Goal: Task Accomplishment & Management: Use online tool/utility

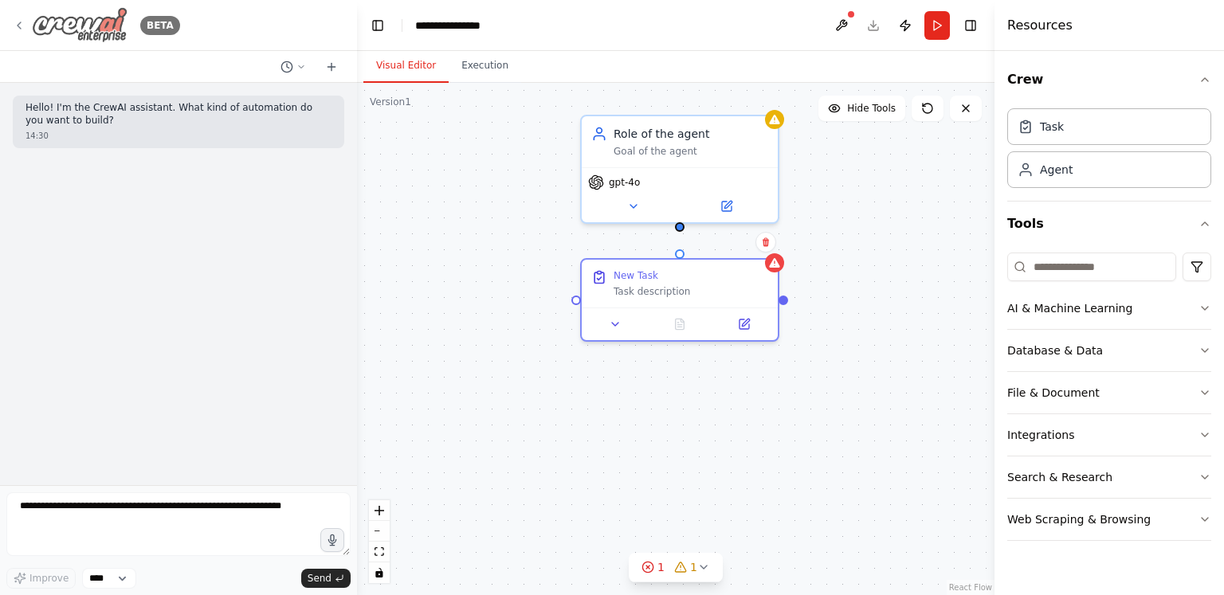
click at [21, 20] on icon at bounding box center [19, 25] width 13 height 13
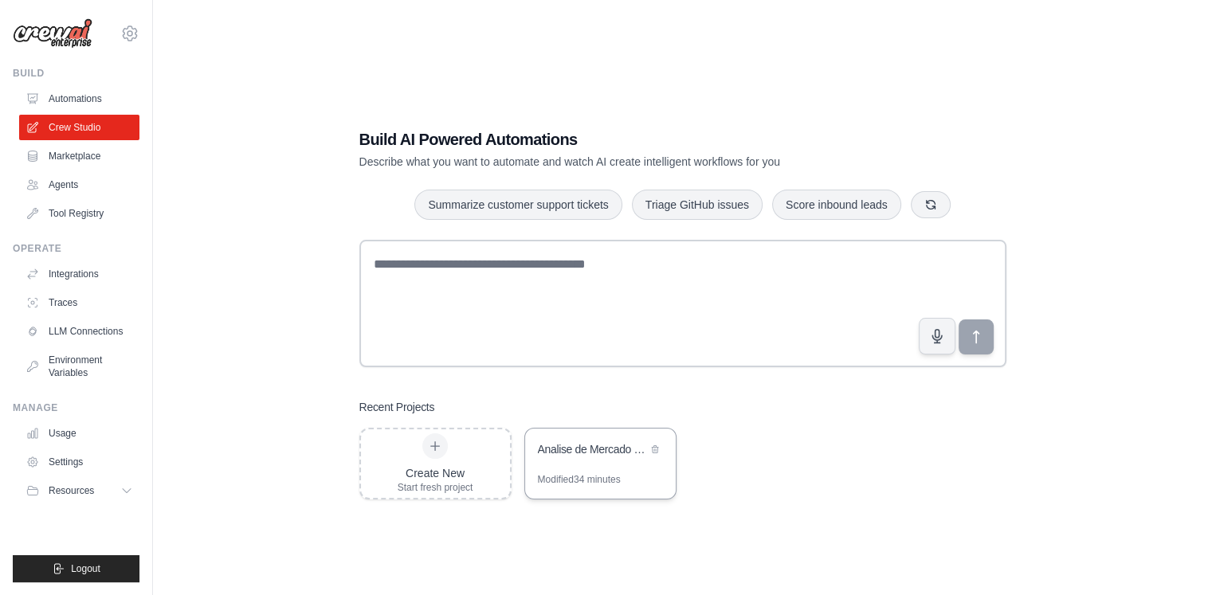
click at [583, 450] on div "Analise de Mercado Bebidas [GEOGRAPHIC_DATA]" at bounding box center [592, 449] width 109 height 16
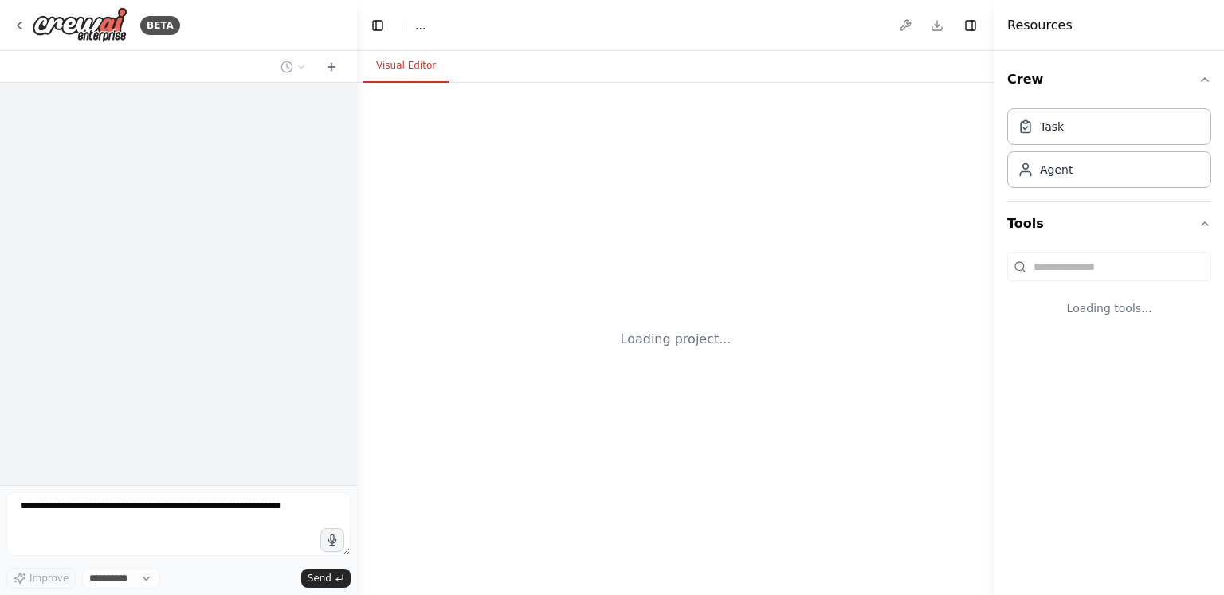
select select "****"
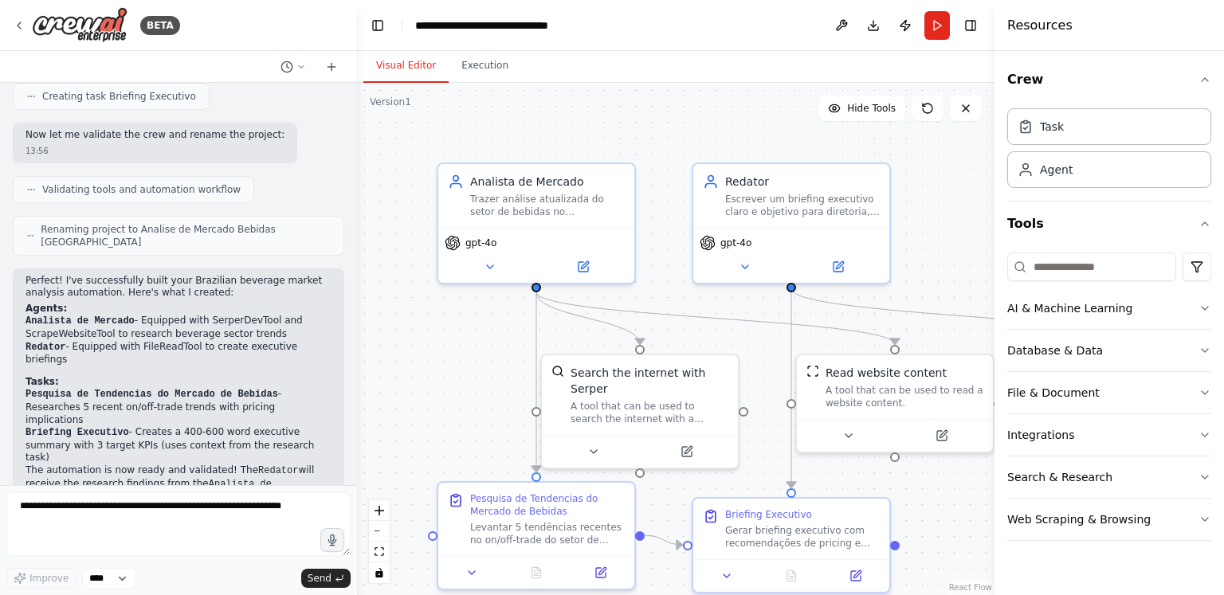
scroll to position [1465, 0]
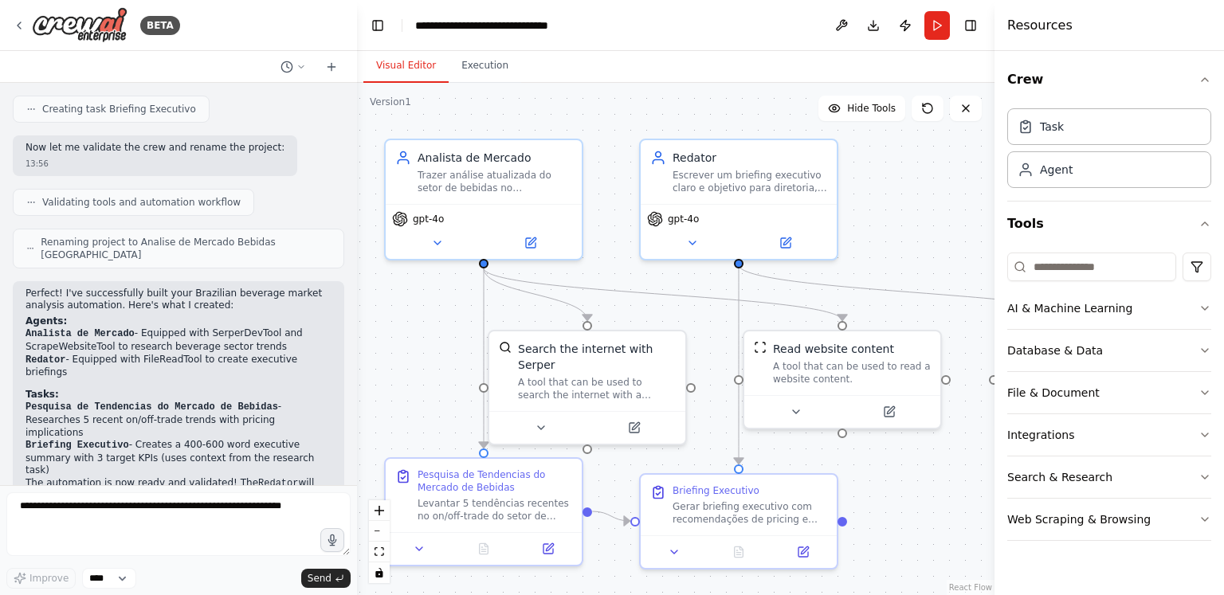
drag, startPoint x: 945, startPoint y: 221, endPoint x: 880, endPoint y: 179, distance: 77.4
click at [880, 179] on div ".deletable-edge-delete-btn { width: 20px; height: 20px; border: 0px solid #ffff…" at bounding box center [676, 339] width 638 height 512
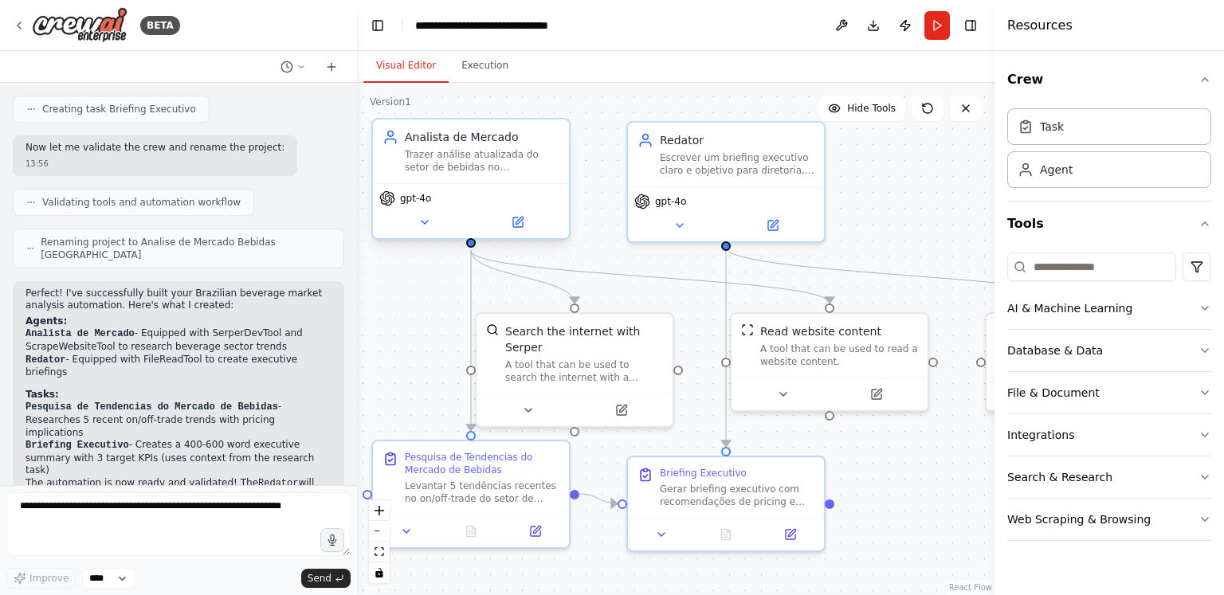
click at [481, 170] on div "Trazer análise atualizada do setor de bebidas no Brasil, focando em tendências …" at bounding box center [482, 161] width 155 height 26
click at [520, 230] on button at bounding box center [518, 222] width 90 height 19
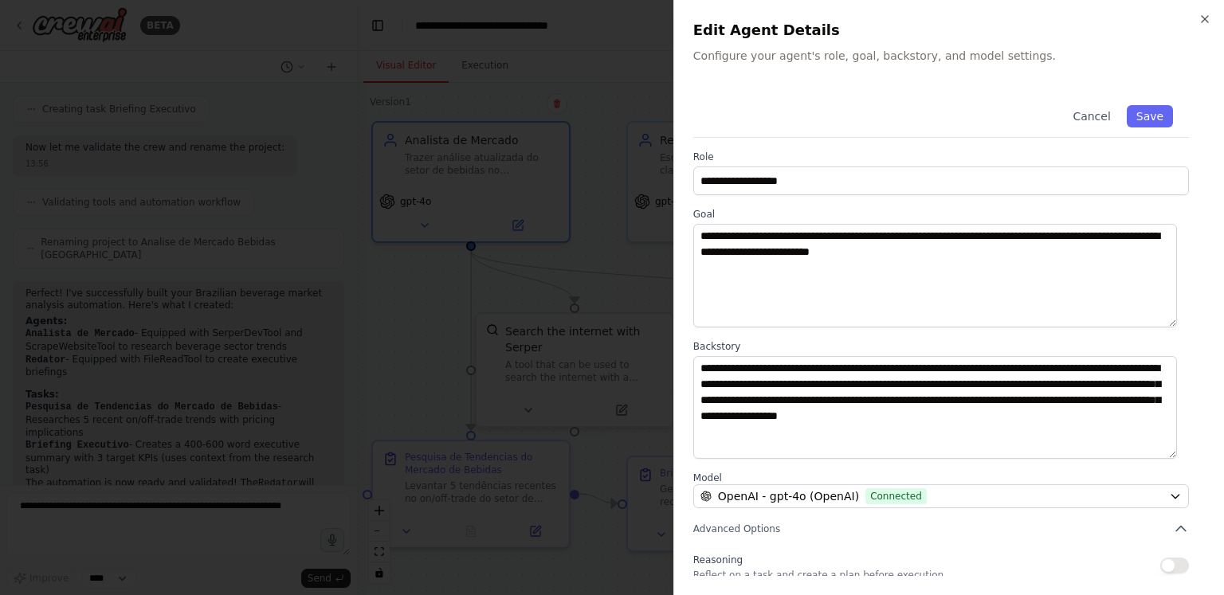
click at [1211, 18] on div "**********" at bounding box center [948, 297] width 551 height 595
click at [1202, 22] on icon "button" at bounding box center [1205, 19] width 6 height 6
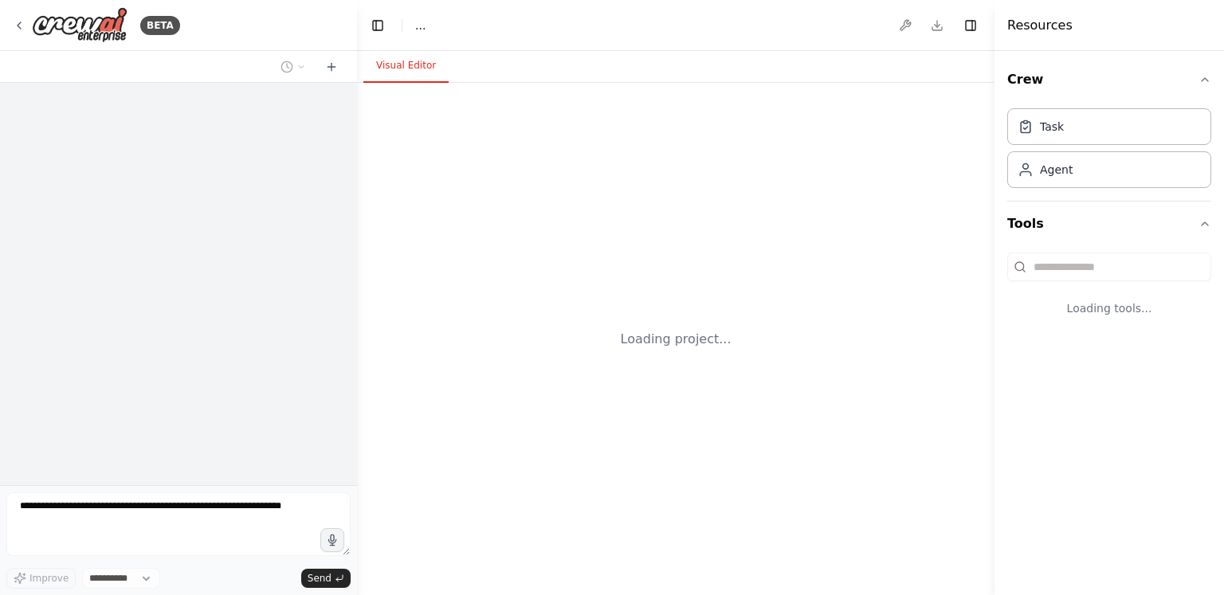
select select "****"
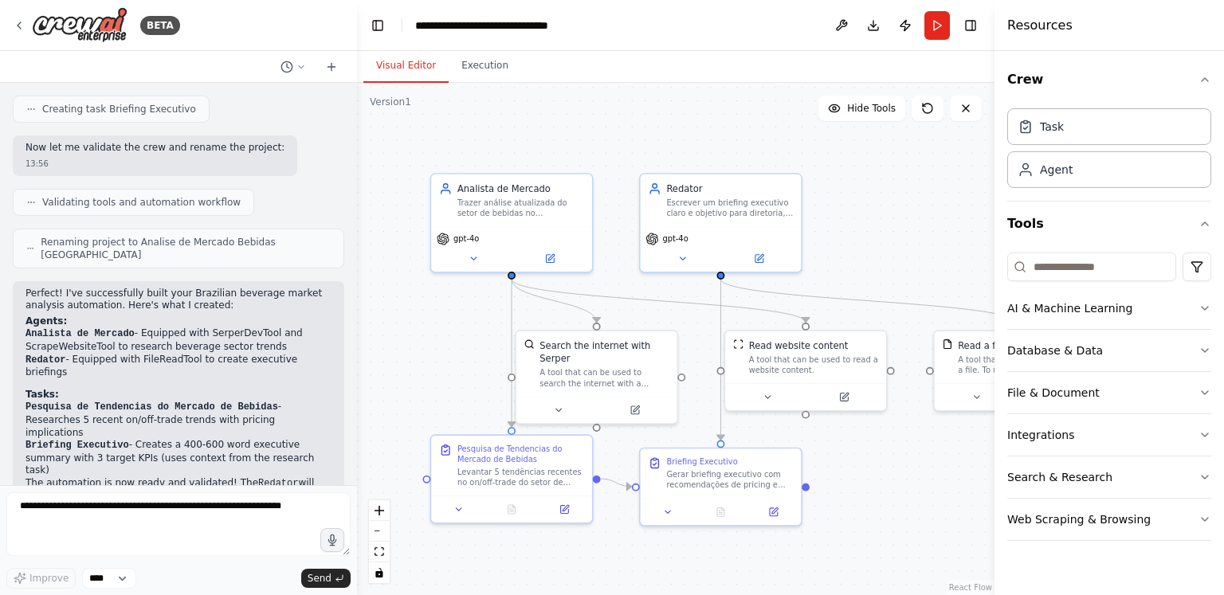
drag, startPoint x: 682, startPoint y: 152, endPoint x: 617, endPoint y: 147, distance: 65.5
click at [617, 147] on div ".deletable-edge-delete-btn { width: 20px; height: 20px; border: 0px solid #ffff…" at bounding box center [676, 339] width 638 height 512
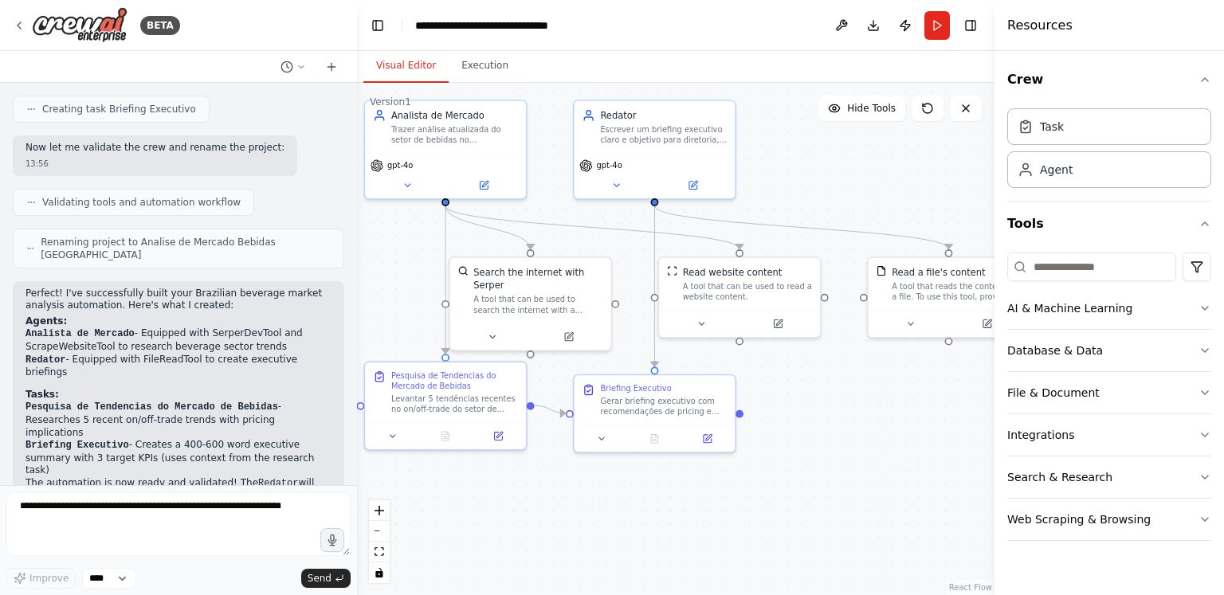
drag, startPoint x: 904, startPoint y: 463, endPoint x: 839, endPoint y: 390, distance: 98.2
click at [839, 390] on div ".deletable-edge-delete-btn { width: 20px; height: 20px; border: 0px solid #ffff…" at bounding box center [676, 339] width 638 height 512
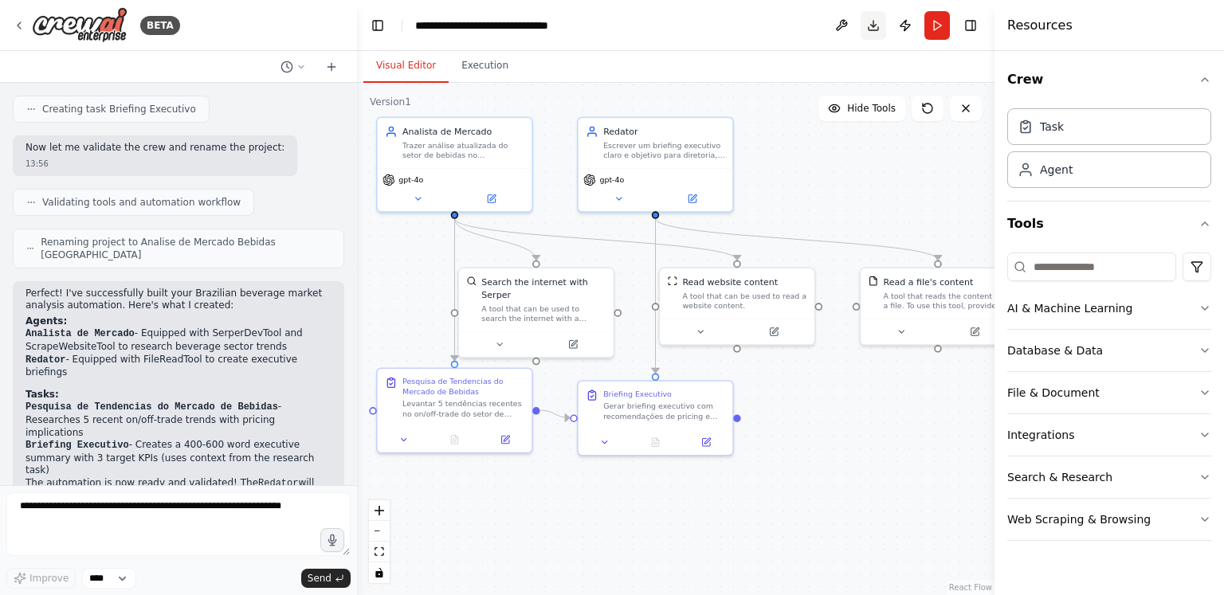
click at [865, 33] on button "Download" at bounding box center [874, 25] width 26 height 29
click at [826, 494] on div ".deletable-edge-delete-btn { width: 20px; height: 20px; border: 0px solid #ffff…" at bounding box center [676, 339] width 638 height 512
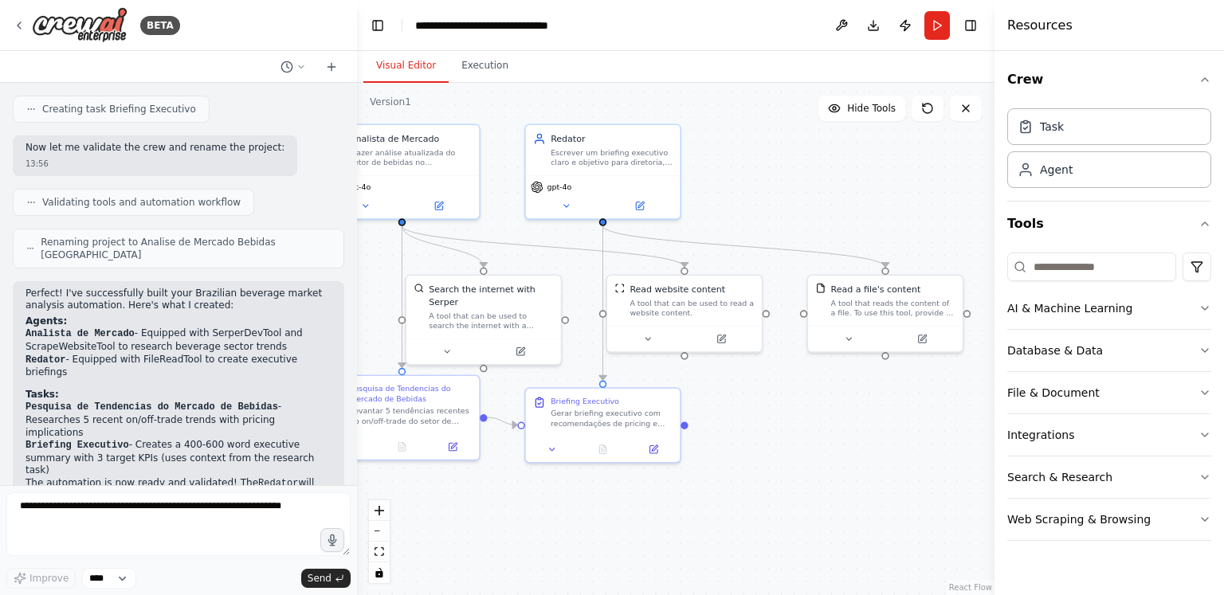
drag, startPoint x: 819, startPoint y: 494, endPoint x: 766, endPoint y: 501, distance: 53.9
click at [766, 501] on div ".deletable-edge-delete-btn { width: 20px; height: 20px; border: 0px solid #ffff…" at bounding box center [676, 339] width 638 height 512
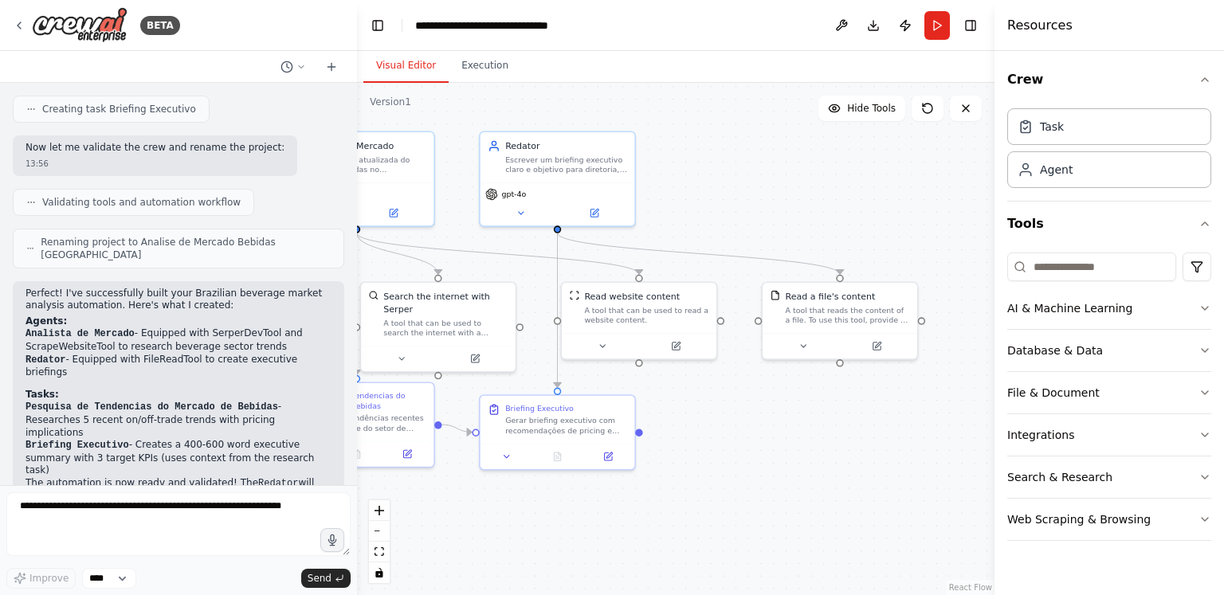
drag, startPoint x: 766, startPoint y: 501, endPoint x: 720, endPoint y: 508, distance: 46.0
click at [720, 508] on div ".deletable-edge-delete-btn { width: 20px; height: 20px; border: 0px solid #ffff…" at bounding box center [676, 339] width 638 height 512
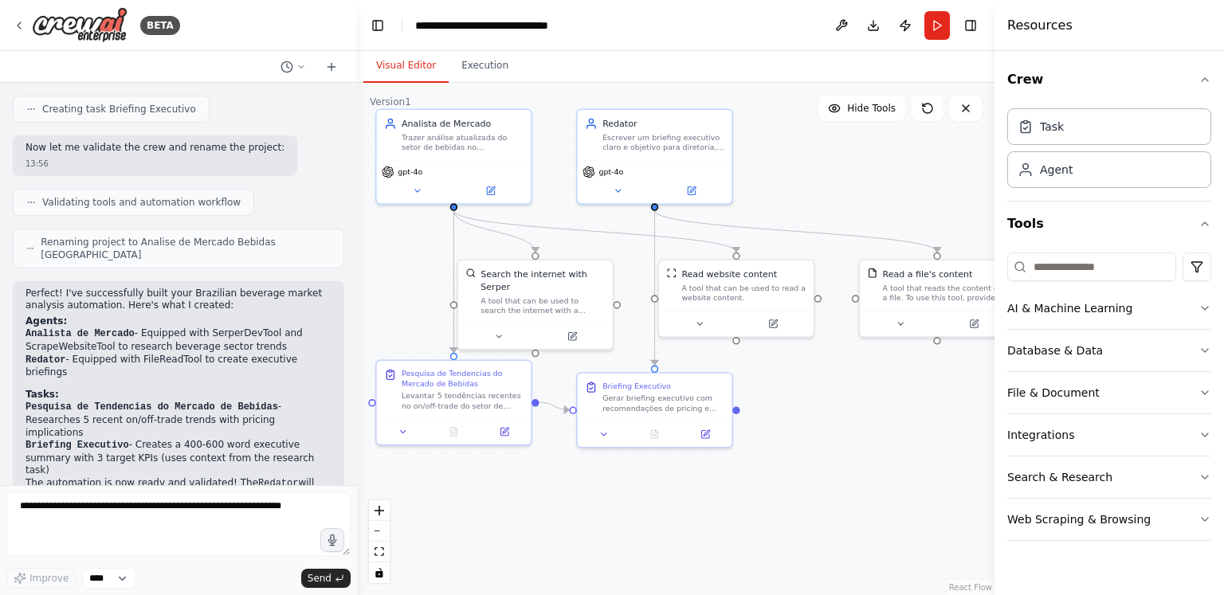
drag, startPoint x: 806, startPoint y: 460, endPoint x: 910, endPoint y: 437, distance: 106.7
click at [910, 437] on div ".deletable-edge-delete-btn { width: 20px; height: 20px; border: 0px solid #ffff…" at bounding box center [676, 339] width 638 height 512
click at [19, 27] on icon at bounding box center [19, 25] width 3 height 6
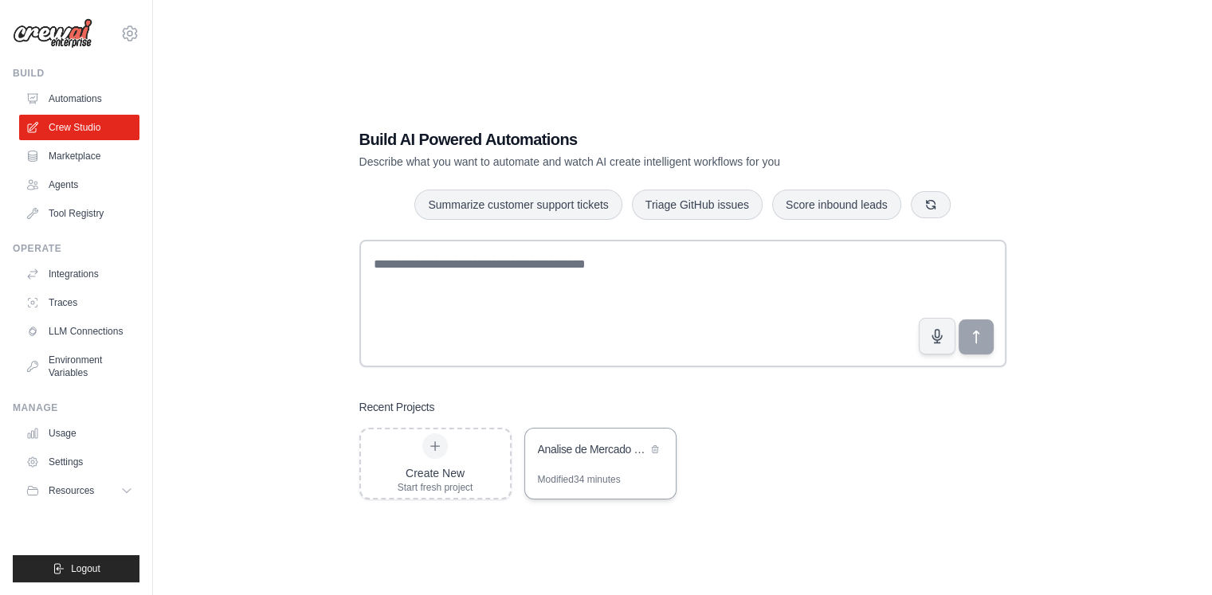
click at [573, 468] on div "Analise de Mercado Bebidas [GEOGRAPHIC_DATA]" at bounding box center [600, 451] width 151 height 45
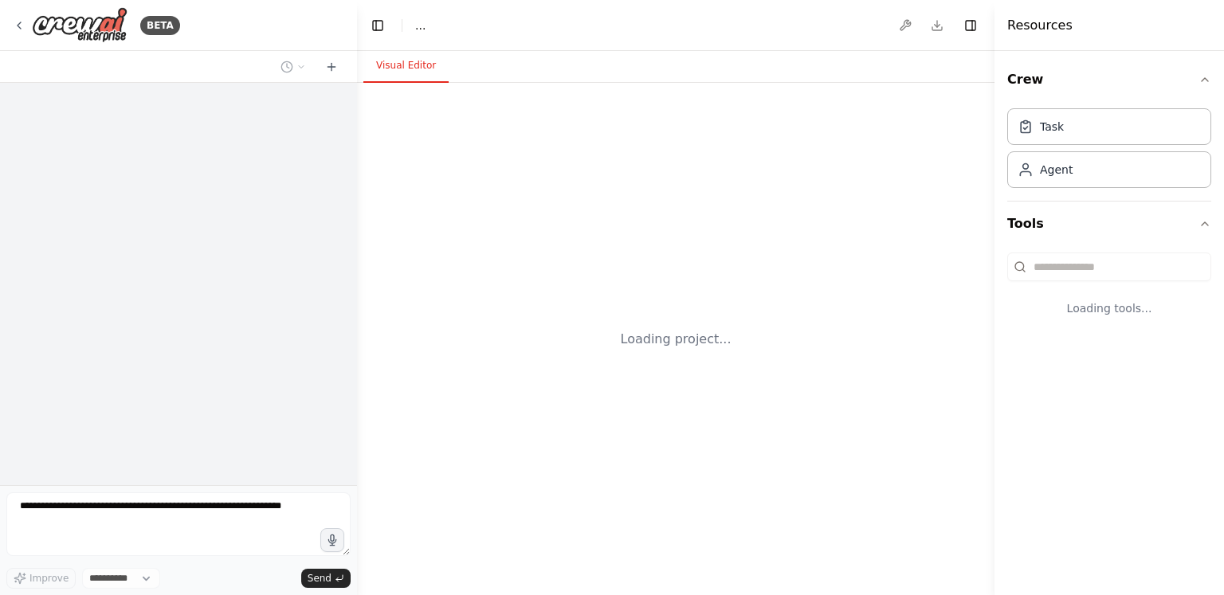
select select "****"
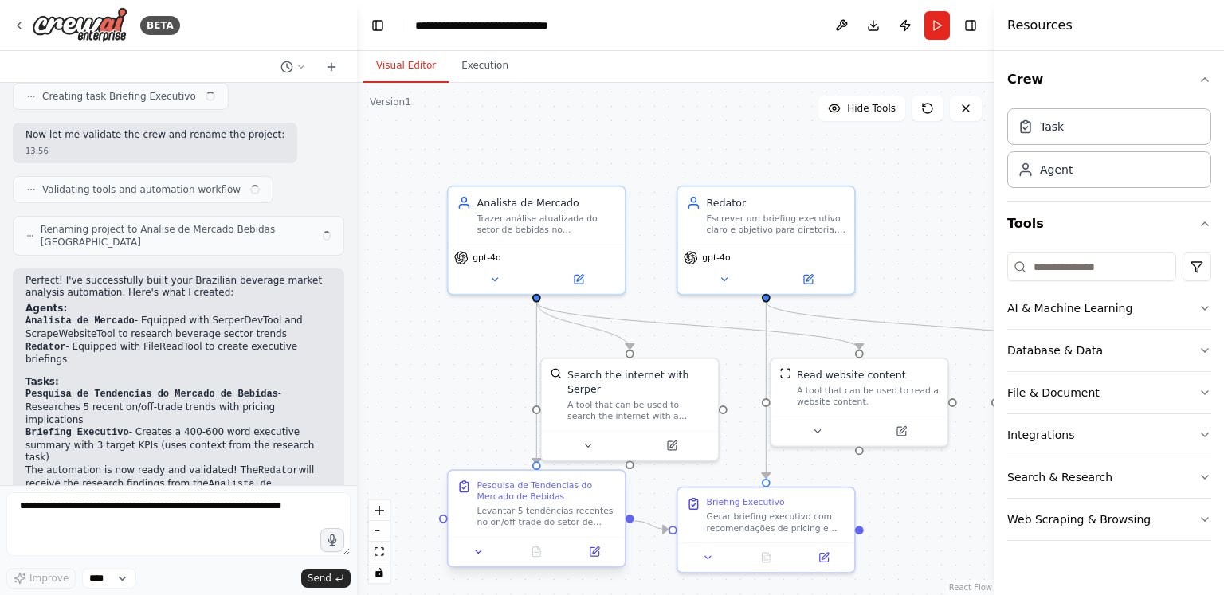
scroll to position [1465, 0]
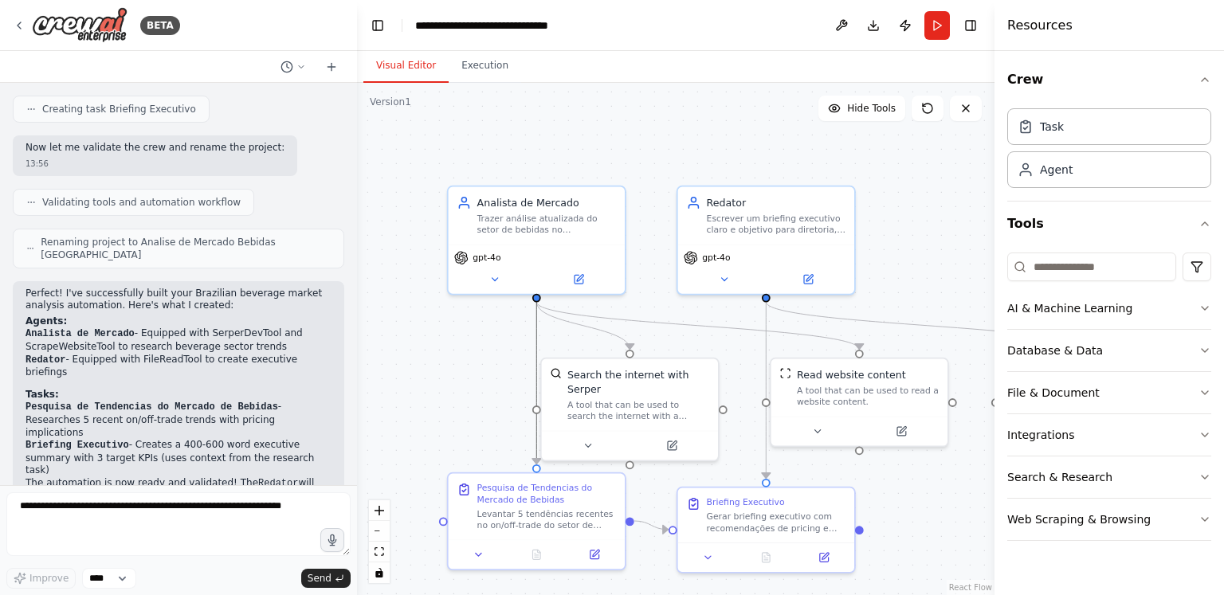
click at [536, 444] on icon "Edge from 2e5d99c0-2bc2-4dc5-b253-4dfa45d2ed27 to 0499a033-3618-4cbc-97c4-bf6d0…" at bounding box center [536, 383] width 0 height 163
click at [488, 344] on div ".deletable-edge-delete-btn { width: 20px; height: 20px; border: 0px solid #ffff…" at bounding box center [676, 339] width 638 height 512
click at [513, 211] on div "Trazer análise atualizada do setor de bebidas no Brasil, focando em tendências …" at bounding box center [546, 221] width 139 height 23
click at [588, 278] on button at bounding box center [578, 277] width 81 height 18
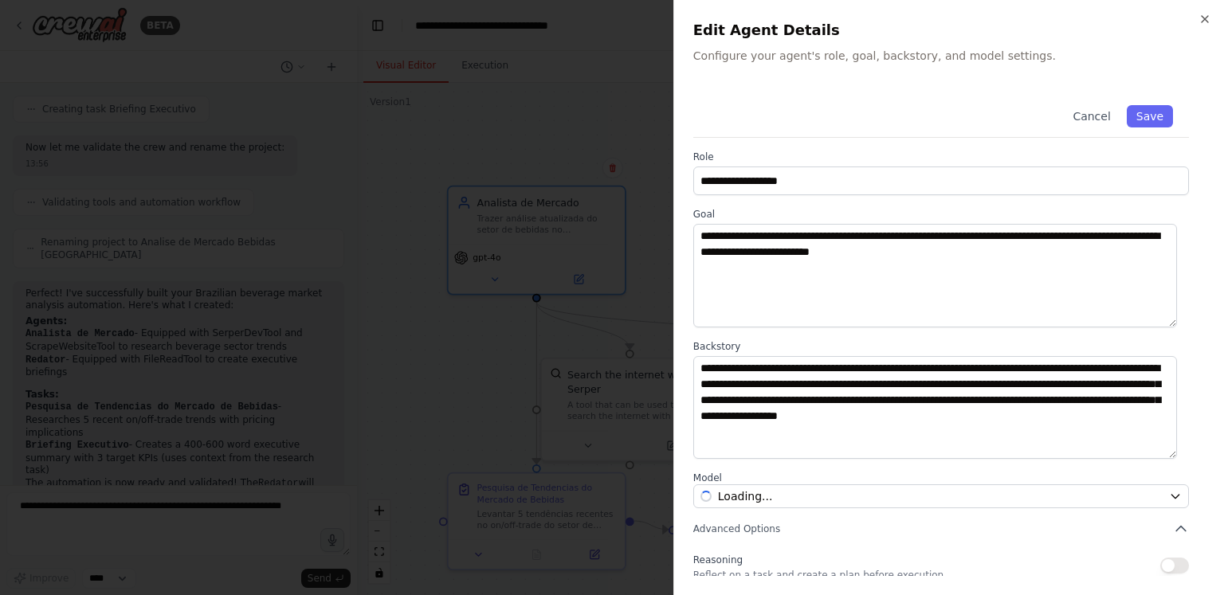
scroll to position [124, 0]
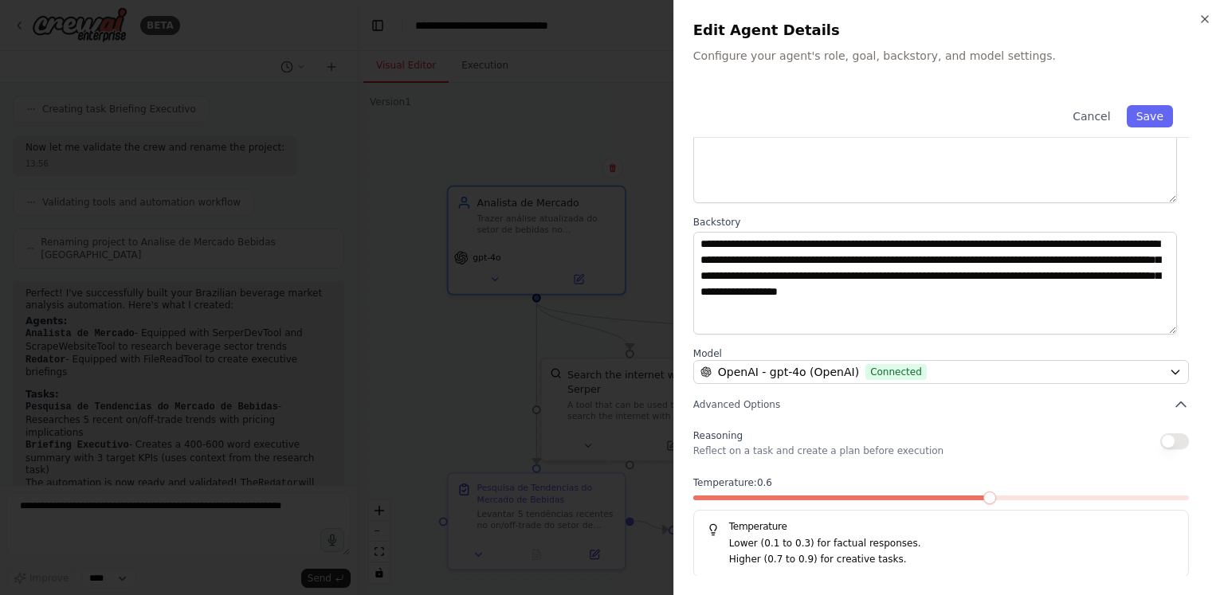
click at [1209, 10] on div "**********" at bounding box center [948, 297] width 551 height 595
click at [1207, 17] on icon "button" at bounding box center [1205, 19] width 13 height 13
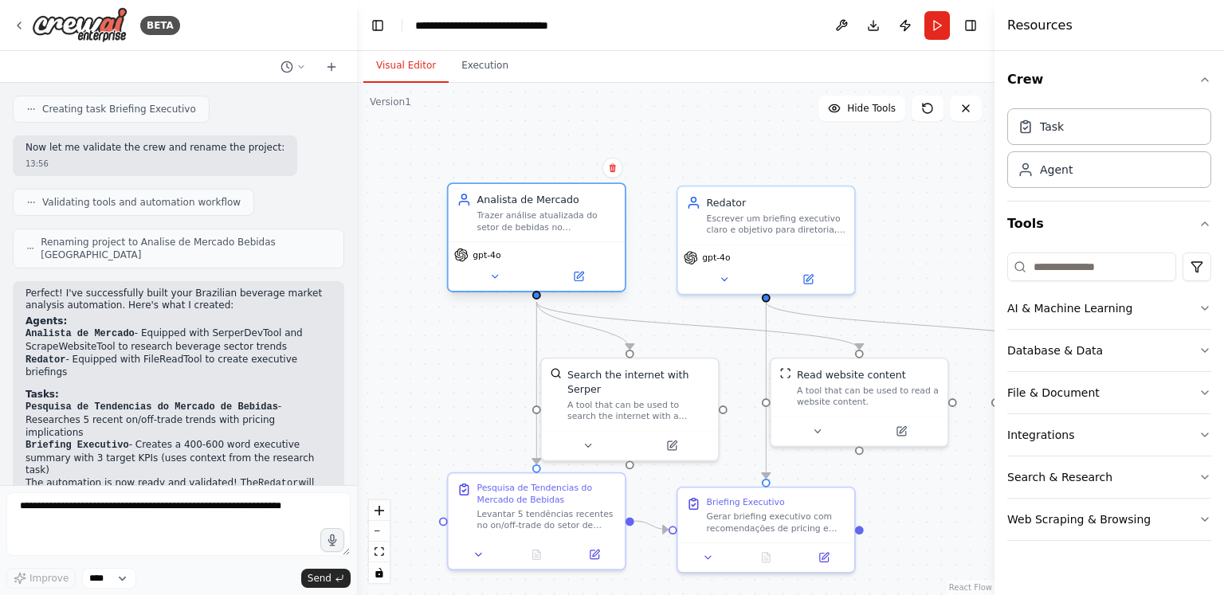
click at [583, 285] on div "gpt-4o" at bounding box center [537, 265] width 176 height 49
click at [580, 276] on icon at bounding box center [580, 275] width 6 height 6
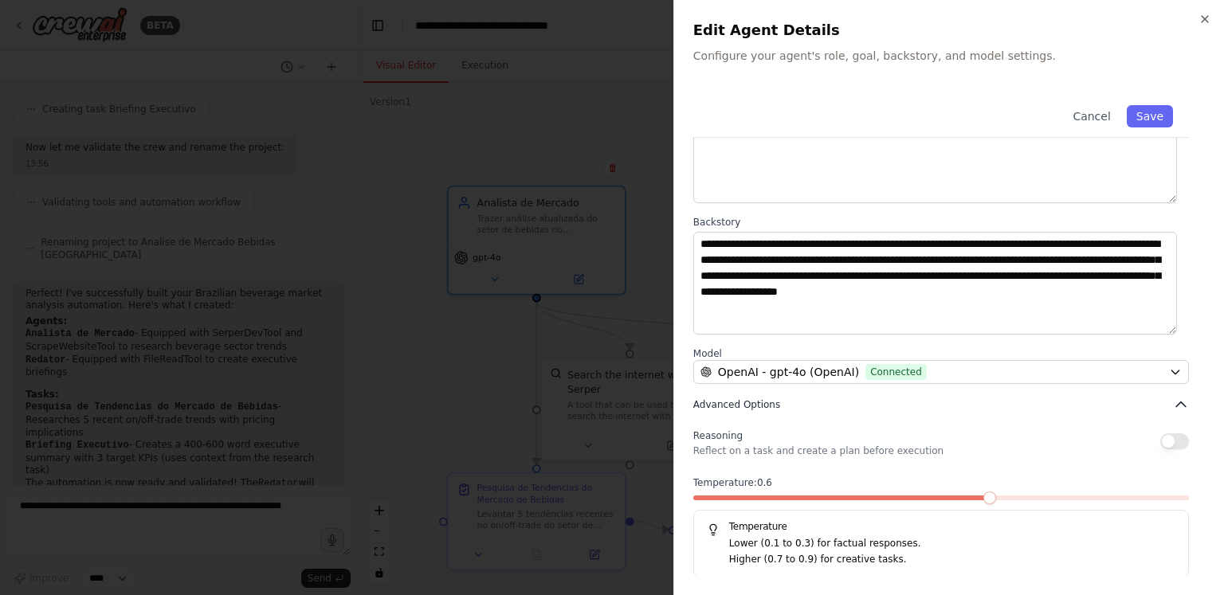
click at [1036, 398] on button "Advanced Options" at bounding box center [941, 405] width 496 height 16
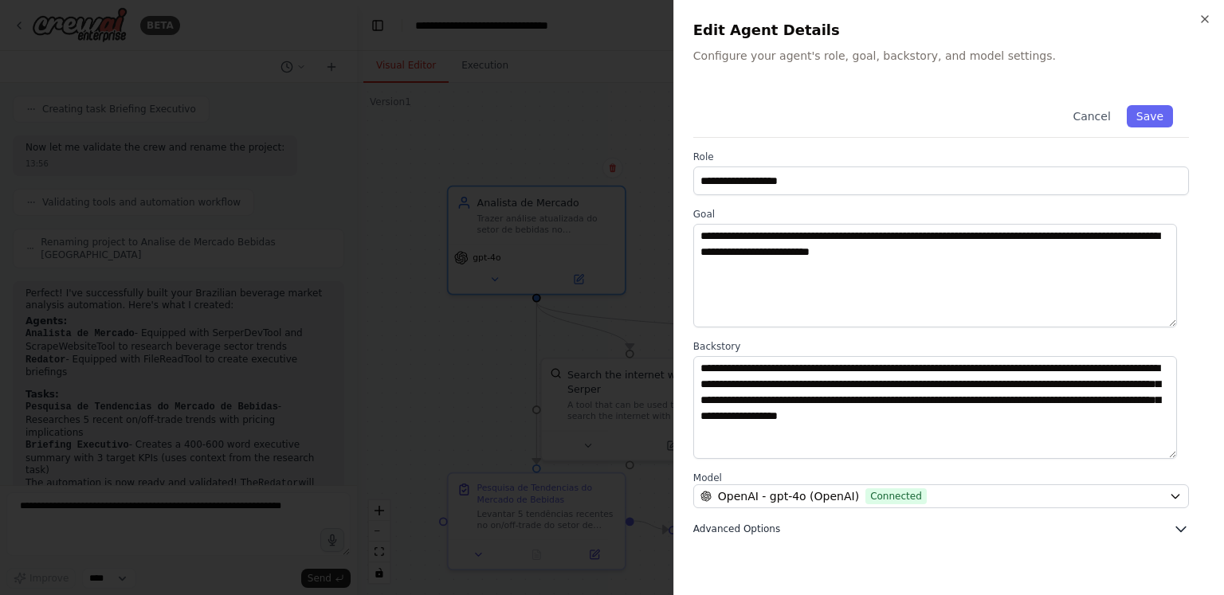
scroll to position [0, 0]
click at [1095, 112] on button "Cancel" at bounding box center [1091, 116] width 57 height 22
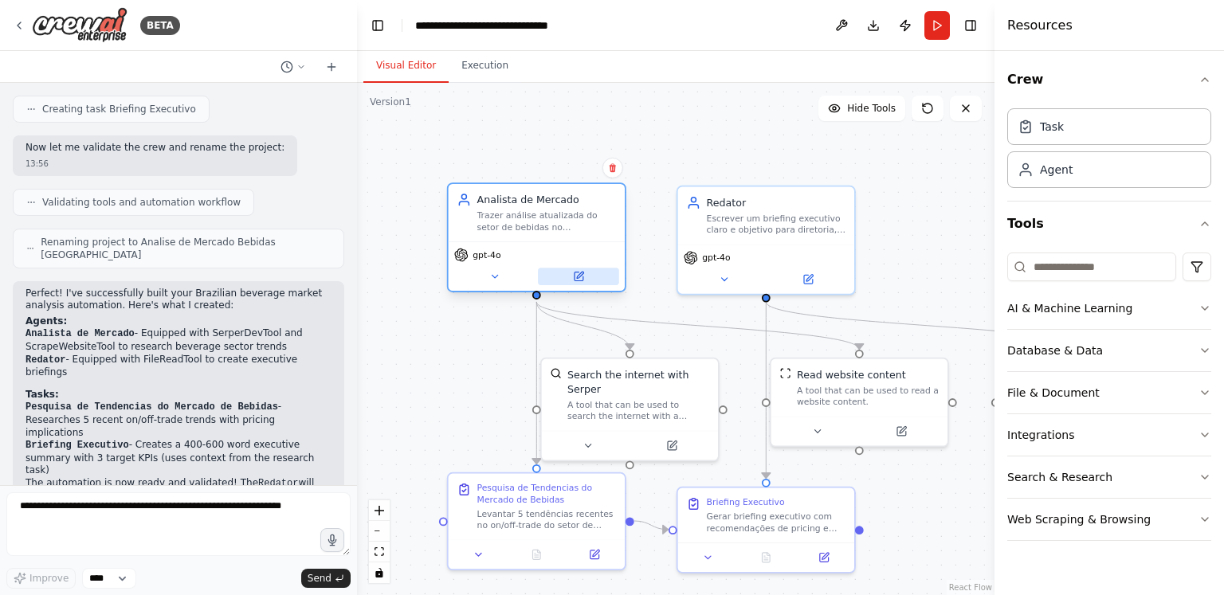
click at [575, 280] on icon at bounding box center [579, 277] width 9 height 9
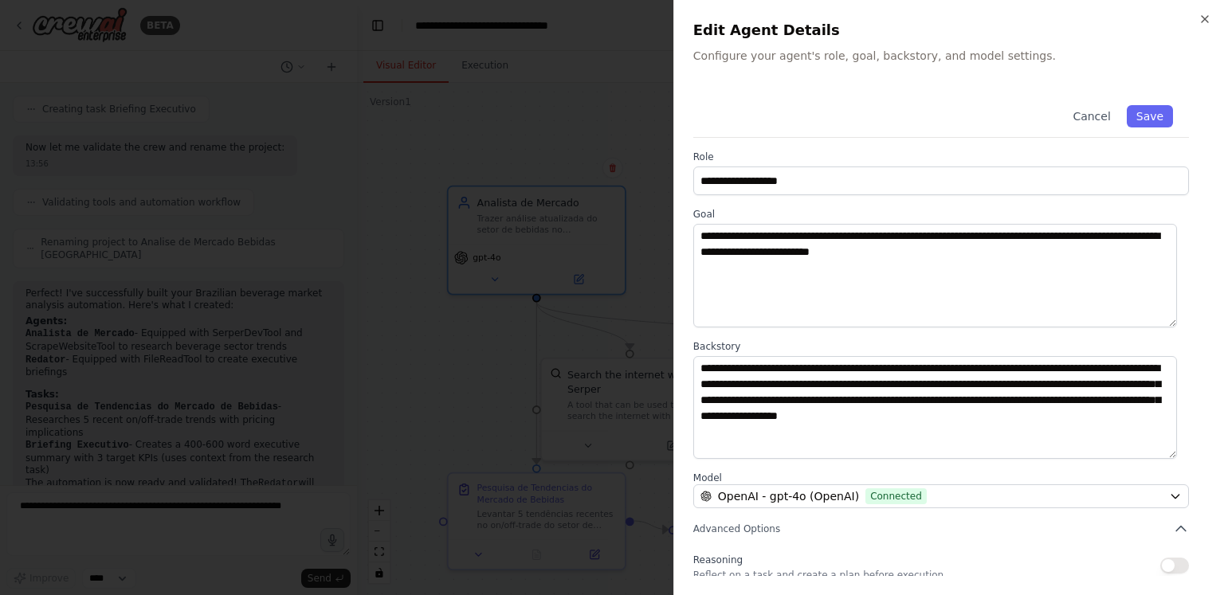
scroll to position [124, 0]
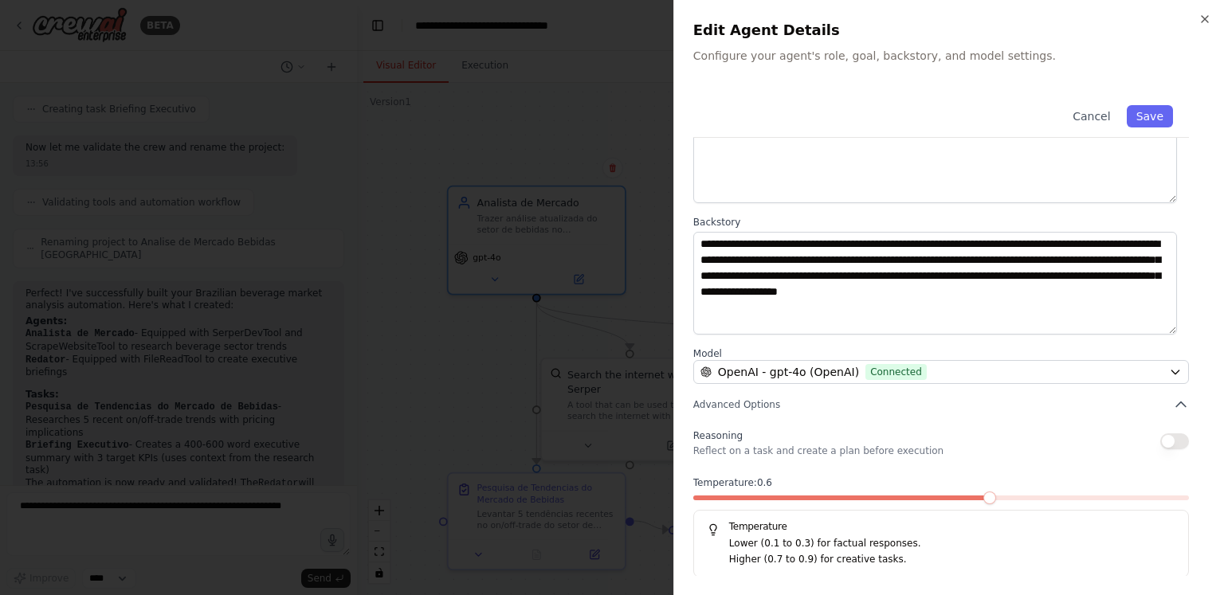
click at [983, 498] on span at bounding box center [989, 498] width 13 height 13
drag, startPoint x: 814, startPoint y: 543, endPoint x: 914, endPoint y: 539, distance: 100.5
click at [914, 539] on p "Lower (0.1 to 0.3) for factual responses." at bounding box center [952, 544] width 446 height 16
drag, startPoint x: 818, startPoint y: 566, endPoint x: 921, endPoint y: 557, distance: 103.2
click at [921, 557] on div "Temperature Lower (0.1 to 0.3) for factual responses. Higher (0.7 to 0.9) for c…" at bounding box center [941, 544] width 496 height 68
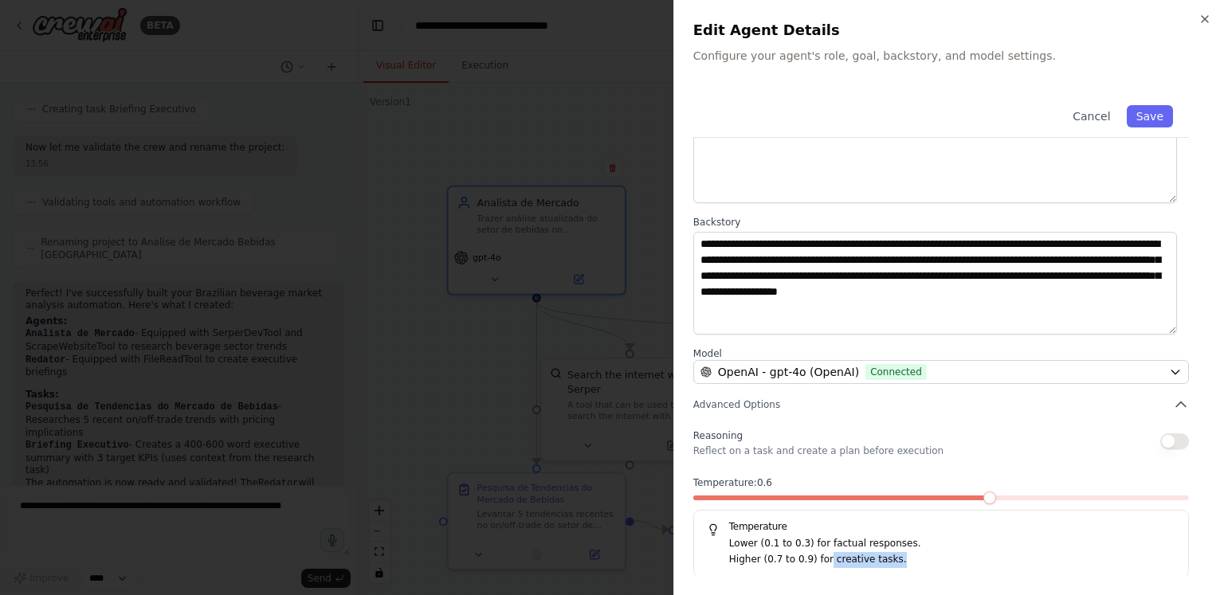
click at [921, 557] on p "Higher (0.7 to 0.9) for creative tasks." at bounding box center [952, 560] width 446 height 16
click at [983, 496] on span at bounding box center [989, 498] width 13 height 13
click at [1076, 112] on button "Cancel" at bounding box center [1091, 116] width 57 height 22
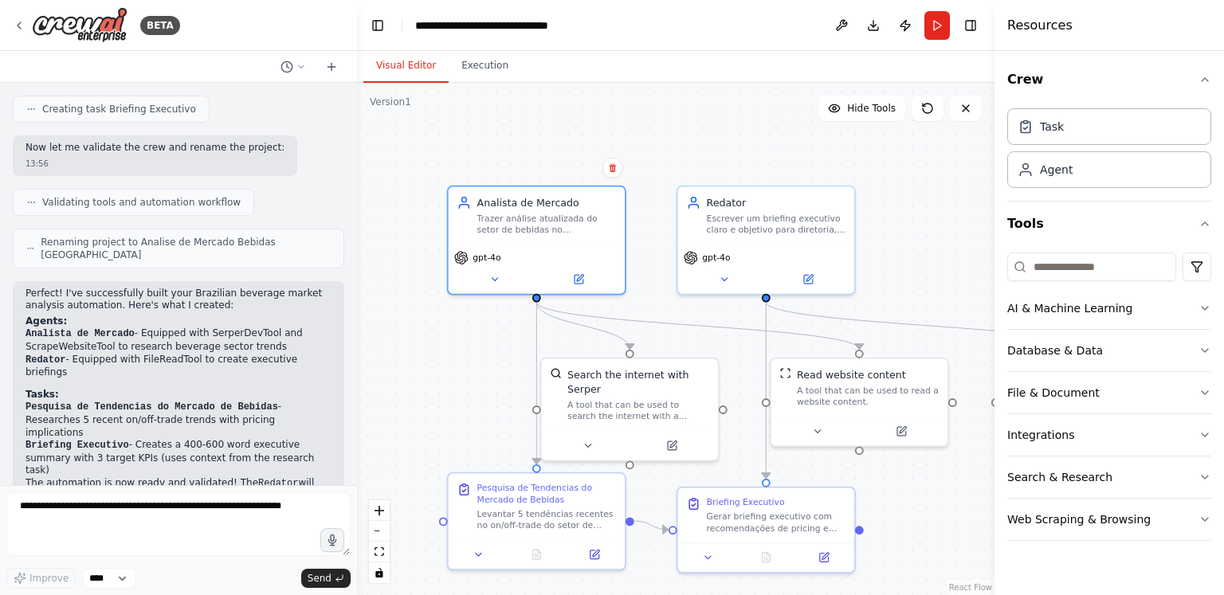
click at [740, 127] on div ".deletable-edge-delete-btn { width: 20px; height: 20px; border: 0px solid #ffff…" at bounding box center [676, 339] width 638 height 512
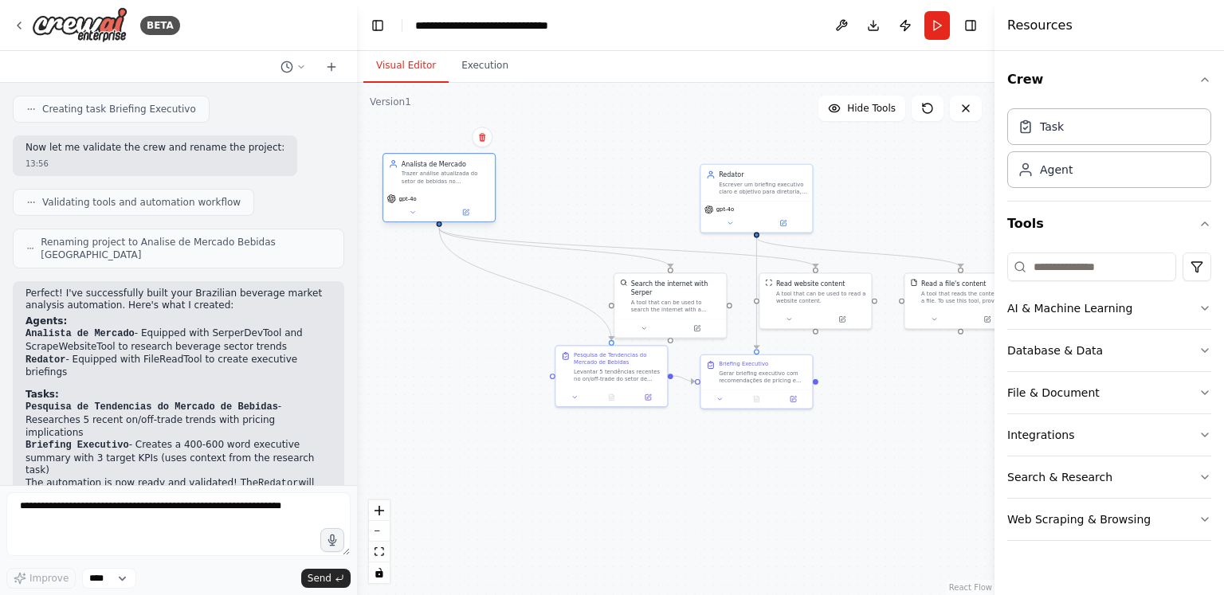
drag, startPoint x: 618, startPoint y: 186, endPoint x: 434, endPoint y: 183, distance: 184.9
click at [434, 183] on div "Trazer análise atualizada do setor de bebidas no [GEOGRAPHIC_DATA], focando em …" at bounding box center [446, 178] width 88 height 14
drag, startPoint x: 618, startPoint y: 374, endPoint x: 445, endPoint y: 441, distance: 184.7
click at [445, 441] on div "Levantar 5 tendências recentes no on/off-trade do setor de bebidas brasileiro e…" at bounding box center [446, 437] width 88 height 14
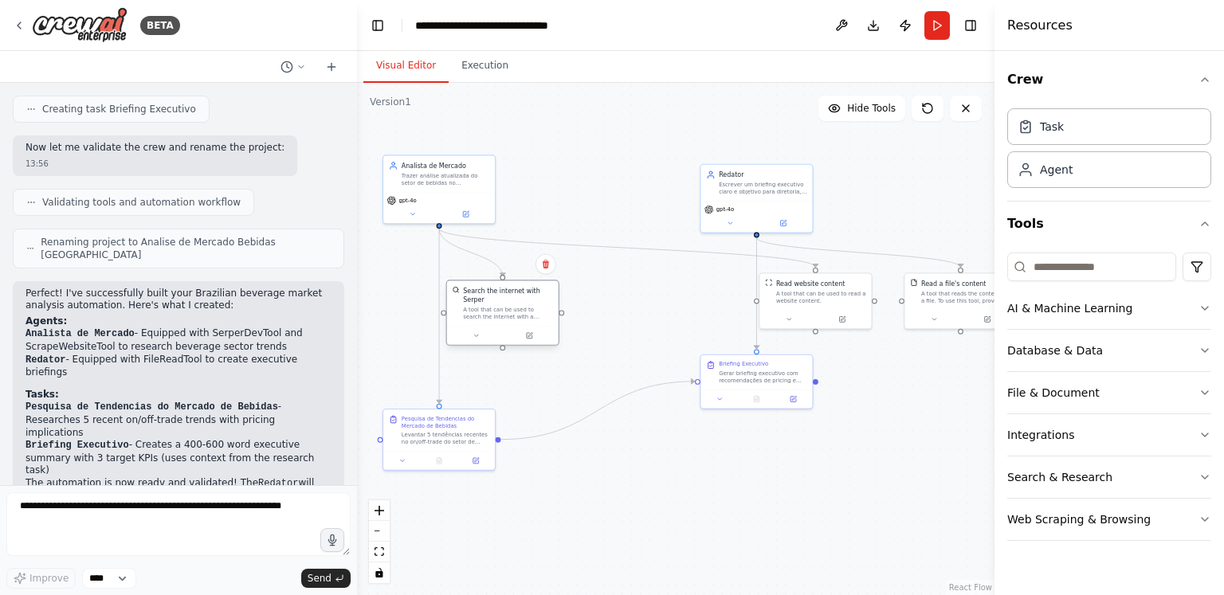
drag, startPoint x: 673, startPoint y: 300, endPoint x: 500, endPoint y: 307, distance: 172.3
click at [500, 307] on div "A tool that can be used to search the internet with a search_query. Supports di…" at bounding box center [508, 313] width 90 height 14
drag, startPoint x: 799, startPoint y: 284, endPoint x: 610, endPoint y: 300, distance: 190.3
click at [610, 300] on div "Read website content A tool that can be used to read a website content." at bounding box center [635, 299] width 90 height 26
drag, startPoint x: 773, startPoint y: 386, endPoint x: 774, endPoint y: 449, distance: 62.2
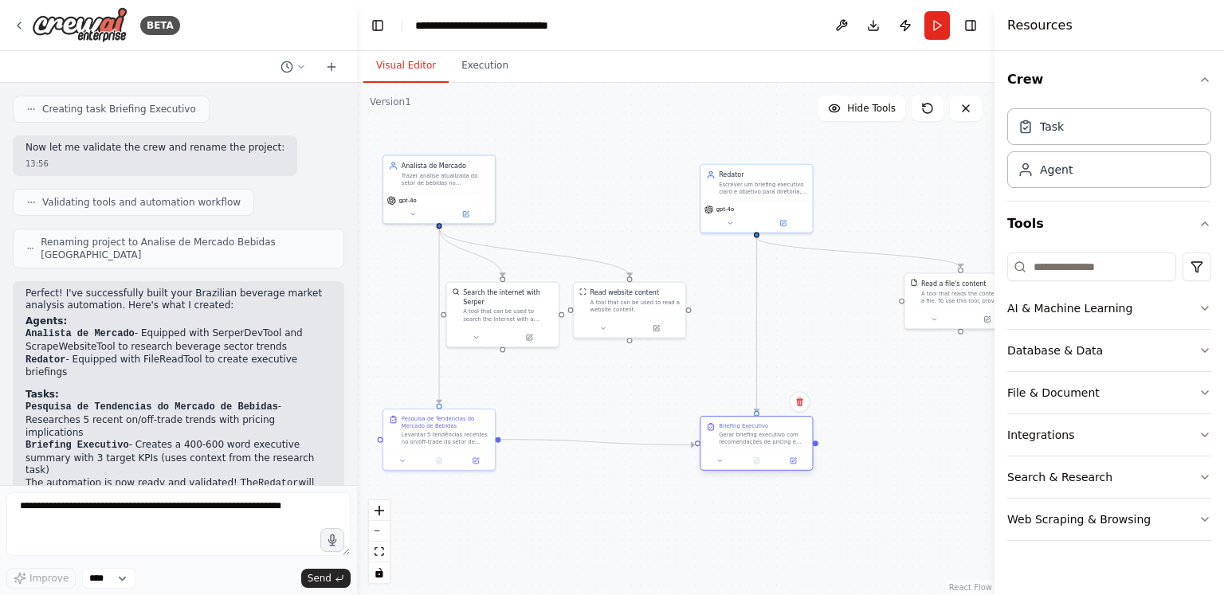
click at [774, 449] on div "Briefing Executivo Gerar briefing executivo com recomendações de pricing e aval…" at bounding box center [756, 443] width 113 height 55
click at [759, 186] on div "Redator Escrever um briefing executivo claro e objetivo para diretoria, sinteti…" at bounding box center [756, 172] width 112 height 37
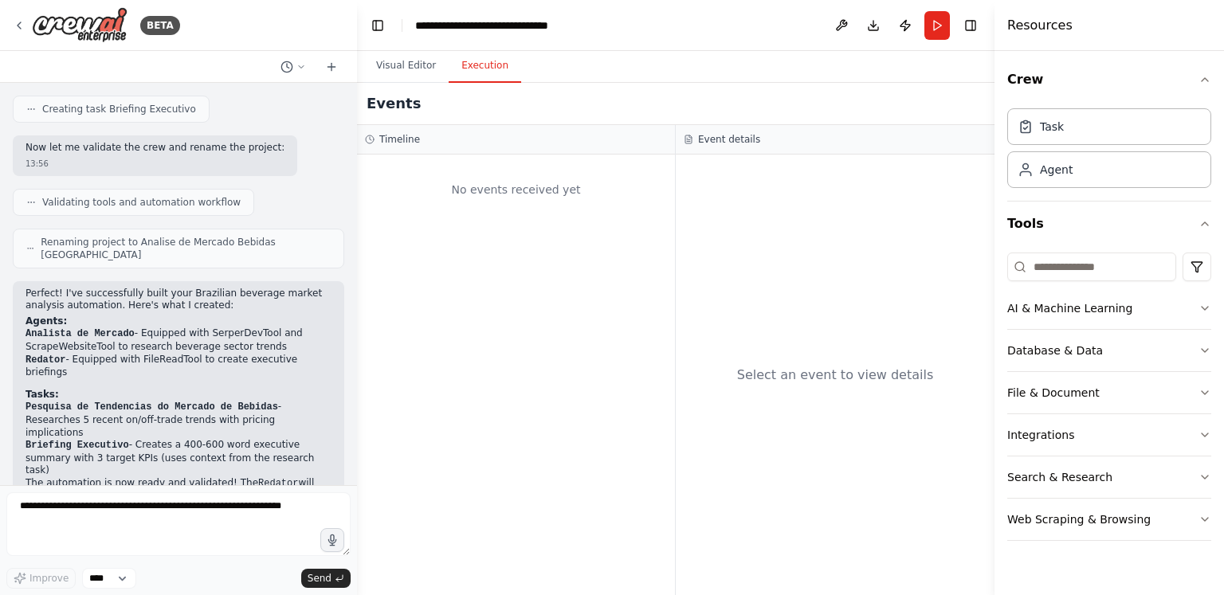
click at [472, 73] on button "Execution" at bounding box center [485, 65] width 73 height 33
click at [931, 33] on button "Run" at bounding box center [937, 25] width 26 height 29
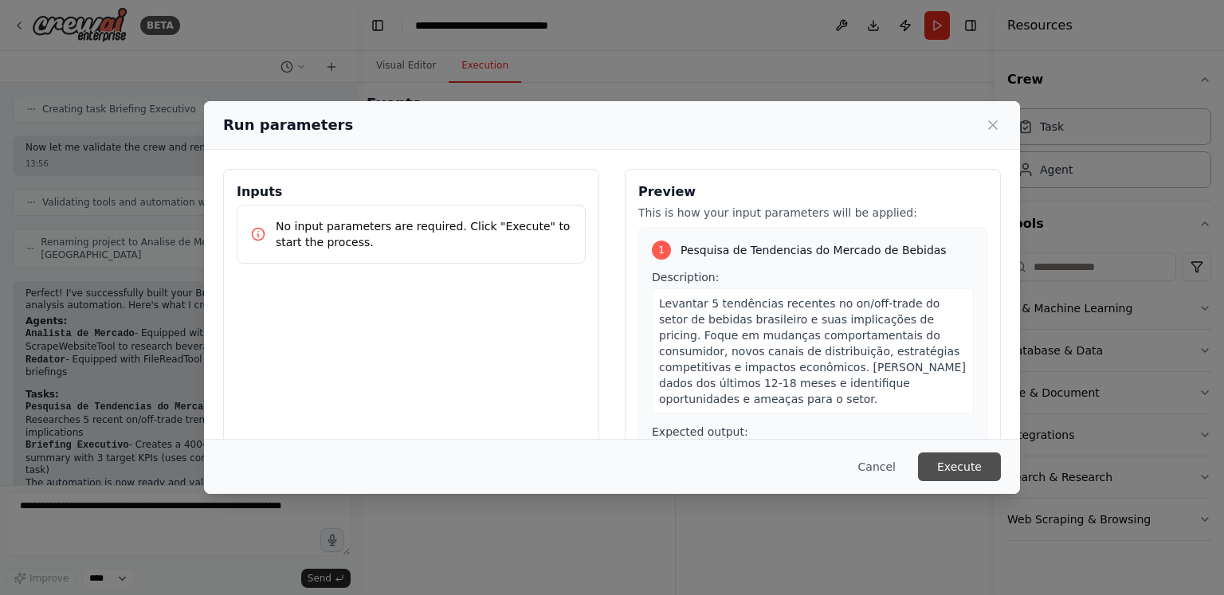
click at [958, 473] on button "Execute" at bounding box center [959, 467] width 83 height 29
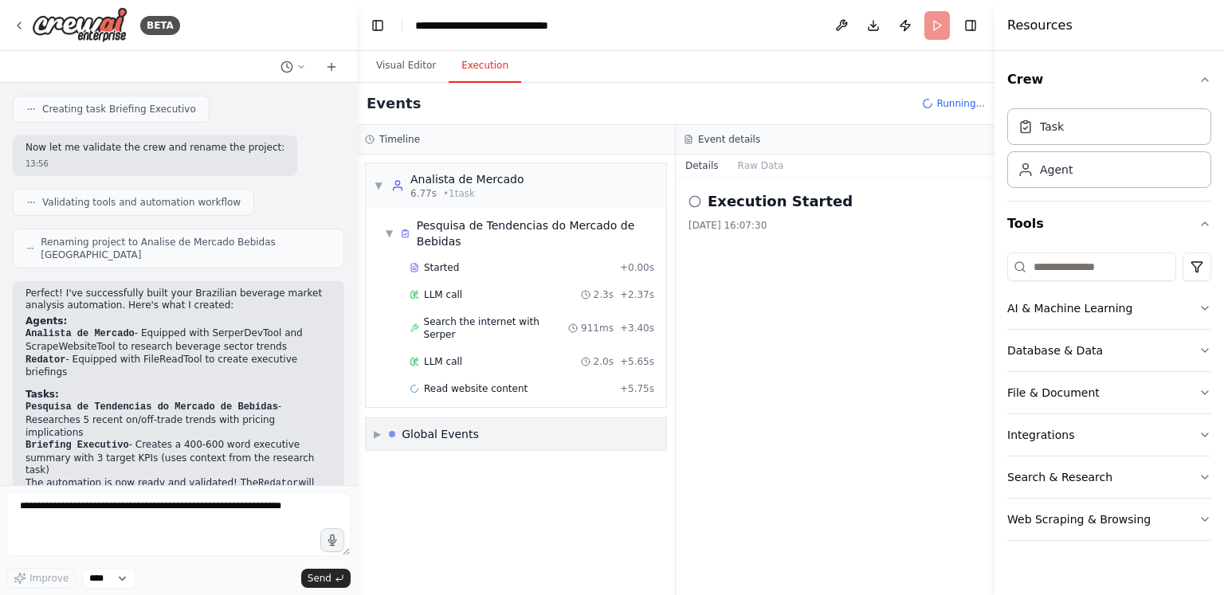
click at [395, 375] on div "▼ Pesquisa de Tendencias do Mercado de Bebidas Started + 0.00s LLM call 2.3s + …" at bounding box center [516, 307] width 300 height 199
click at [755, 163] on button "Raw Data" at bounding box center [760, 166] width 65 height 22
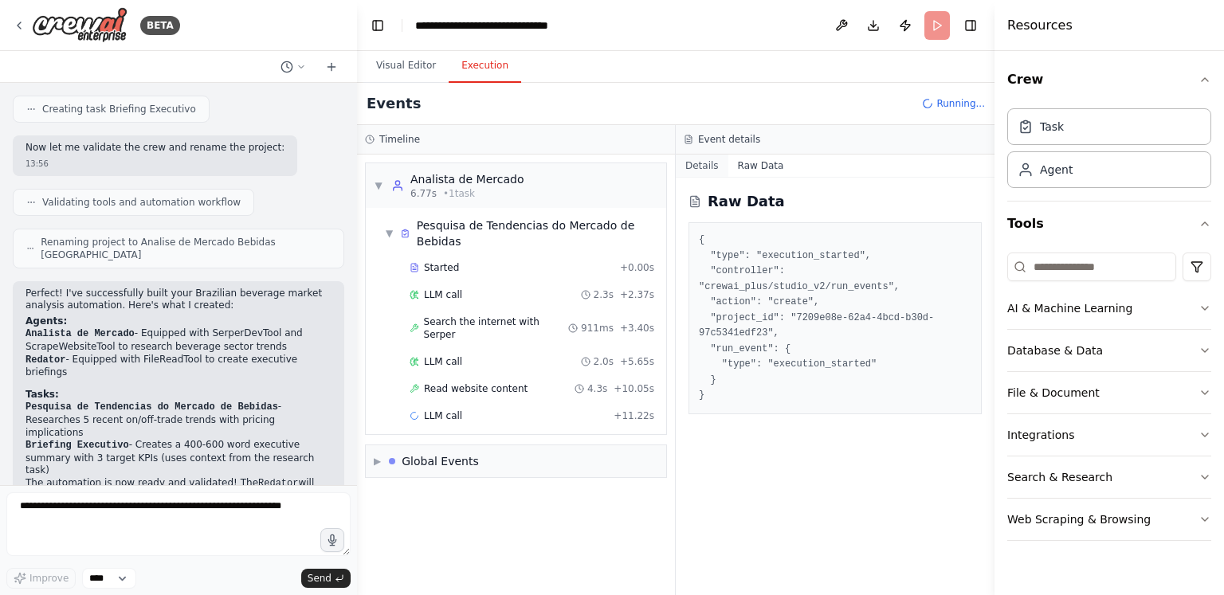
click at [712, 164] on button "Details" at bounding box center [702, 166] width 53 height 22
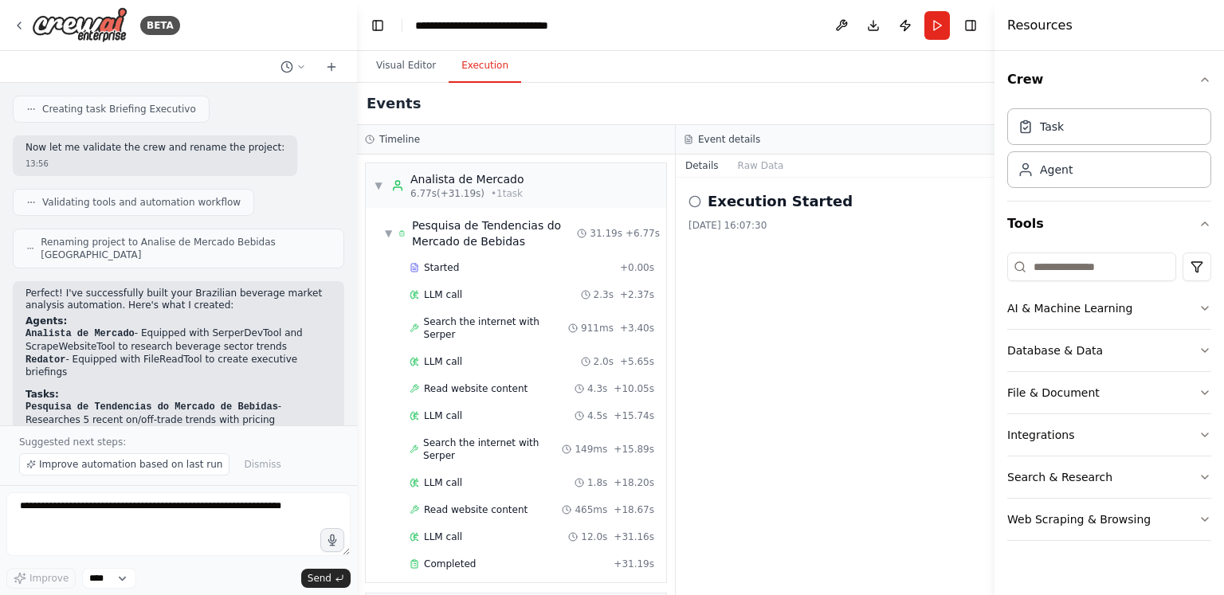
scroll to position [296, 0]
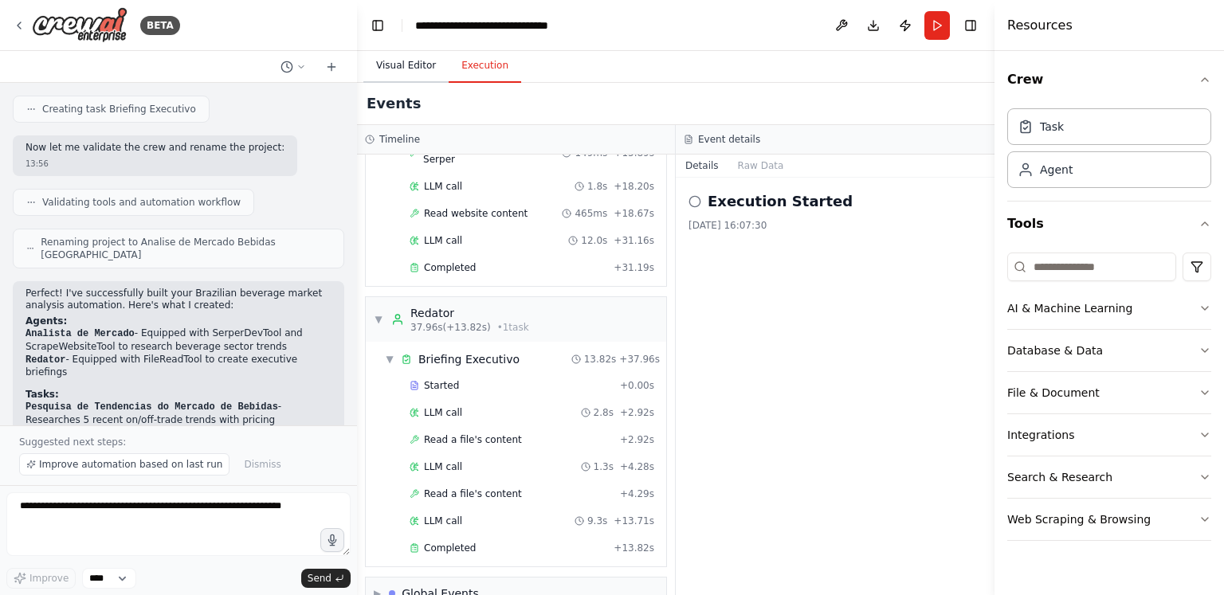
click at [405, 68] on button "Visual Editor" at bounding box center [405, 65] width 85 height 33
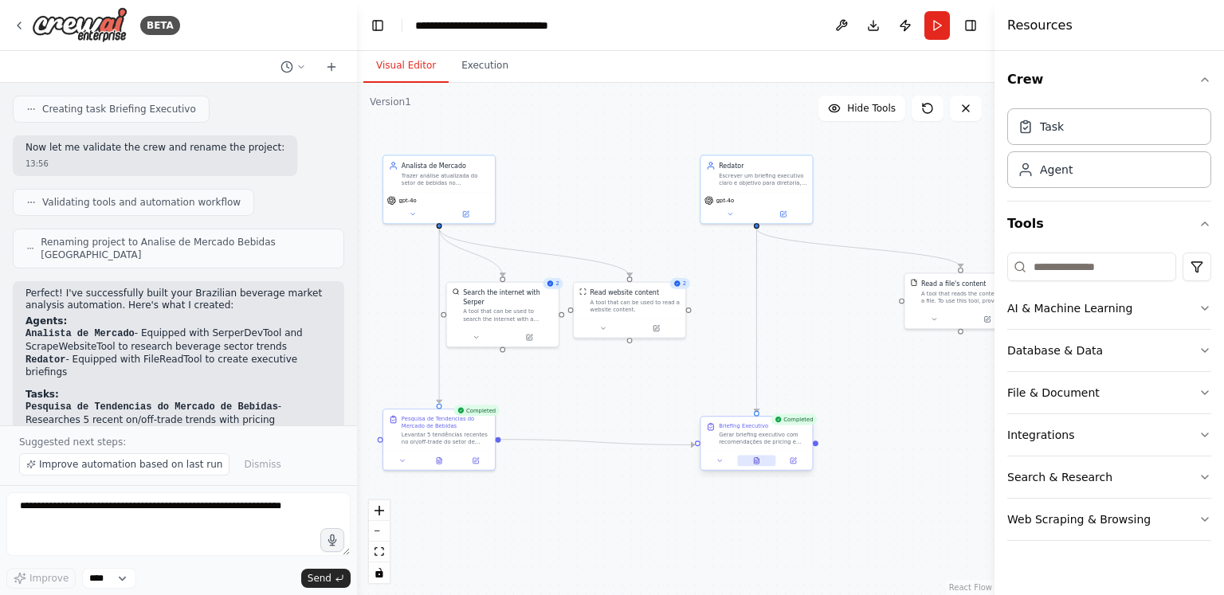
click at [755, 459] on icon at bounding box center [756, 461] width 5 height 6
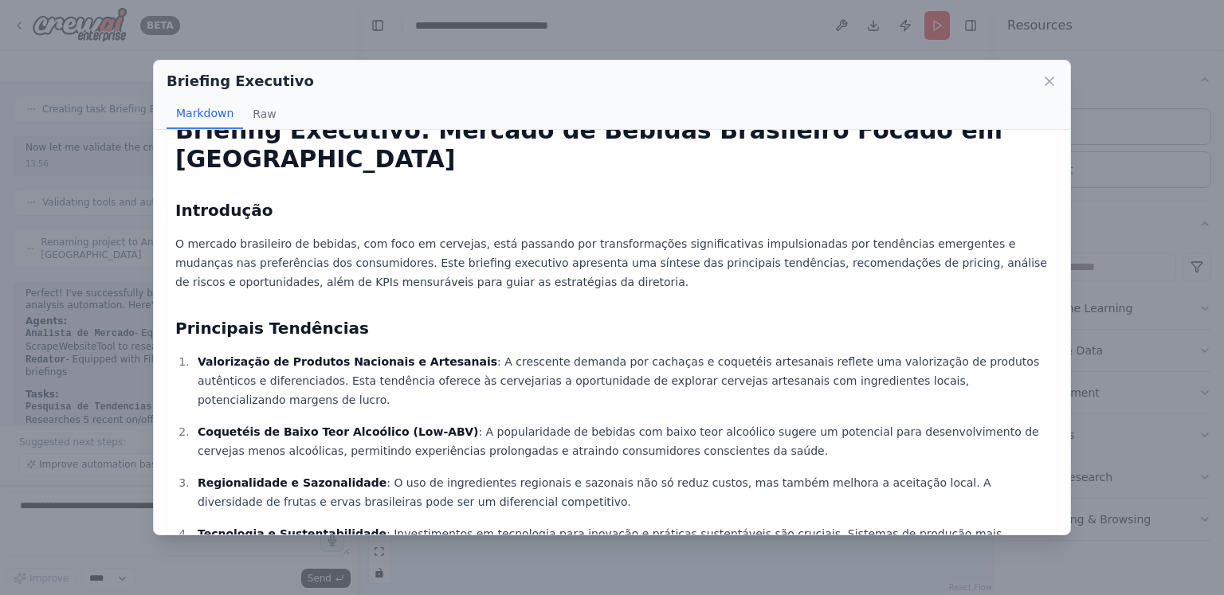
scroll to position [0, 0]
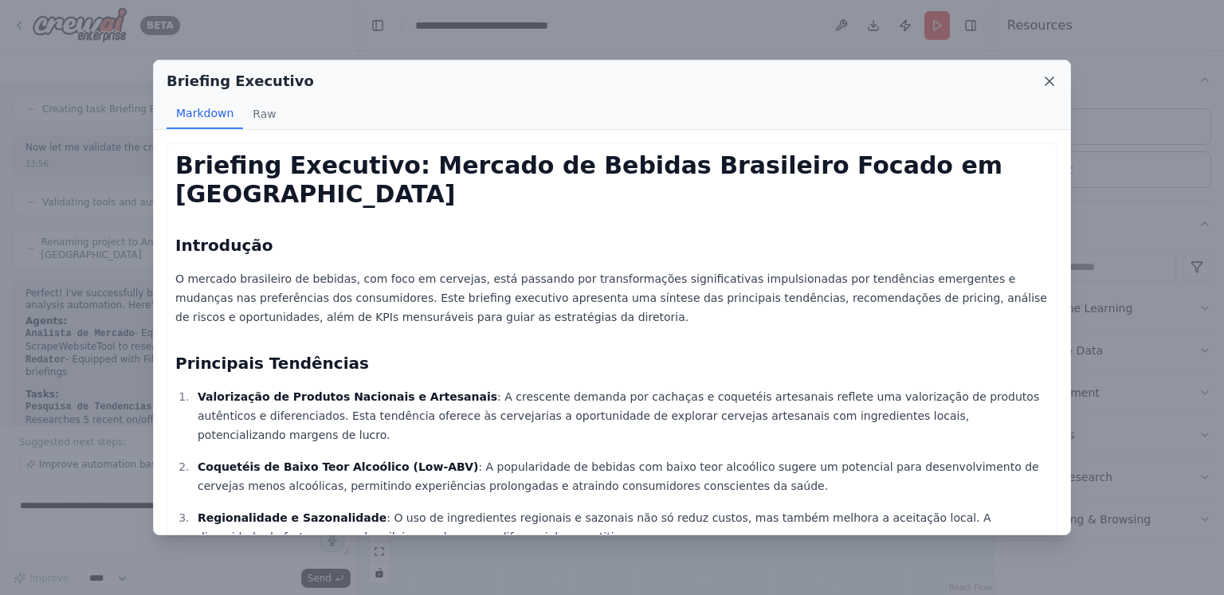
click at [1046, 84] on icon at bounding box center [1050, 81] width 8 height 8
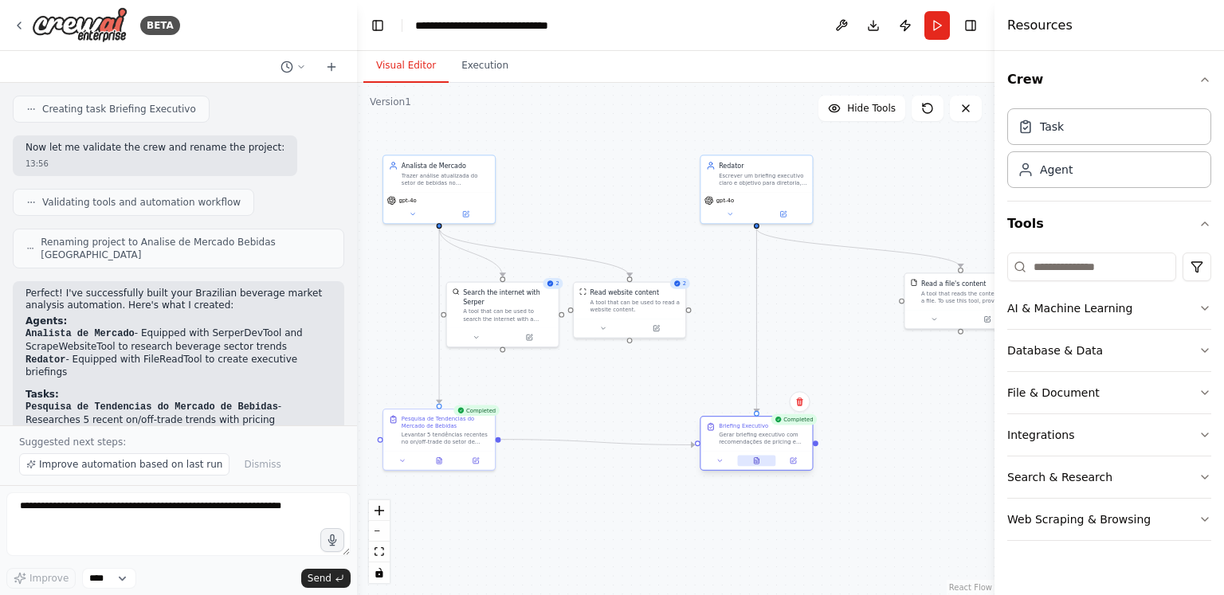
click at [759, 459] on icon at bounding box center [758, 459] width 2 height 2
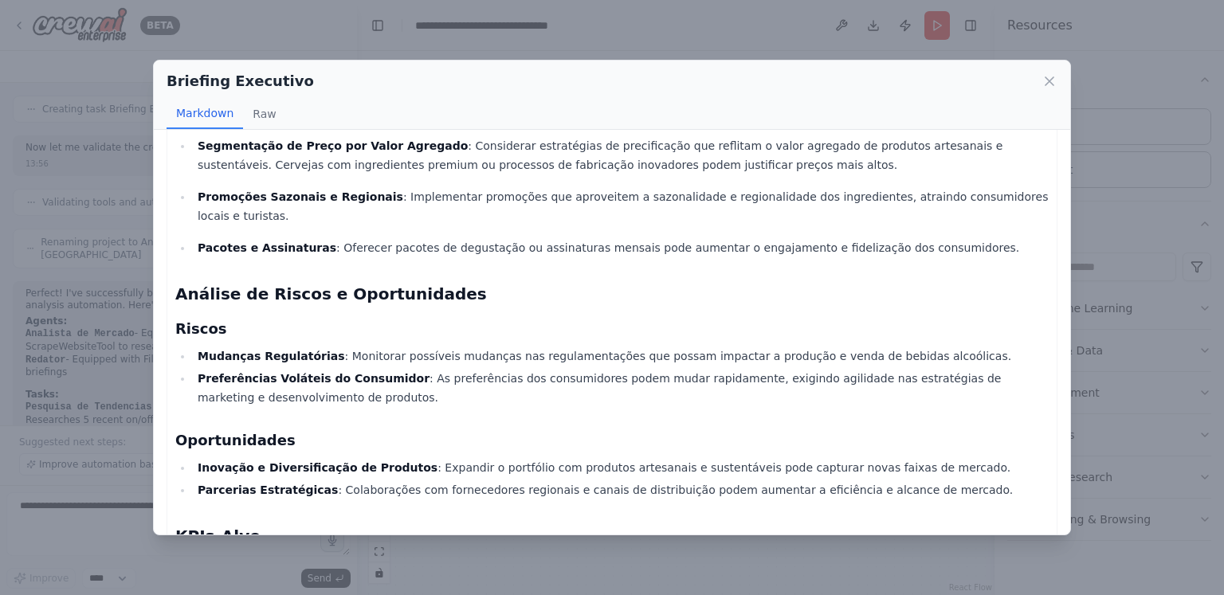
scroll to position [723, 0]
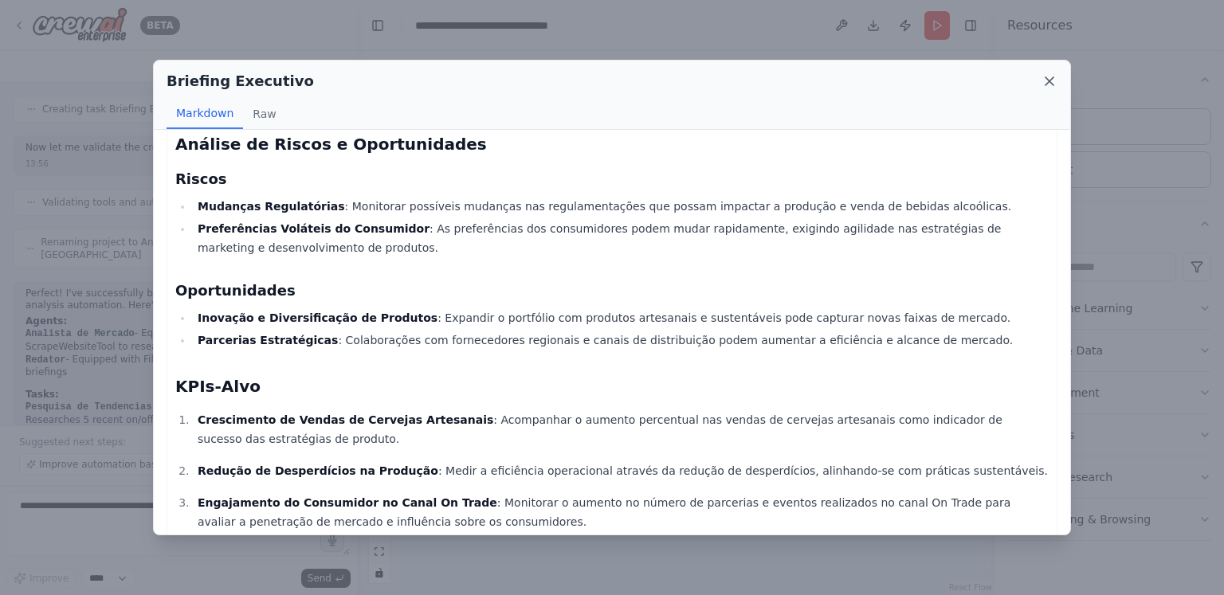
click at [1045, 77] on icon at bounding box center [1050, 81] width 16 height 16
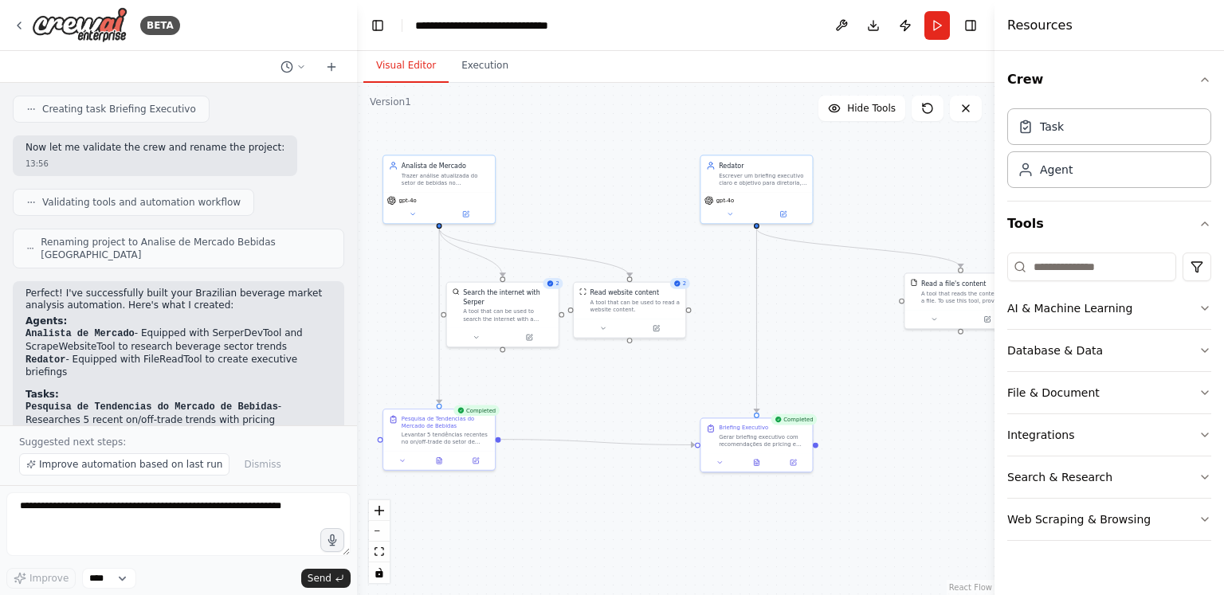
click at [8, 17] on div "BETA" at bounding box center [178, 25] width 357 height 51
click at [18, 26] on icon at bounding box center [19, 25] width 3 height 6
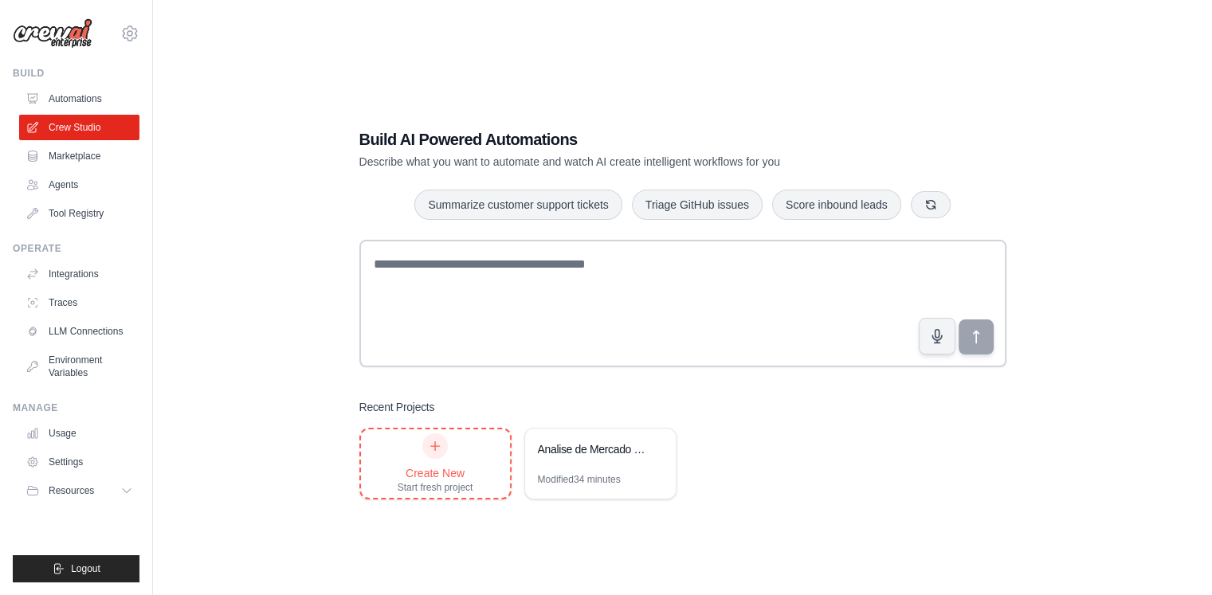
click at [429, 453] on div at bounding box center [435, 447] width 26 height 26
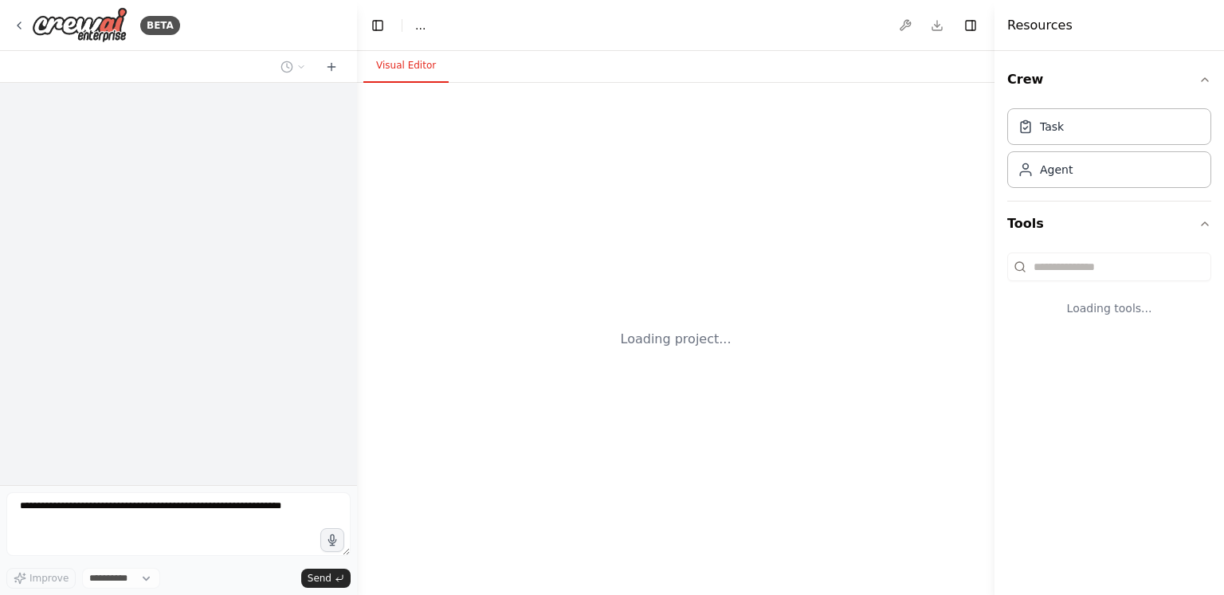
select select "****"
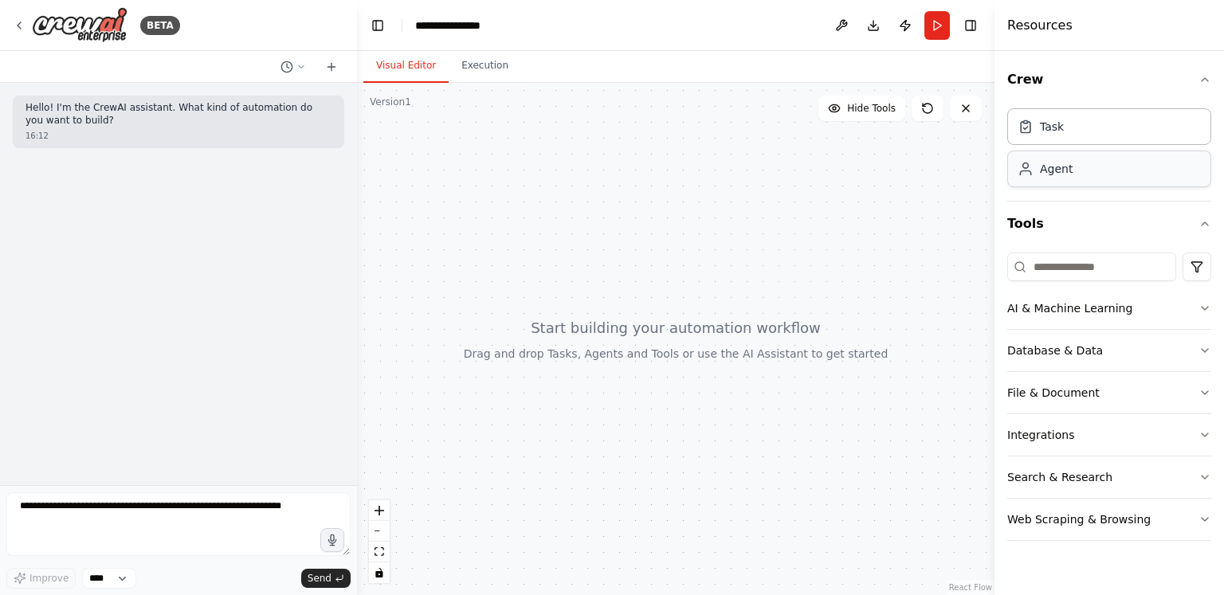
click at [1057, 169] on div "Agent" at bounding box center [1056, 169] width 33 height 16
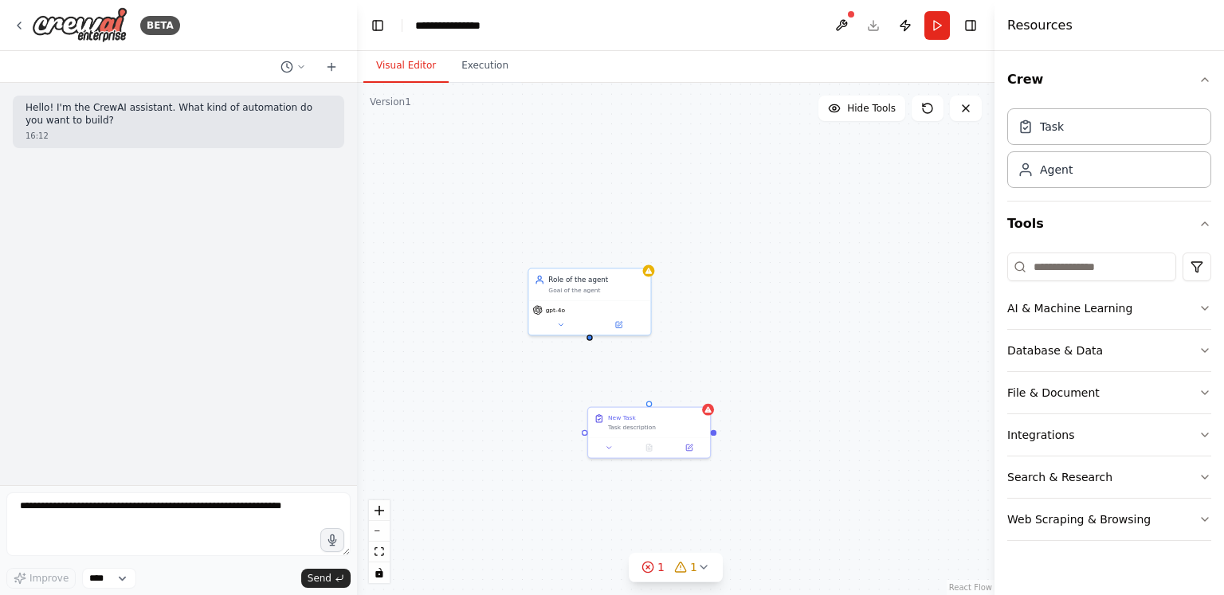
drag, startPoint x: 827, startPoint y: 392, endPoint x: 787, endPoint y: 263, distance: 135.1
click at [787, 263] on div "Role of the agent Goal of the agent gpt-4o New Task Task description" at bounding box center [676, 339] width 638 height 512
click at [623, 324] on div "New Task" at bounding box center [623, 321] width 100 height 8
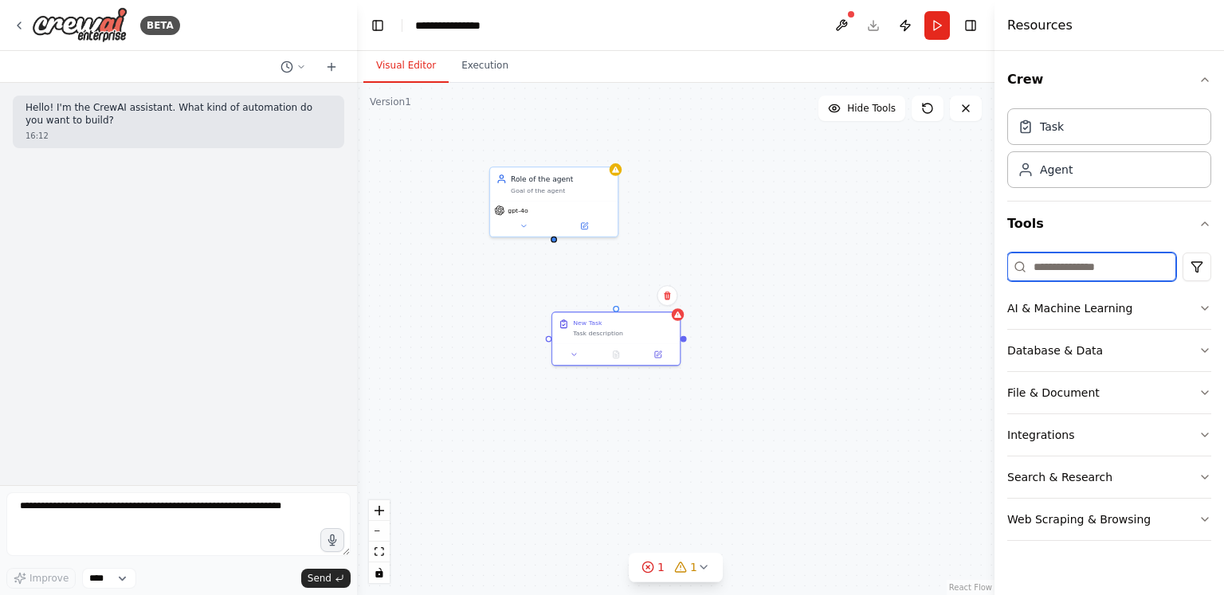
click at [1091, 265] on input at bounding box center [1091, 267] width 169 height 29
type input "****"
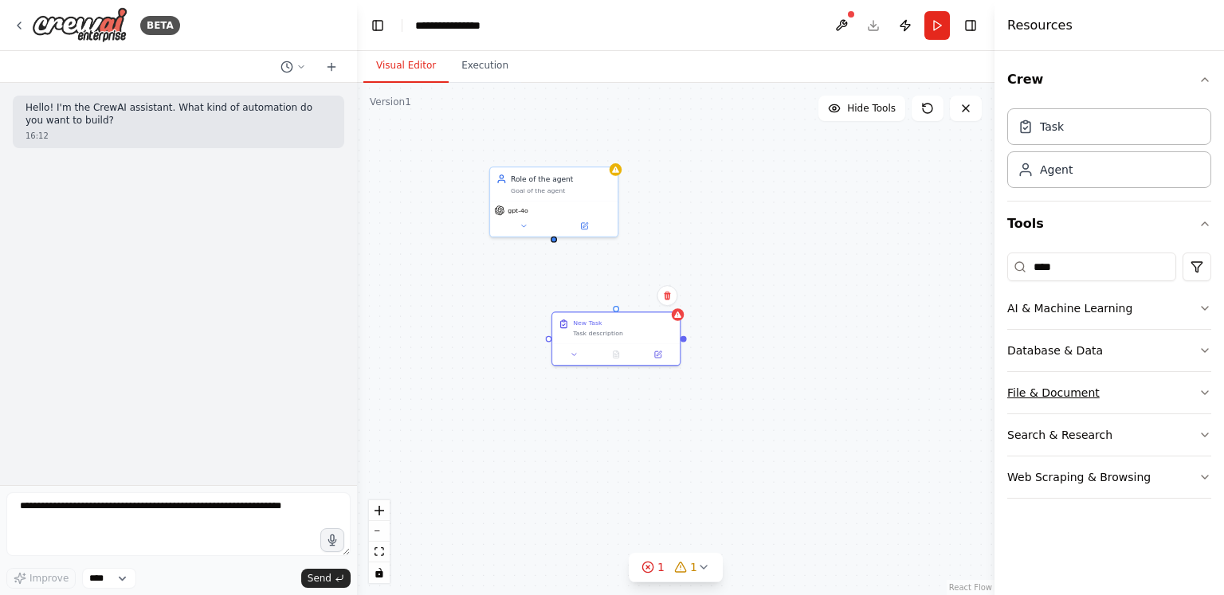
click at [1193, 387] on button "File & Document" at bounding box center [1109, 392] width 204 height 41
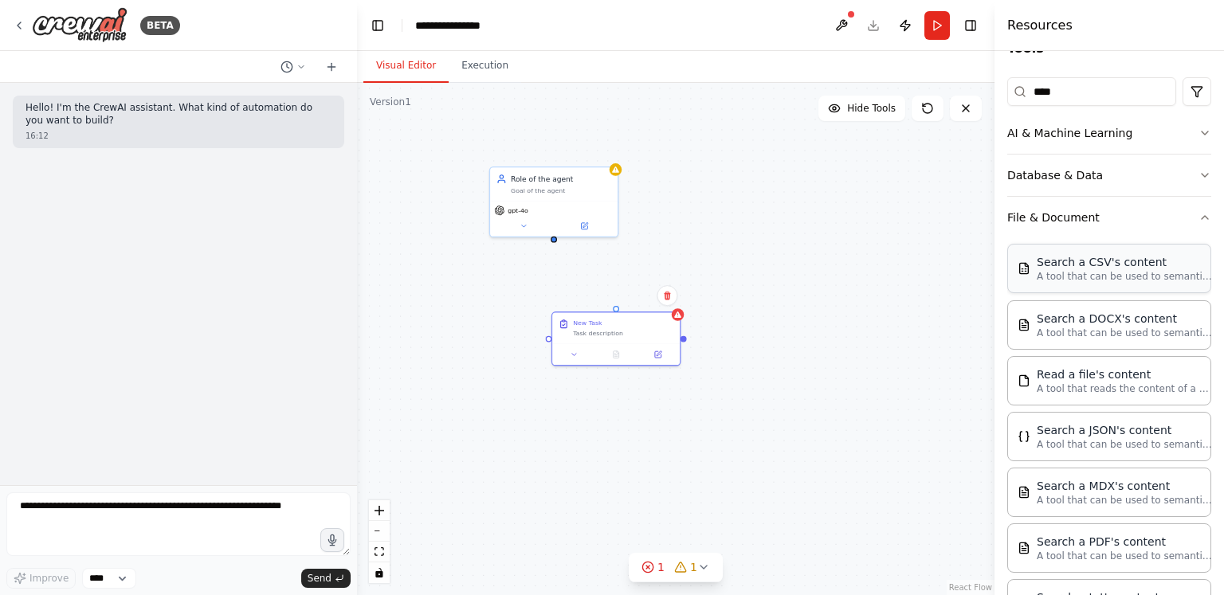
scroll to position [179, 0]
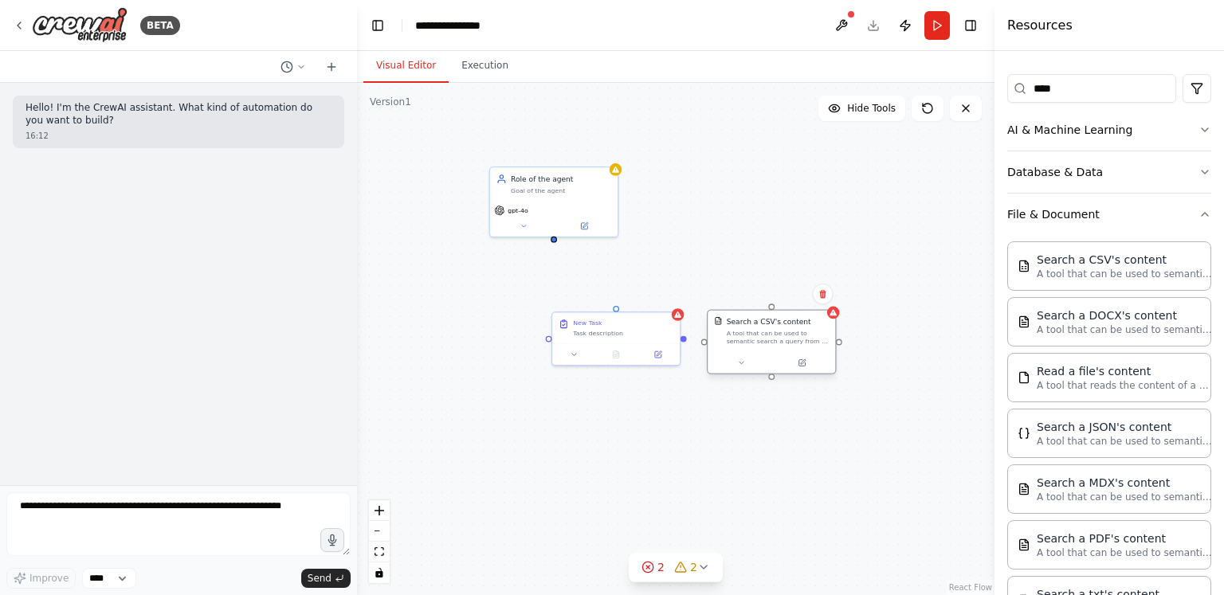
drag, startPoint x: 908, startPoint y: 381, endPoint x: 750, endPoint y: 348, distance: 161.9
click at [750, 348] on div "Search a CSV's content A tool that can be used to semantic search a query from …" at bounding box center [772, 331] width 128 height 41
click at [808, 361] on button at bounding box center [802, 363] width 58 height 13
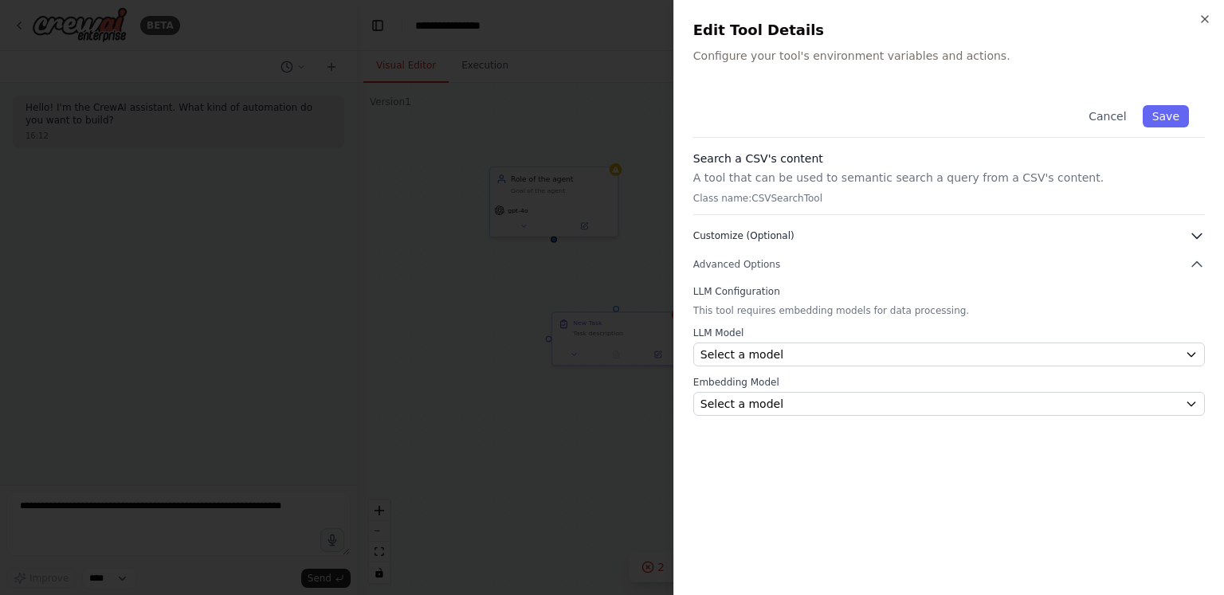
click at [814, 232] on button "Customize (Optional)" at bounding box center [949, 236] width 512 height 16
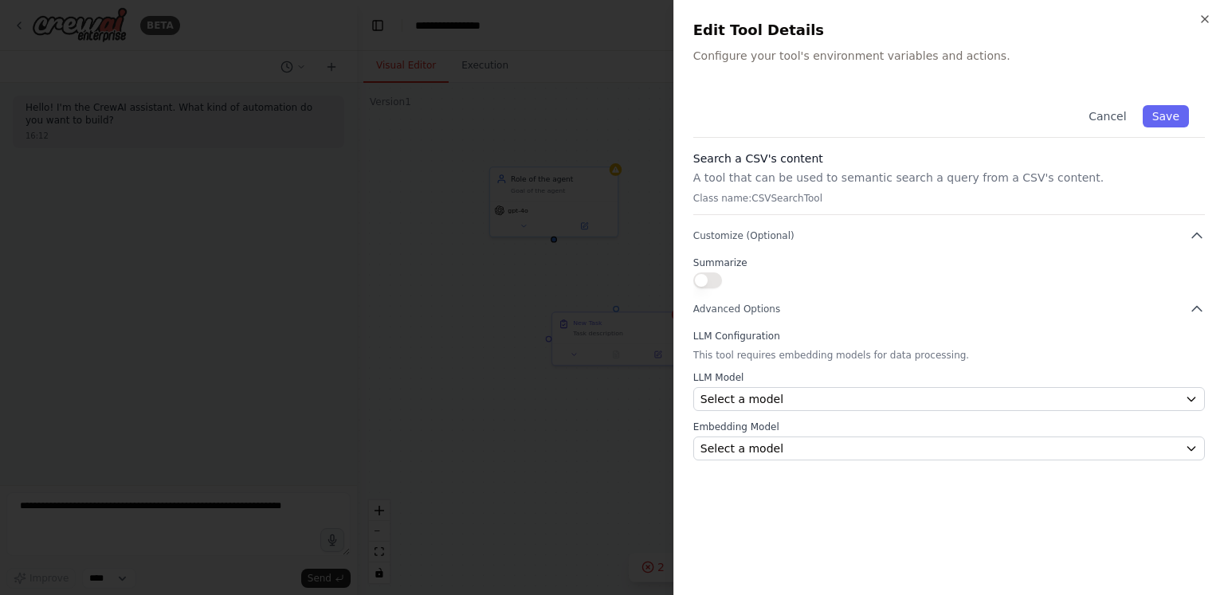
click at [704, 284] on button "button" at bounding box center [707, 281] width 29 height 16
click at [791, 307] on button "Advanced Options" at bounding box center [949, 309] width 512 height 16
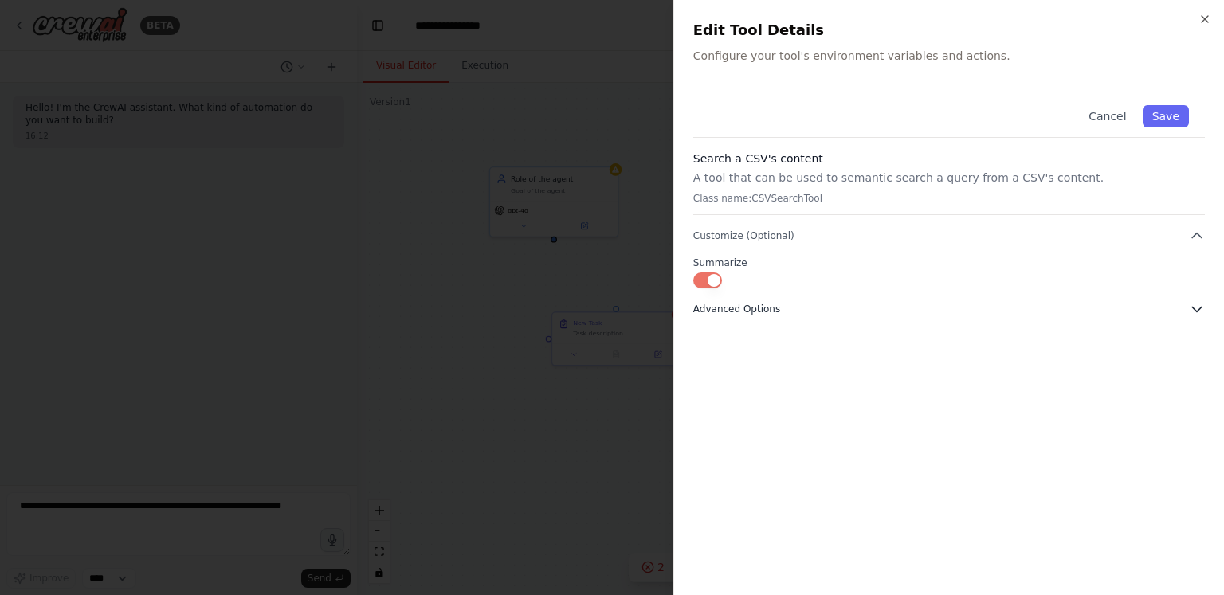
click at [791, 307] on button "Advanced Options" at bounding box center [949, 309] width 512 height 16
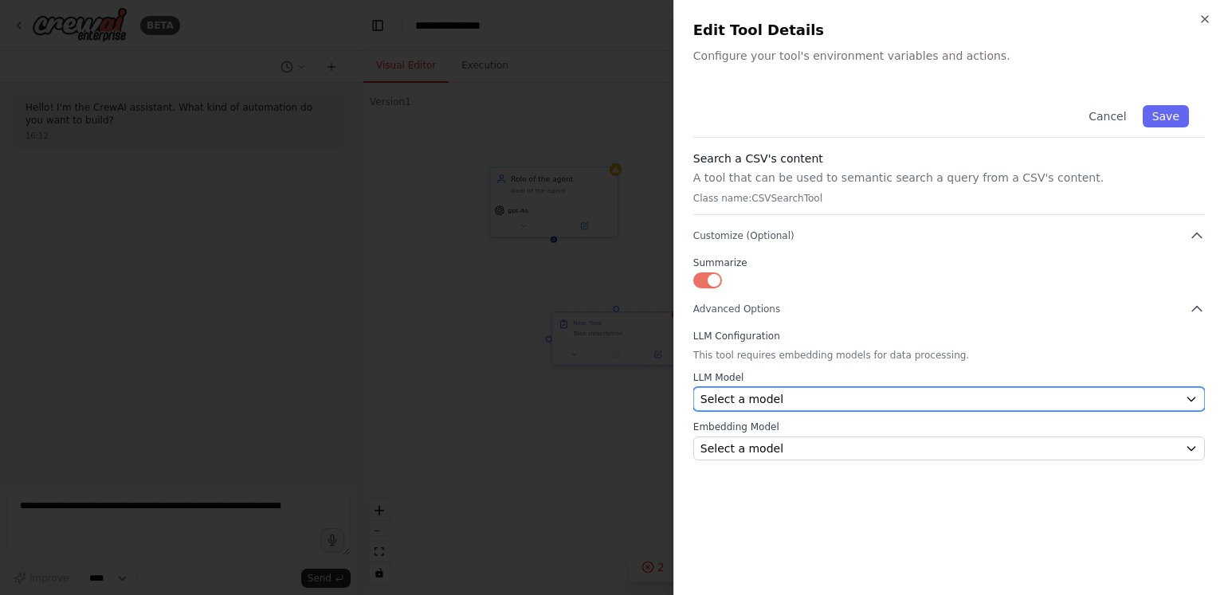
click at [784, 398] on div "Select a model" at bounding box center [939, 399] width 478 height 16
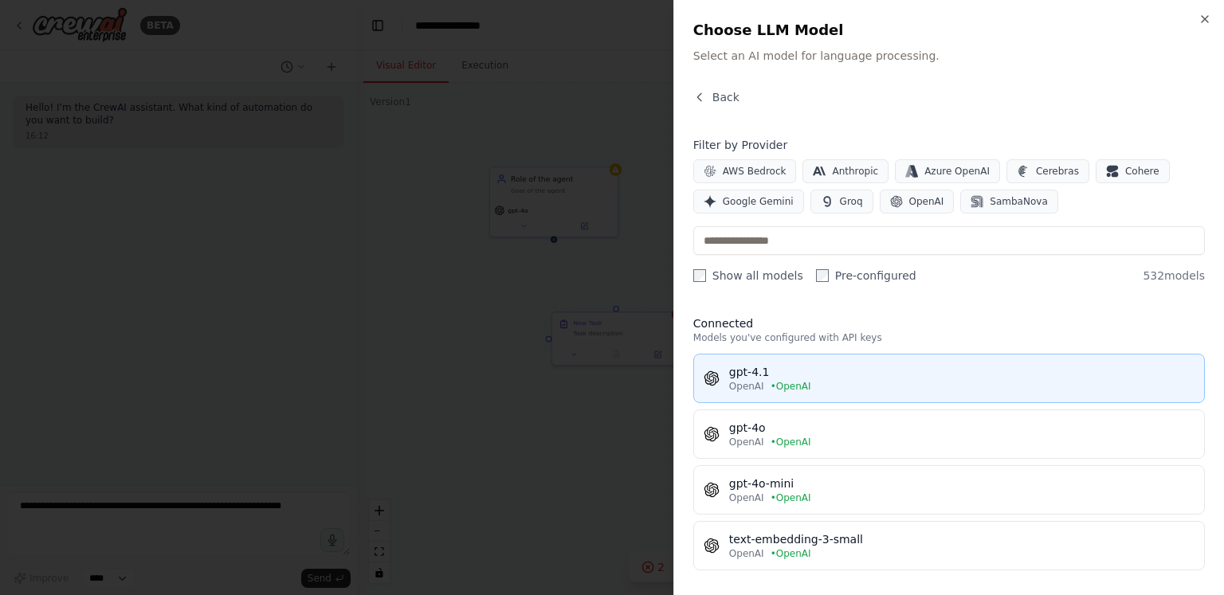
click at [774, 367] on div "gpt-4.1" at bounding box center [961, 372] width 465 height 16
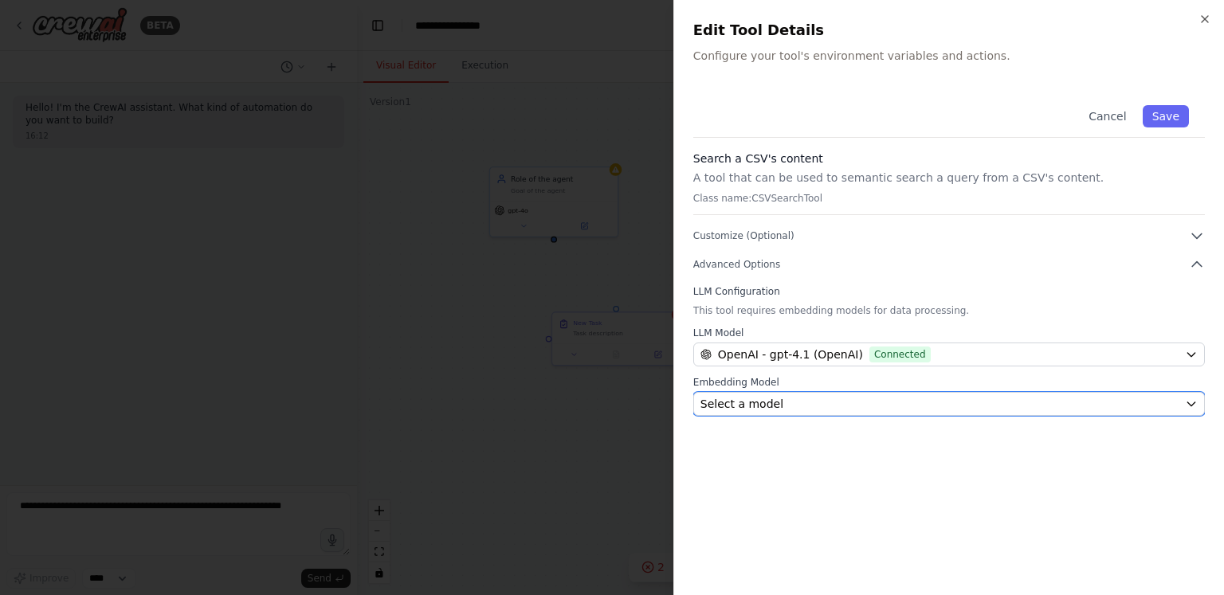
click at [802, 400] on div "Select a model" at bounding box center [939, 404] width 478 height 16
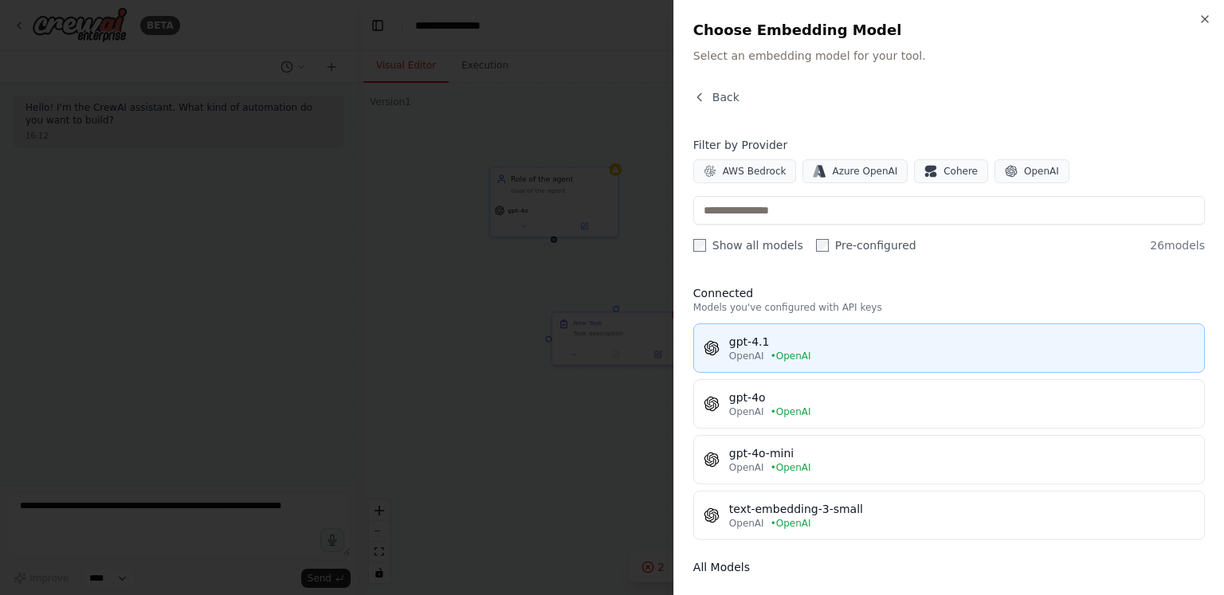
click at [762, 351] on div "OpenAI • OpenAI" at bounding box center [961, 356] width 465 height 13
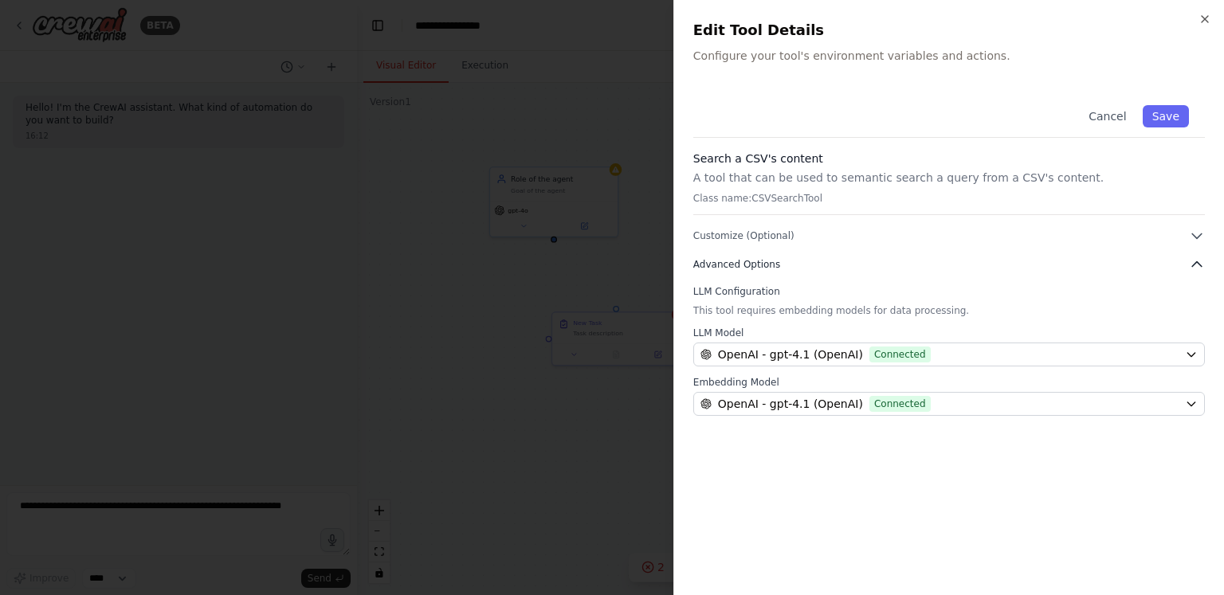
click at [748, 265] on span "Advanced Options" at bounding box center [736, 264] width 87 height 13
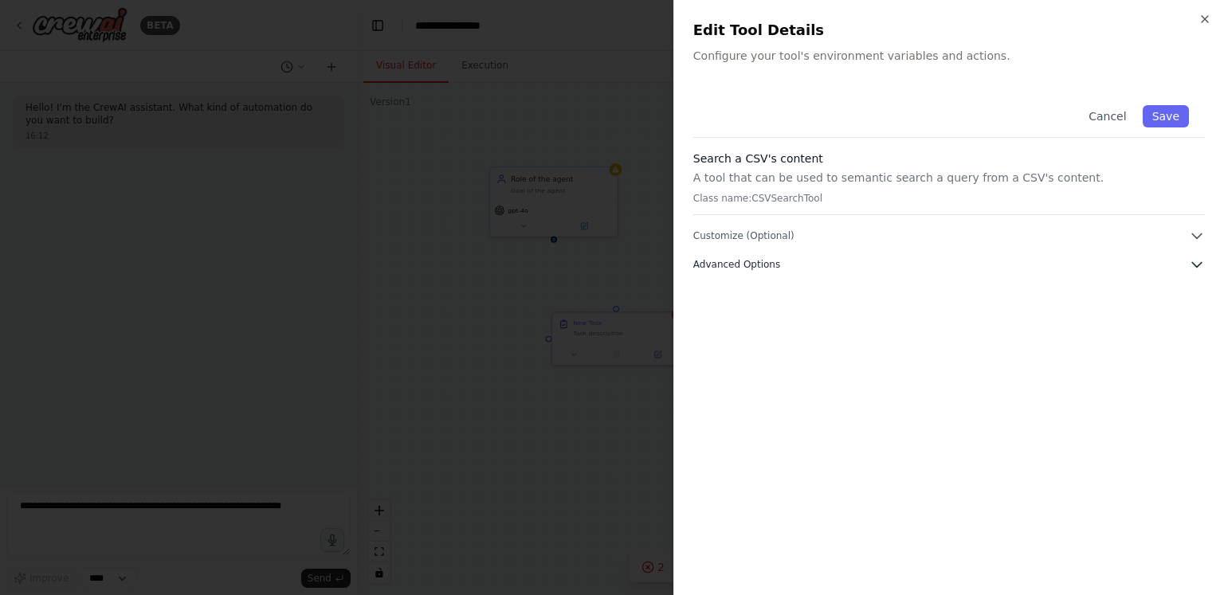
click at [748, 265] on span "Advanced Options" at bounding box center [736, 264] width 87 height 13
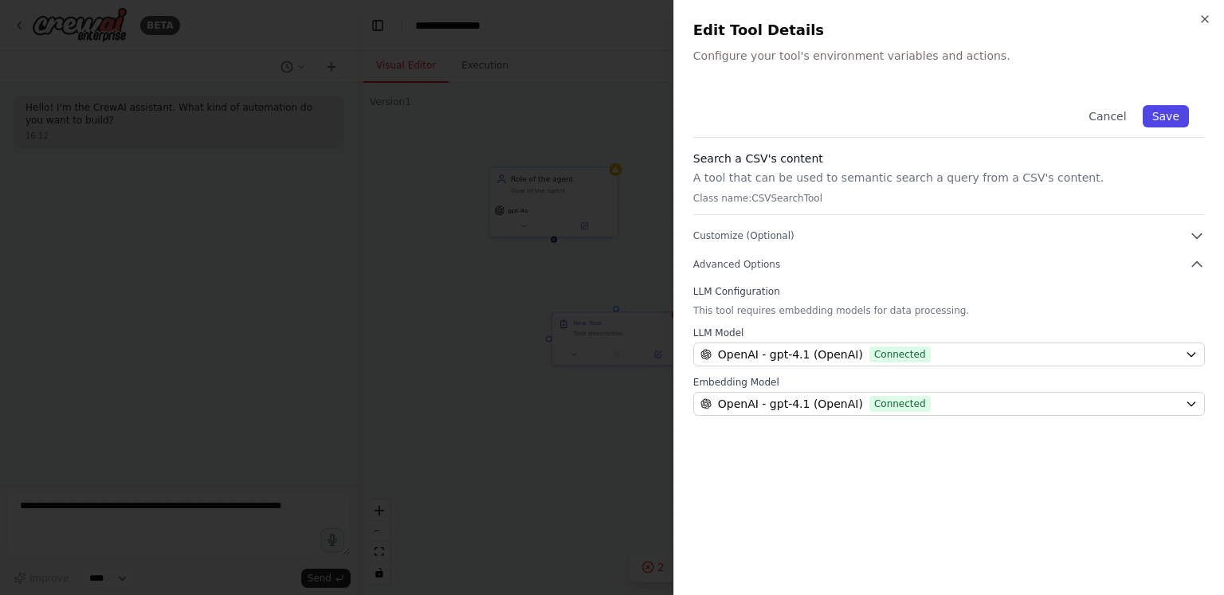
click at [1166, 119] on button "Save" at bounding box center [1166, 116] width 46 height 22
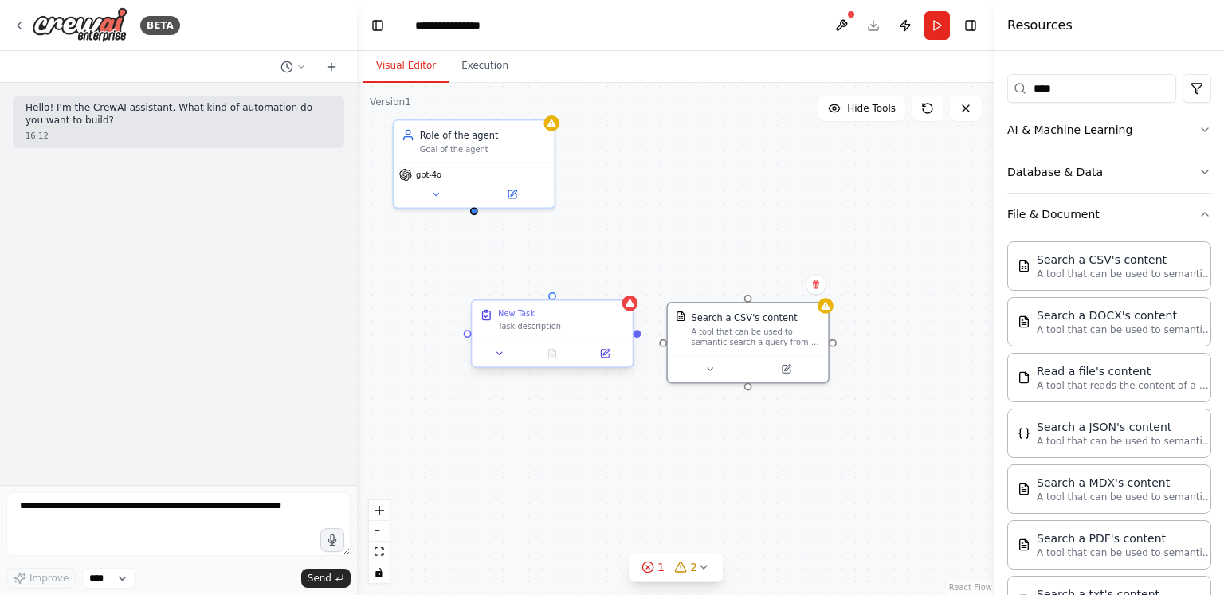
click at [580, 332] on div "Task description" at bounding box center [561, 327] width 127 height 10
click at [628, 284] on button at bounding box center [620, 286] width 21 height 21
click at [583, 291] on button "Confirm" at bounding box center [575, 286] width 57 height 19
click at [794, 374] on div at bounding box center [748, 366] width 160 height 27
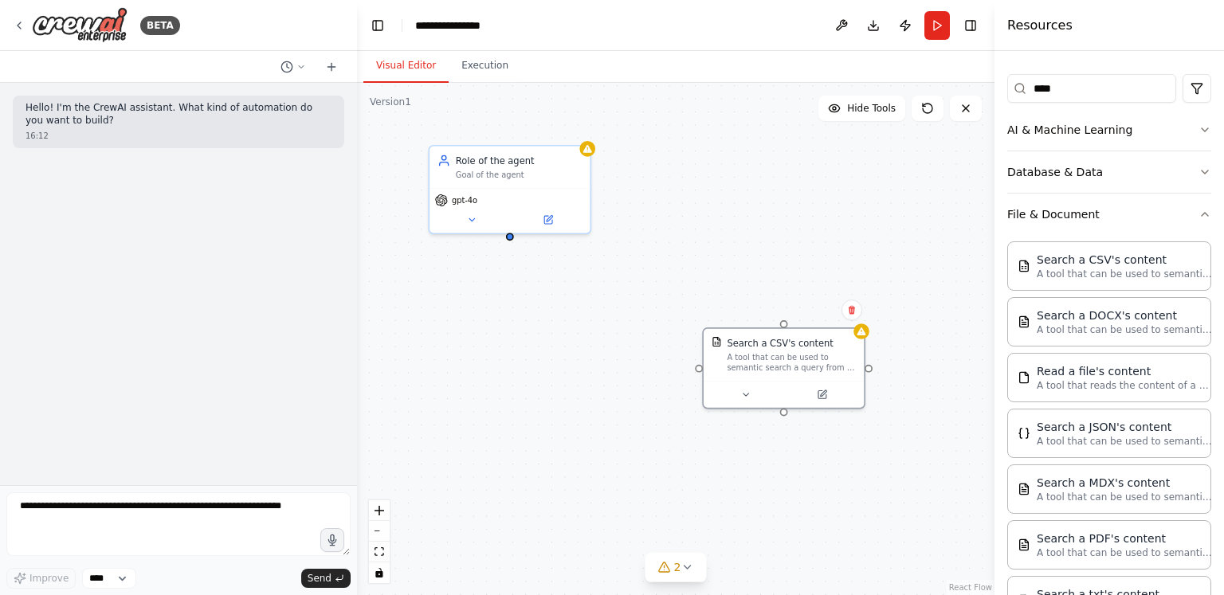
drag, startPoint x: 476, startPoint y: 211, endPoint x: 512, endPoint y: 237, distance: 44.0
click at [512, 237] on div "Role of the agent Goal of the agent gpt-4o Search a CSV's content A tool that c…" at bounding box center [676, 339] width 638 height 512
click at [510, 269] on div "Role of the agent Goal of the agent gpt-4o Search a CSV's content A tool that c…" at bounding box center [676, 339] width 638 height 512
drag, startPoint x: 509, startPoint y: 236, endPoint x: 787, endPoint y: 323, distance: 291.4
click at [787, 323] on div "Role of the agent Goal of the agent gpt-4o Search a CSV's content A tool that c…" at bounding box center [676, 339] width 638 height 512
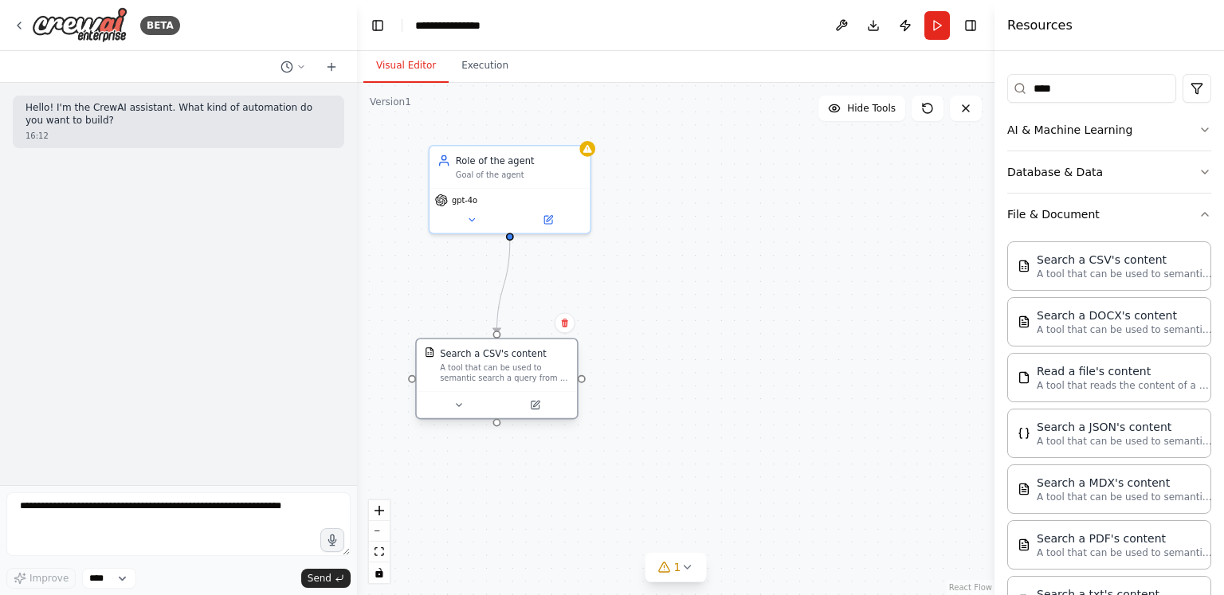
drag, startPoint x: 789, startPoint y: 358, endPoint x: 507, endPoint y: 375, distance: 282.6
click at [507, 375] on div "A tool that can be used to semantic search a query from a CSV's content." at bounding box center [504, 373] width 129 height 21
drag, startPoint x: 507, startPoint y: 375, endPoint x: 523, endPoint y: 371, distance: 16.4
click at [523, 371] on div "A tool that can be used to semantic search a query from a CSV's content." at bounding box center [517, 373] width 129 height 21
click at [555, 409] on button at bounding box center [547, 406] width 73 height 16
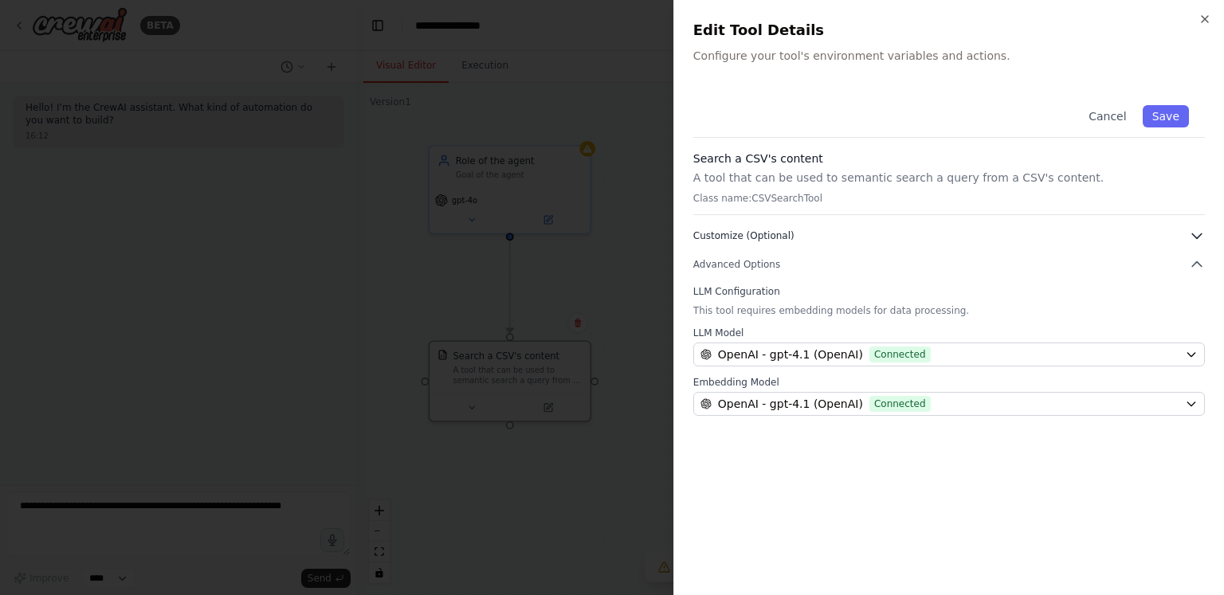
click at [946, 233] on button "Customize (Optional)" at bounding box center [949, 236] width 512 height 16
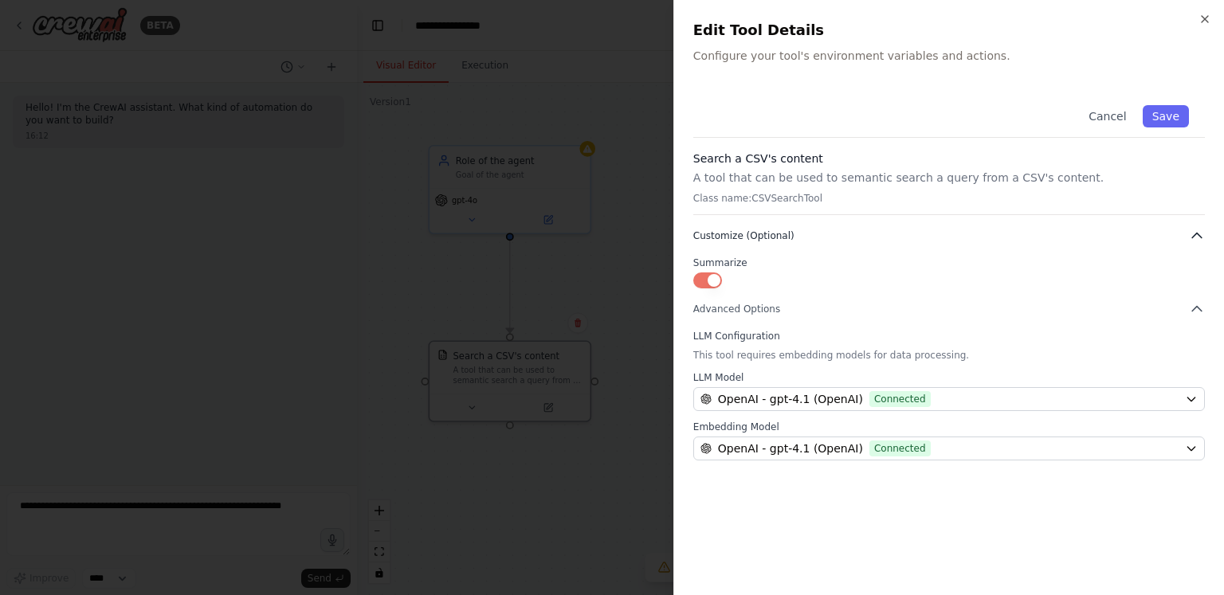
click at [946, 233] on button "Customize (Optional)" at bounding box center [949, 236] width 512 height 16
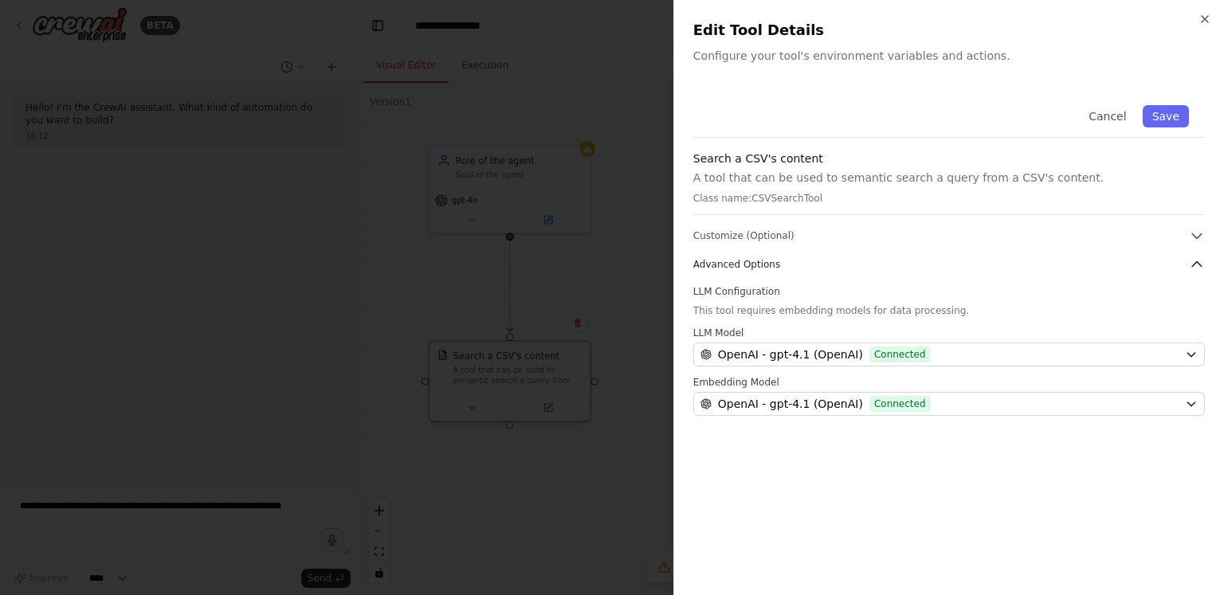
click at [949, 264] on button "Advanced Options" at bounding box center [949, 265] width 512 height 16
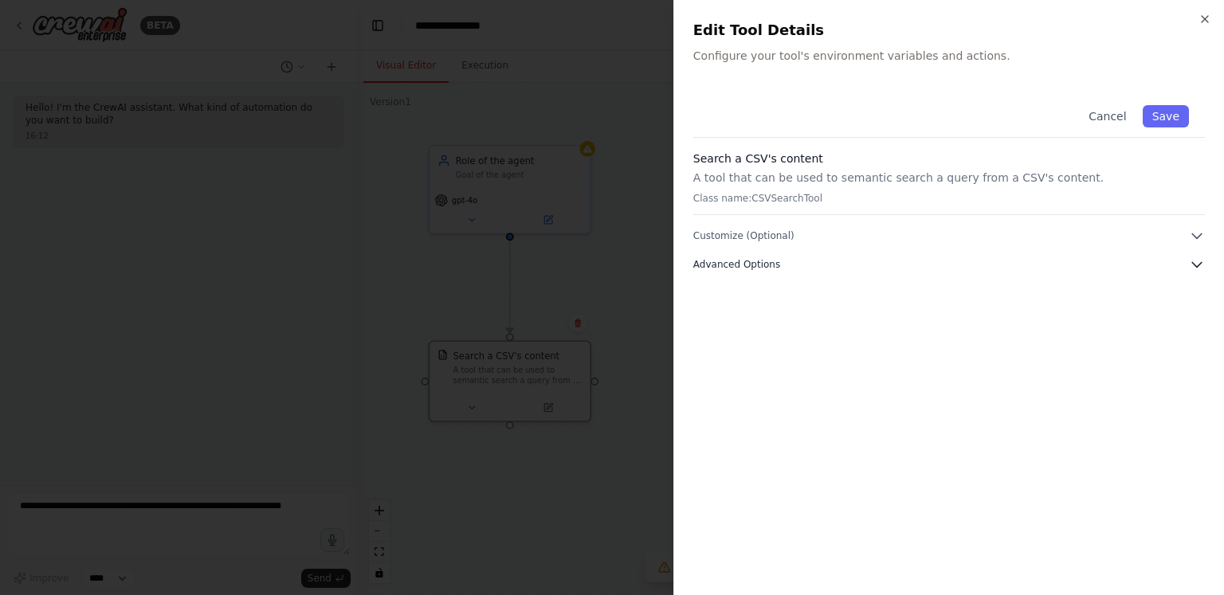
click at [949, 264] on button "Advanced Options" at bounding box center [949, 265] width 512 height 16
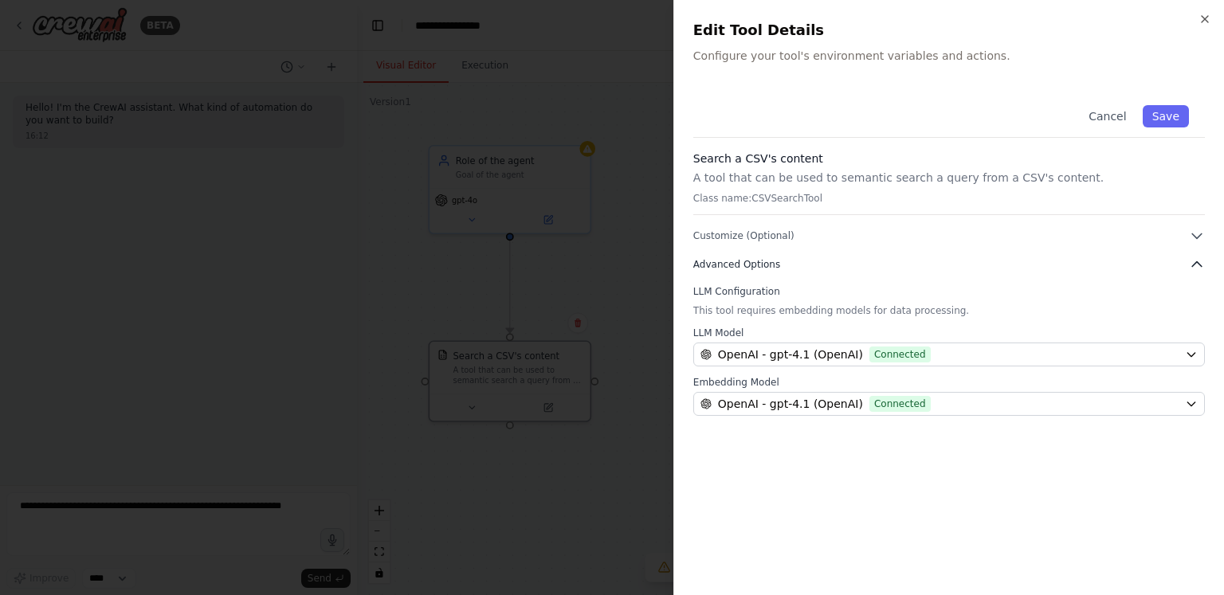
click at [949, 264] on button "Advanced Options" at bounding box center [949, 265] width 512 height 16
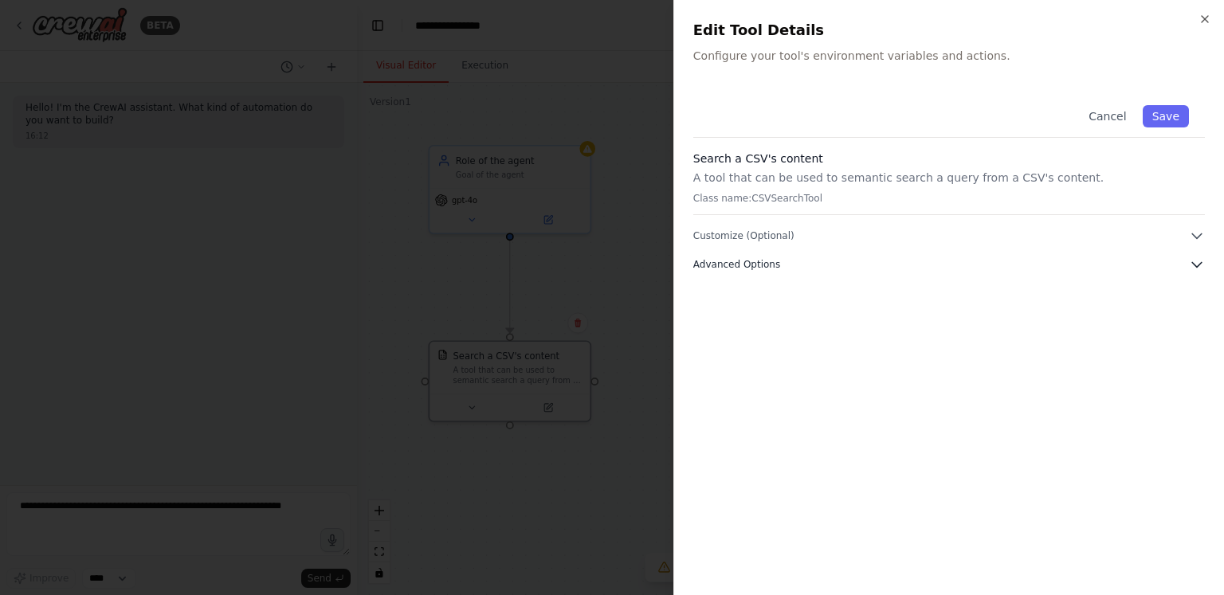
click at [949, 264] on button "Advanced Options" at bounding box center [949, 265] width 512 height 16
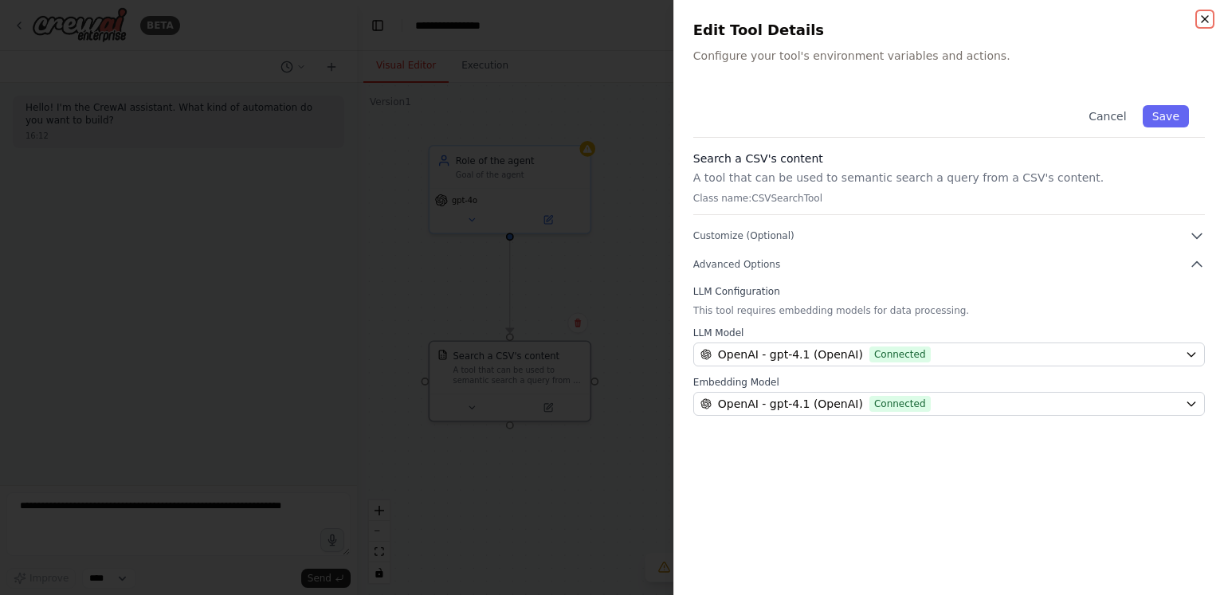
click at [1202, 23] on icon "button" at bounding box center [1205, 19] width 13 height 13
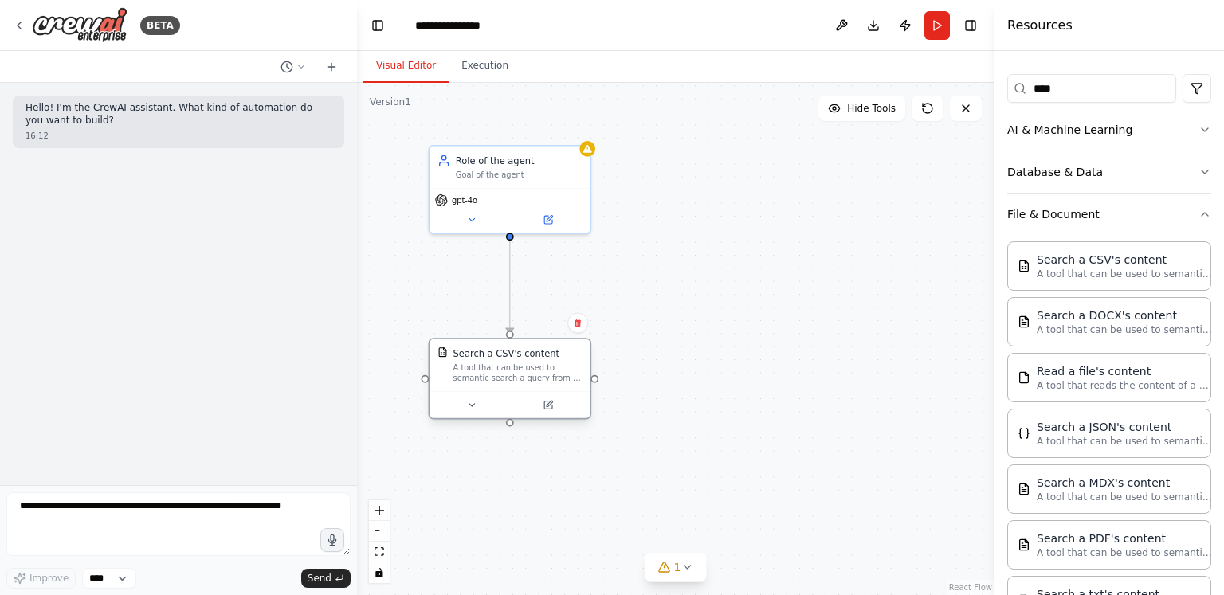
click at [493, 391] on div at bounding box center [510, 404] width 160 height 27
click at [564, 407] on button at bounding box center [547, 406] width 73 height 16
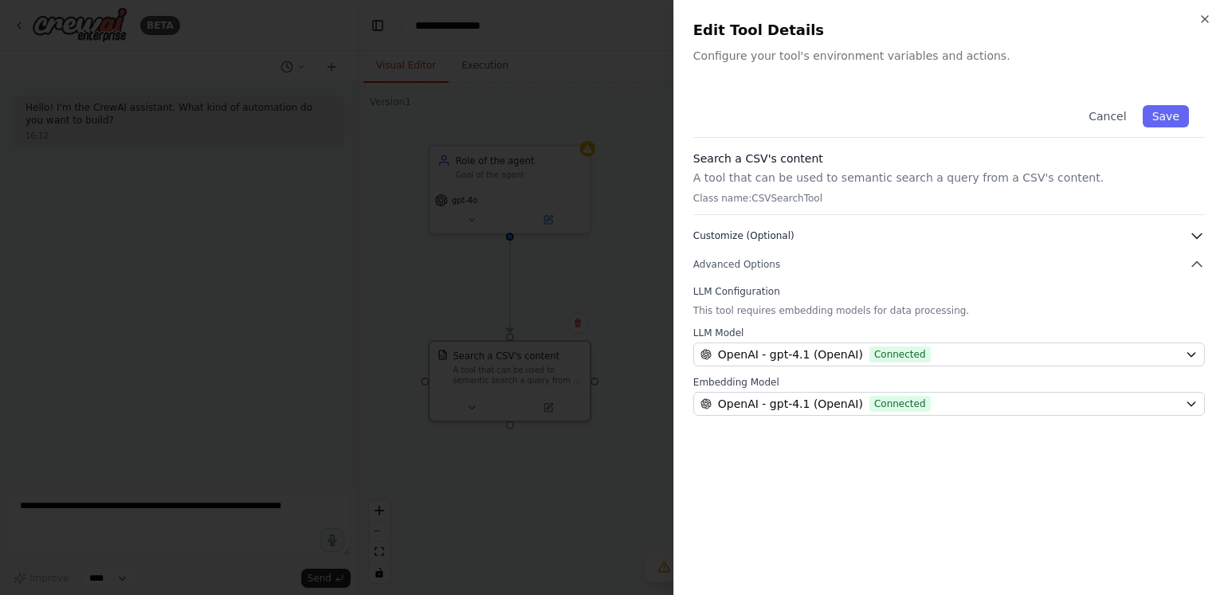
click at [763, 238] on span "Customize (Optional)" at bounding box center [743, 236] width 101 height 13
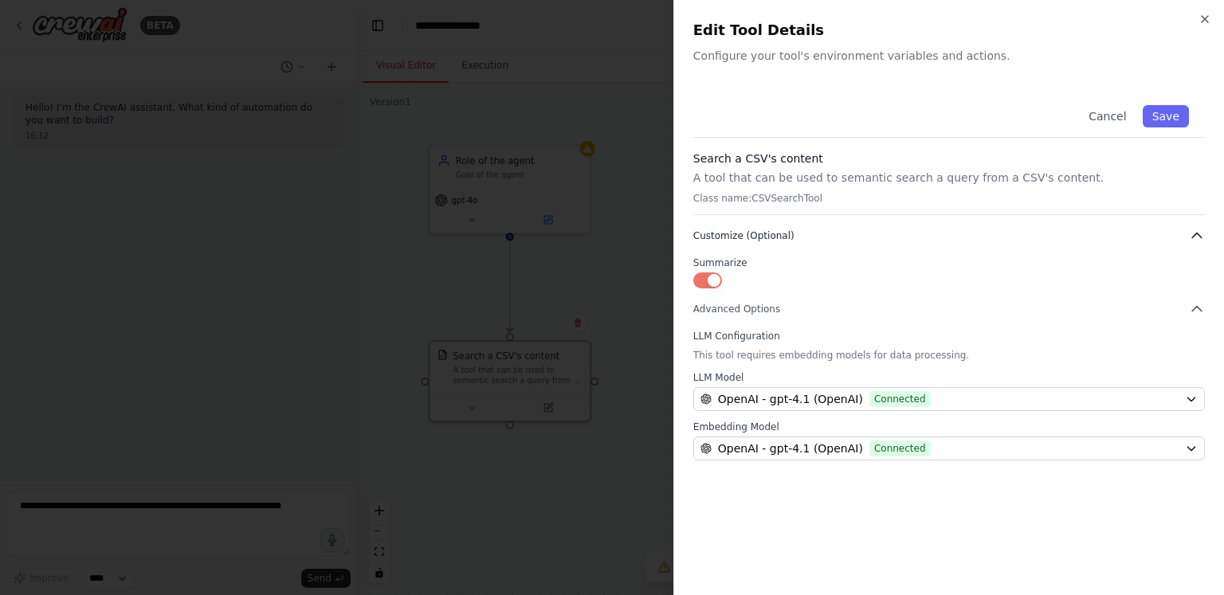
click at [763, 238] on span "Customize (Optional)" at bounding box center [743, 236] width 101 height 13
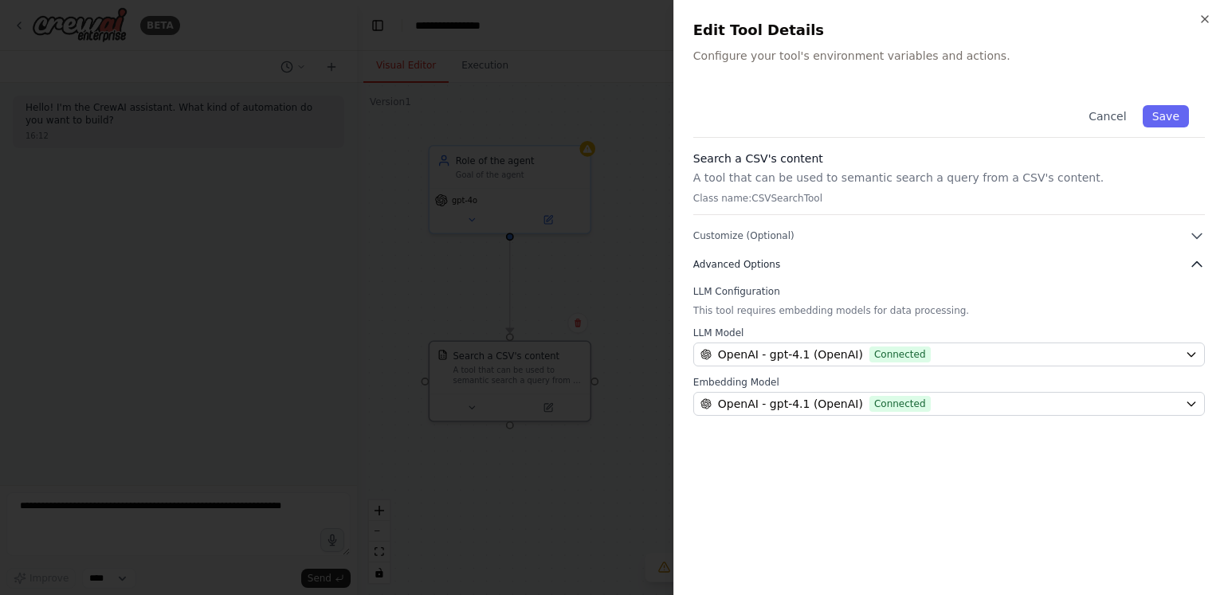
click at [755, 259] on span "Advanced Options" at bounding box center [736, 264] width 87 height 13
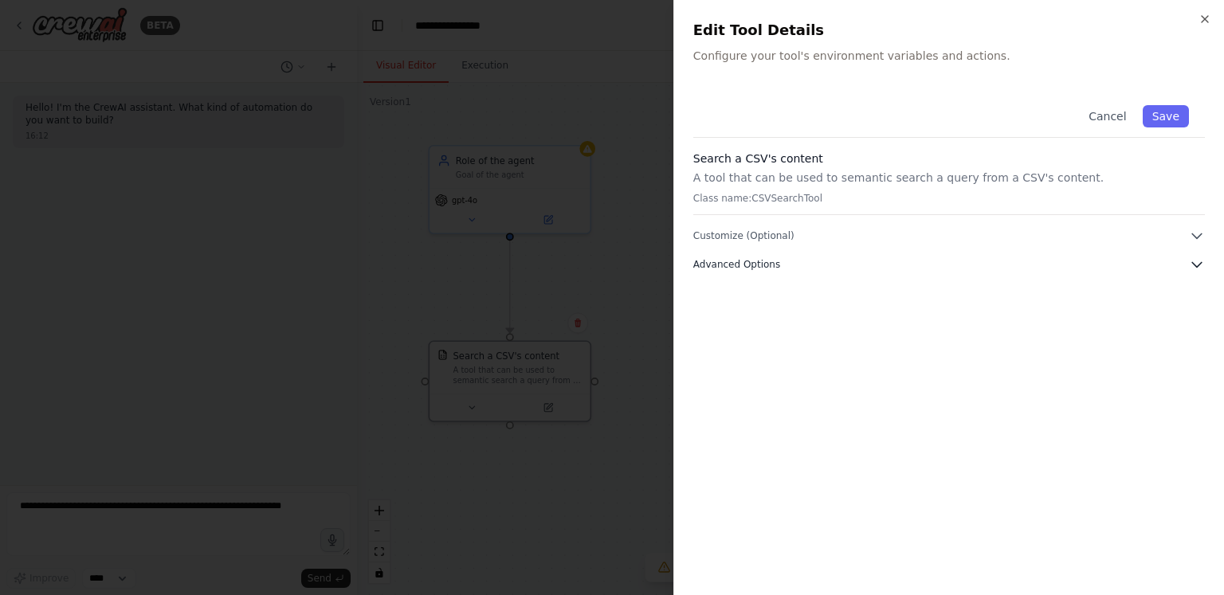
click at [1199, 263] on icon "button" at bounding box center [1197, 265] width 16 height 16
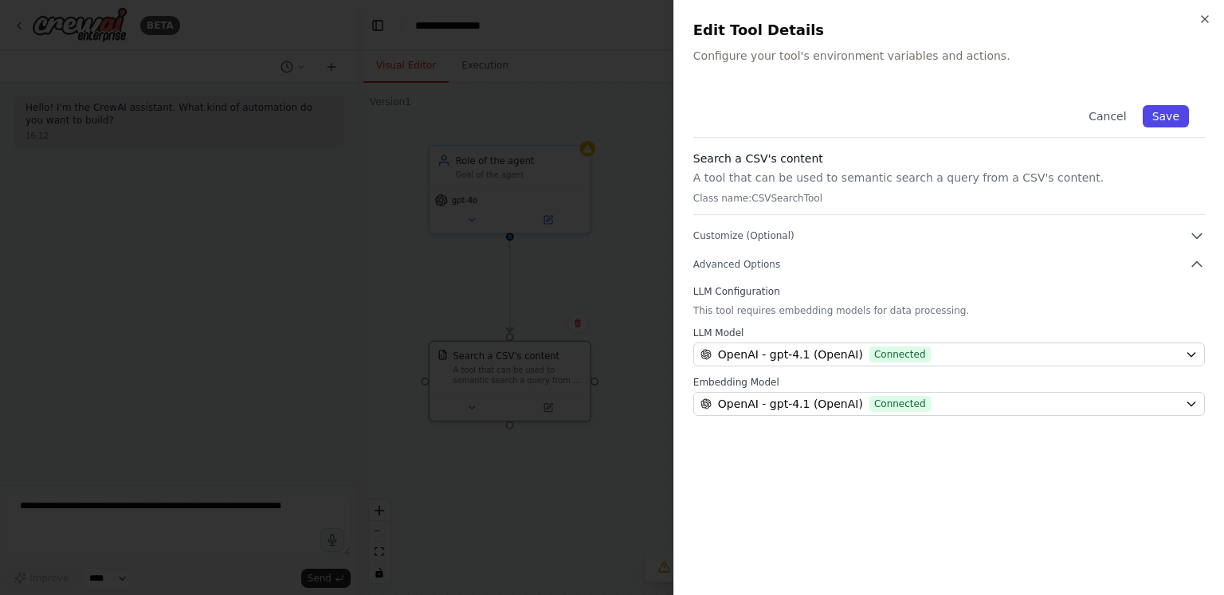
click at [1171, 109] on button "Save" at bounding box center [1166, 116] width 46 height 22
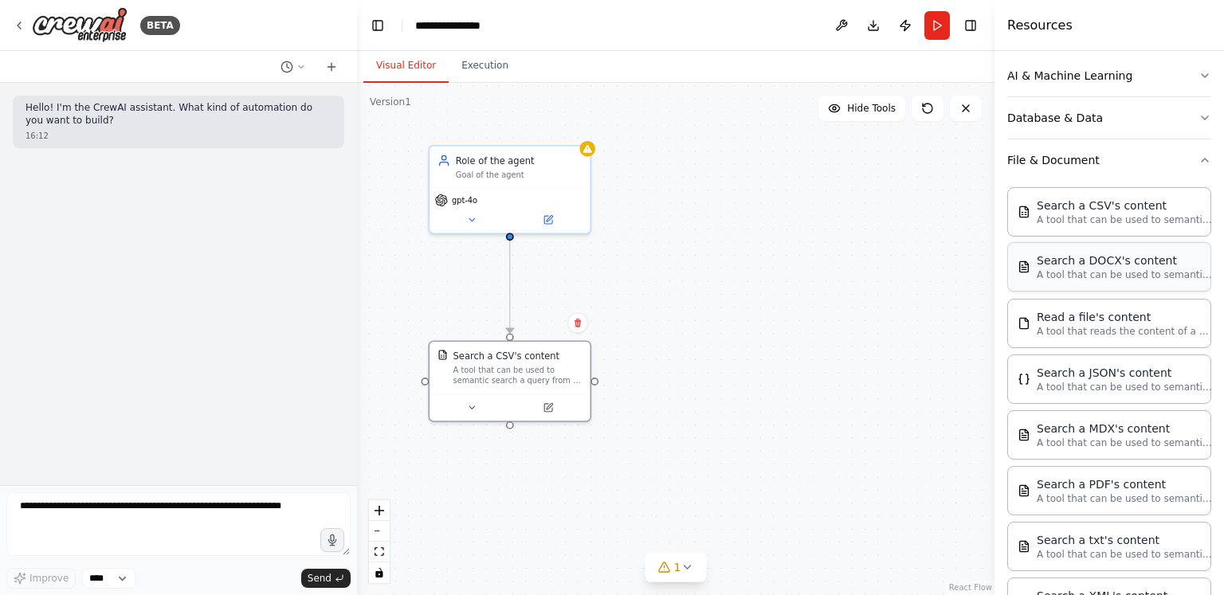
scroll to position [233, 0]
click at [1107, 331] on p "A tool that reads the content of a file. To use this tool, provide a 'file_path…" at bounding box center [1124, 330] width 175 height 13
drag, startPoint x: 924, startPoint y: 392, endPoint x: 736, endPoint y: 387, distance: 188.9
click at [736, 387] on div "Read a file's content A tool that reads the content of a file. To use this tool…" at bounding box center [739, 391] width 129 height 37
click at [791, 432] on button at bounding box center [782, 431] width 73 height 16
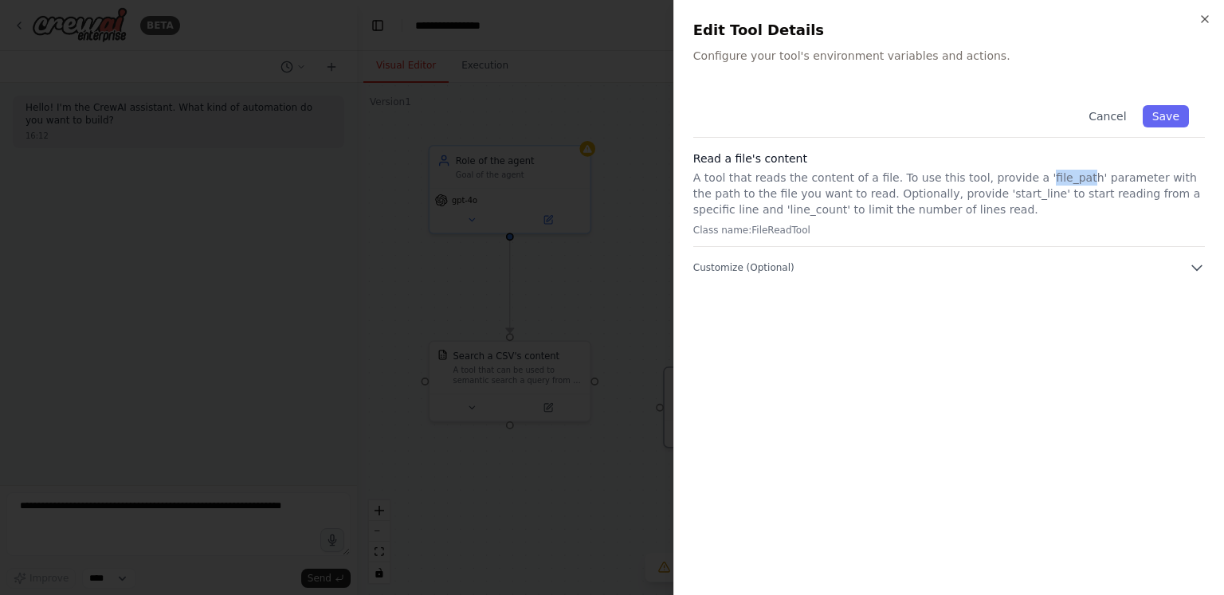
drag, startPoint x: 1018, startPoint y: 176, endPoint x: 1050, endPoint y: 172, distance: 32.9
click at [1050, 172] on p "A tool that reads the content of a file. To use this tool, provide a 'file_path…" at bounding box center [949, 194] width 512 height 48
click at [787, 266] on button "Customize (Optional)" at bounding box center [949, 268] width 512 height 16
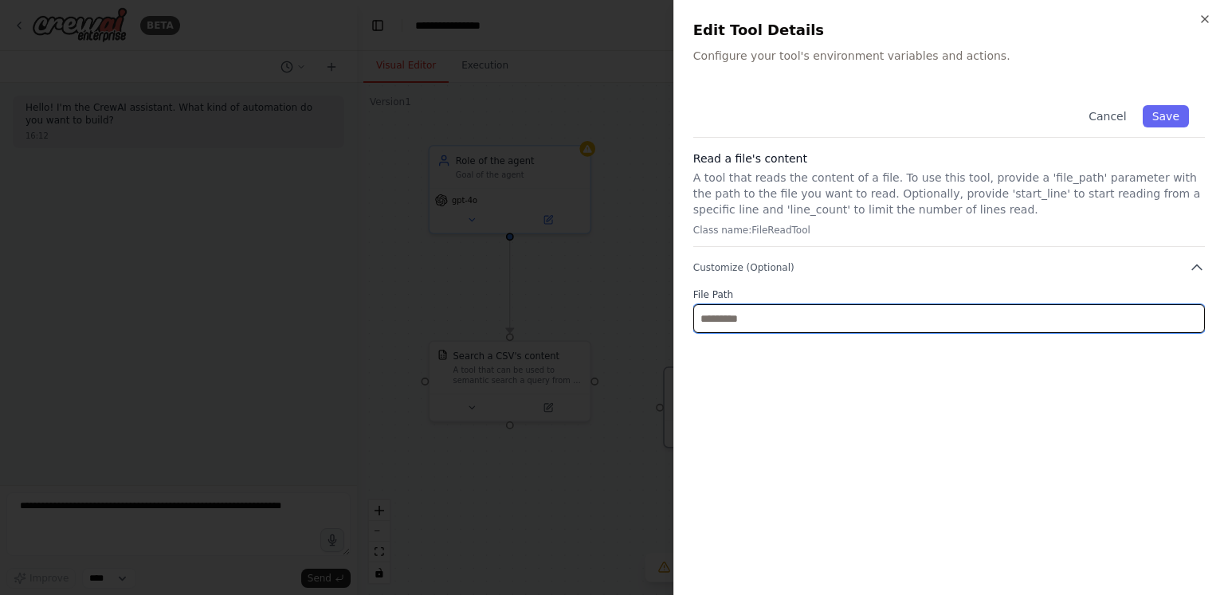
click at [771, 324] on input "text" at bounding box center [949, 318] width 512 height 29
click at [826, 329] on input "**********" at bounding box center [949, 318] width 512 height 29
type input "*"
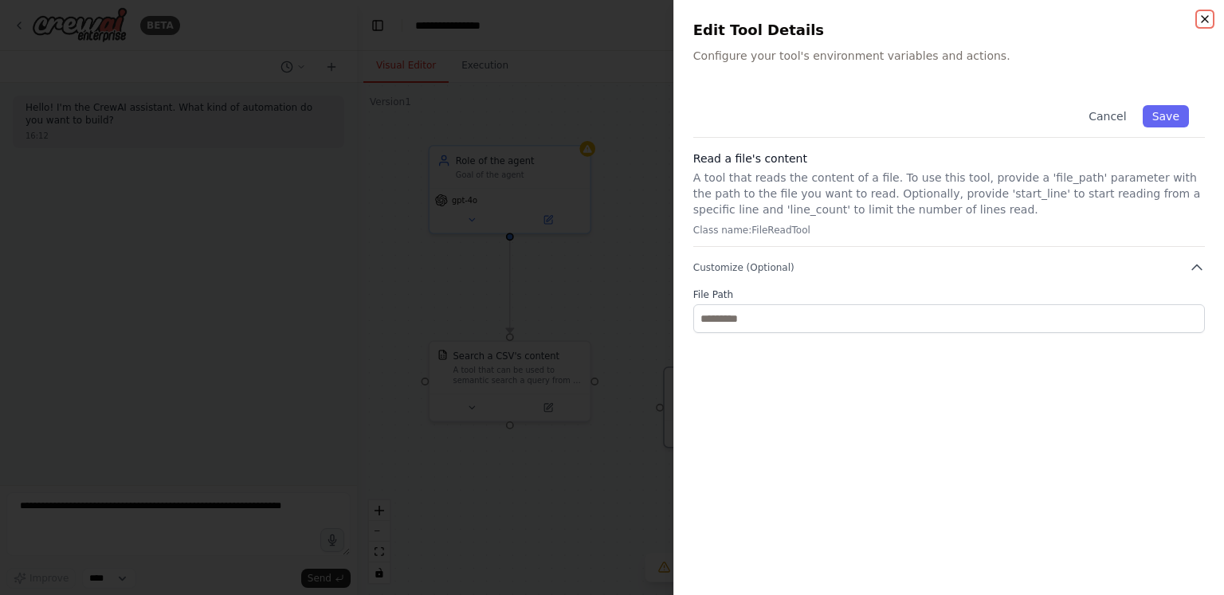
click at [1205, 15] on icon "button" at bounding box center [1205, 19] width 13 height 13
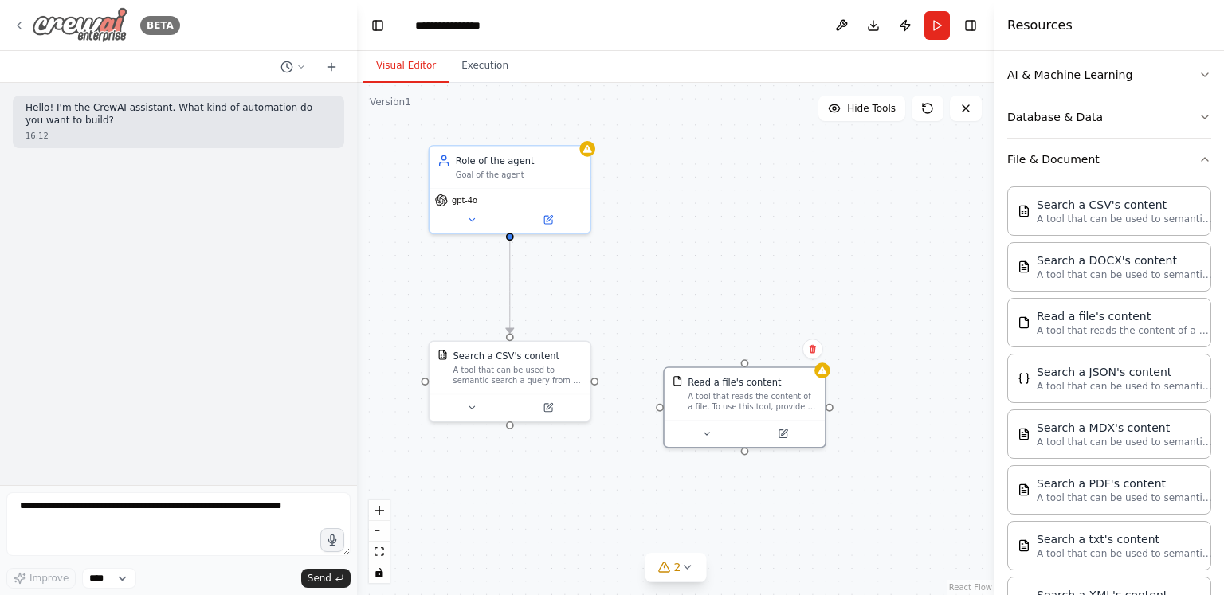
click at [18, 31] on icon at bounding box center [19, 25] width 13 height 13
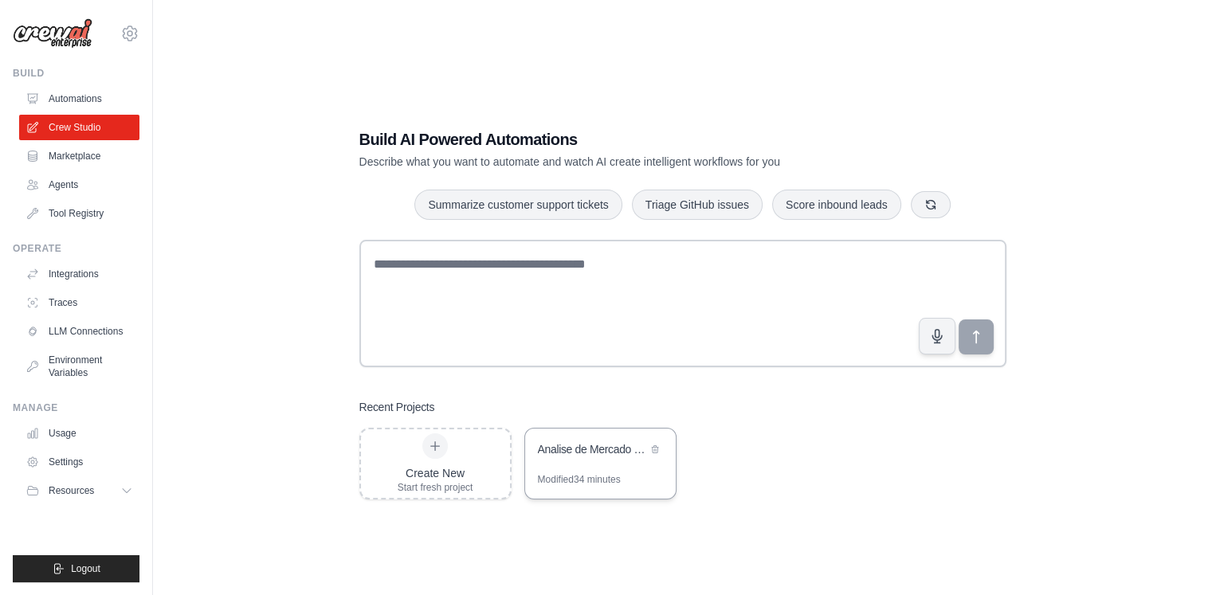
click at [599, 450] on div "Analise de Mercado Bebidas [GEOGRAPHIC_DATA]" at bounding box center [592, 449] width 109 height 16
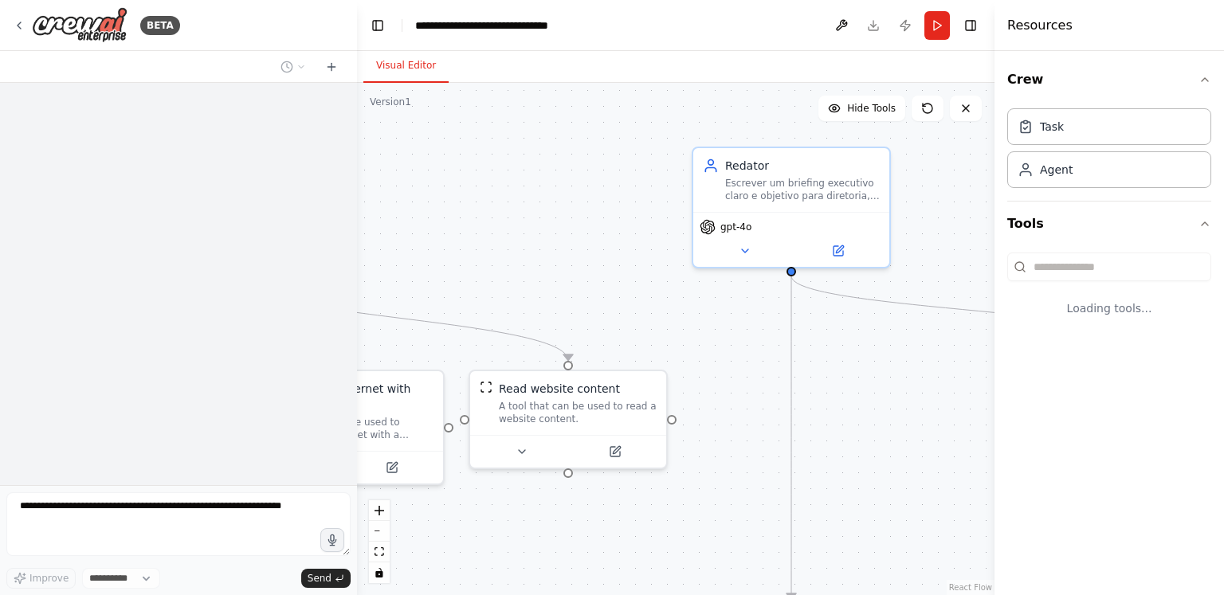
select select "****"
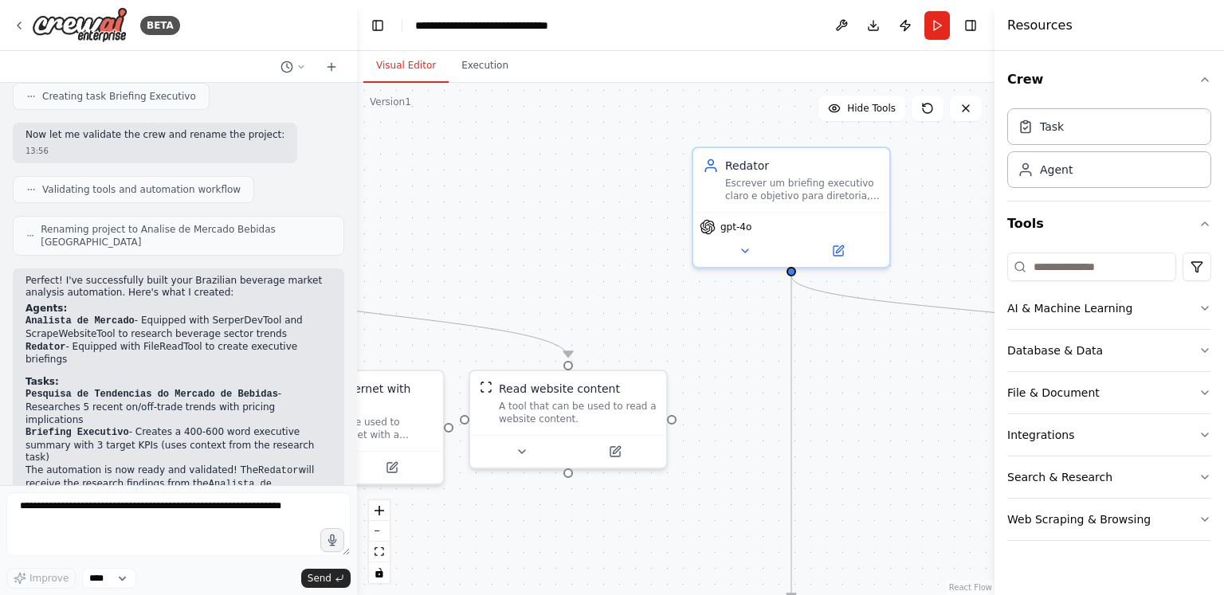
scroll to position [1465, 0]
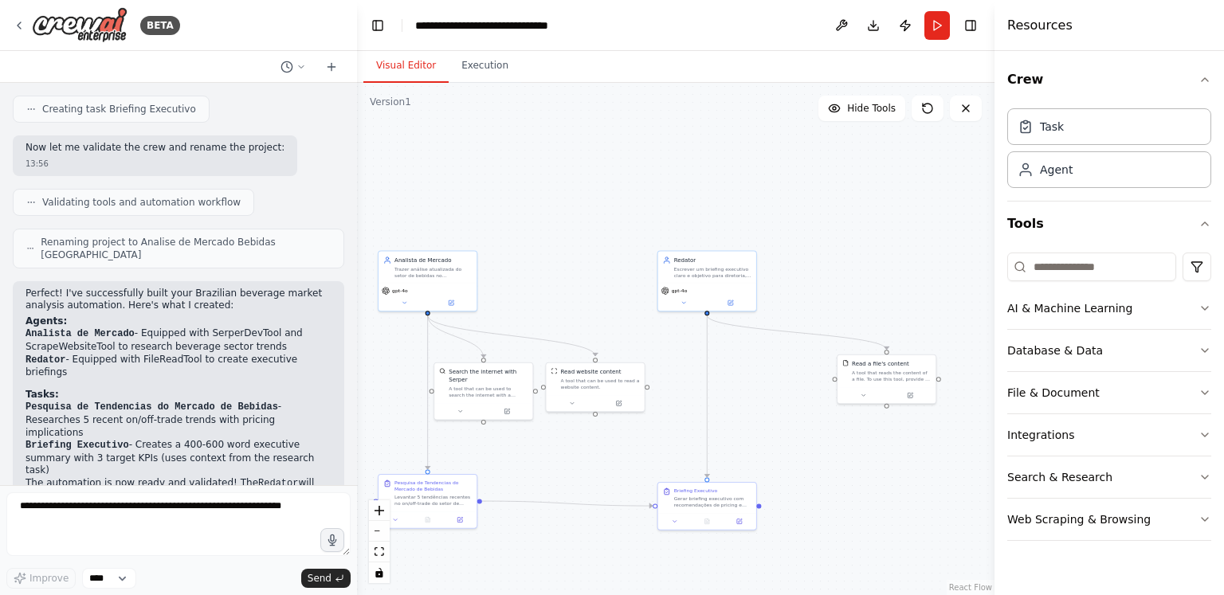
drag, startPoint x: 550, startPoint y: 254, endPoint x: 626, endPoint y: 141, distance: 136.6
click at [626, 141] on div ".deletable-edge-delete-btn { width: 20px; height: 20px; border: 0px solid #ffff…" at bounding box center [676, 339] width 638 height 512
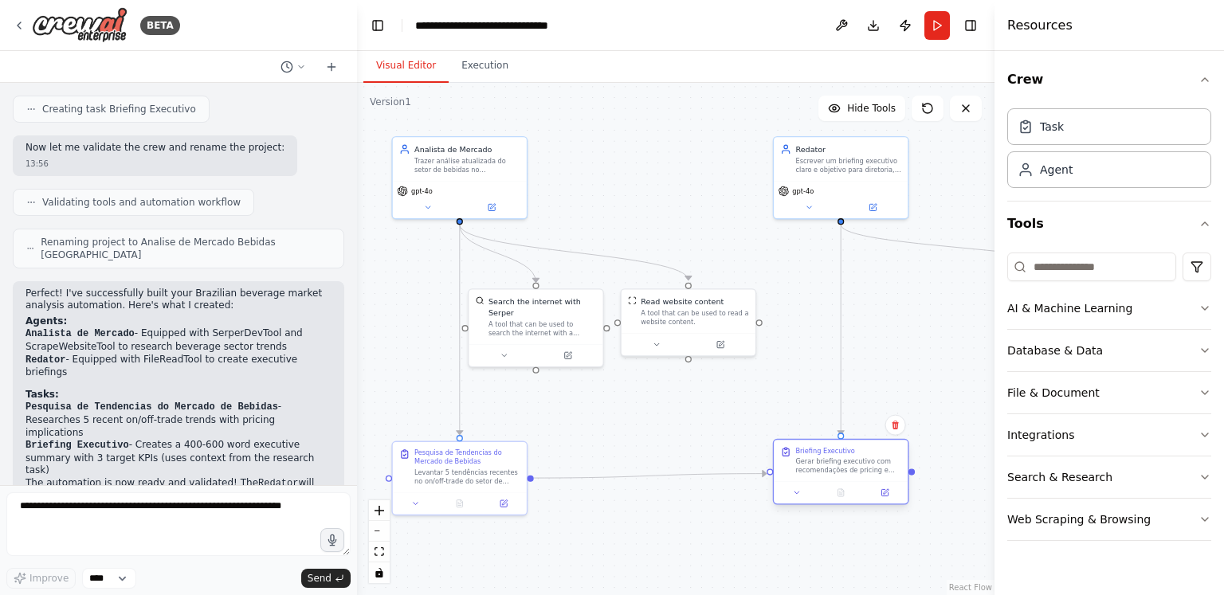
click at [805, 465] on div "Briefing Executivo Gerar briefing executivo com recomendações de pricing e aval…" at bounding box center [848, 460] width 106 height 29
click at [424, 464] on div "Pesquisa de Tendencias do Mercado de Bebidas Levantar 5 tendências recentes no …" at bounding box center [467, 464] width 106 height 37
click at [505, 500] on icon at bounding box center [504, 500] width 5 height 5
click at [812, 466] on div "Briefing Executivo Gerar briefing executivo com recomendações de pricing e aval…" at bounding box center [848, 471] width 106 height 29
click at [885, 504] on icon at bounding box center [884, 503] width 6 height 6
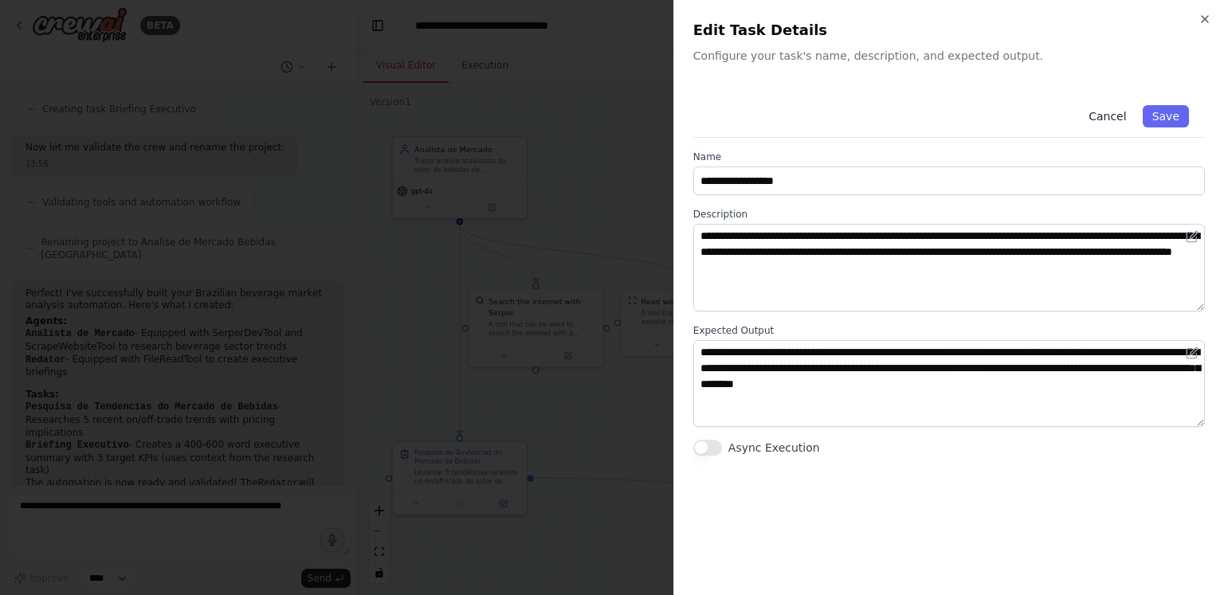
click at [1109, 116] on button "Cancel" at bounding box center [1107, 116] width 57 height 22
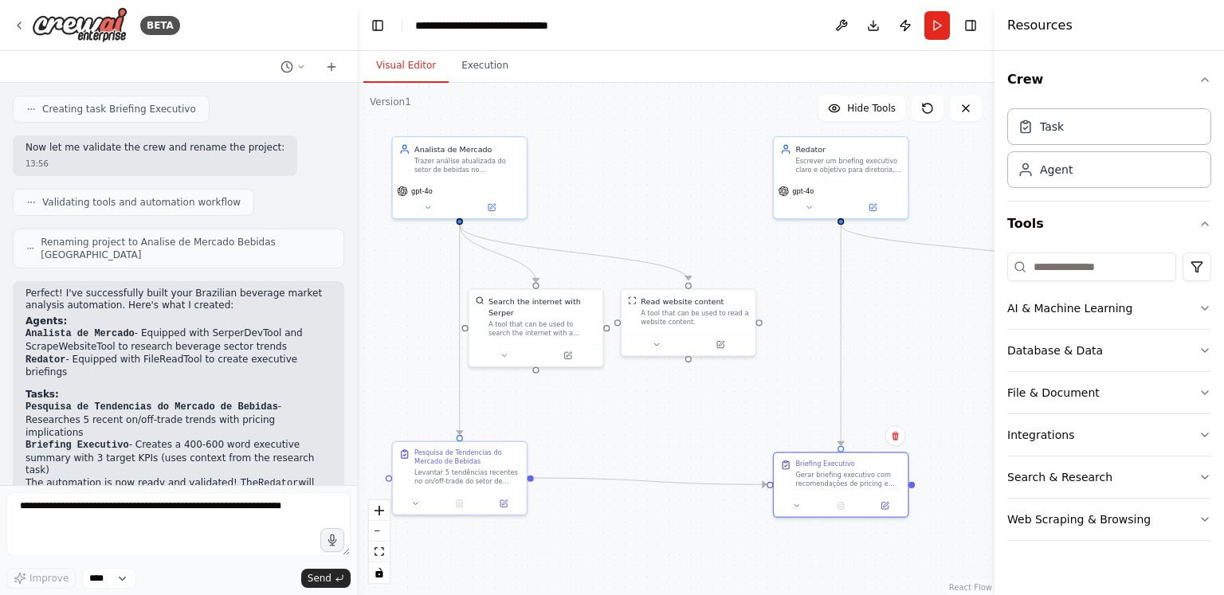
click at [911, 309] on div ".deletable-edge-delete-btn { width: 20px; height: 20px; border: 0px solid #ffff…" at bounding box center [676, 339] width 638 height 512
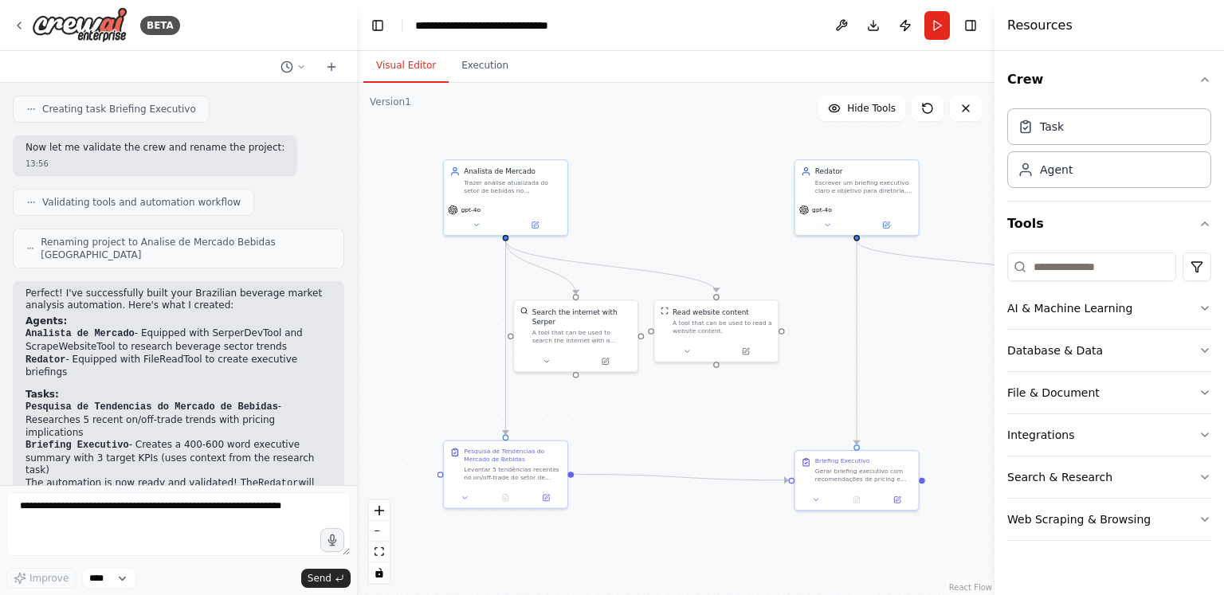
drag, startPoint x: 914, startPoint y: 316, endPoint x: 923, endPoint y: 326, distance: 13.0
click at [923, 326] on div ".deletable-edge-delete-btn { width: 20px; height: 20px; border: 0px solid #ffff…" at bounding box center [676, 339] width 638 height 512
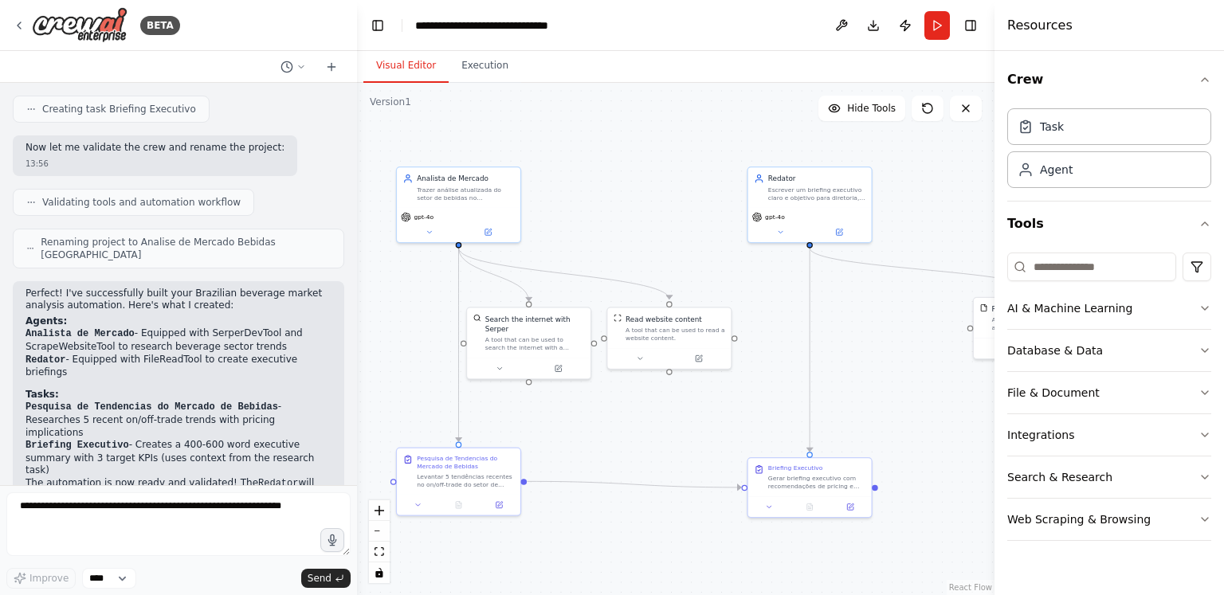
drag, startPoint x: 923, startPoint y: 326, endPoint x: 877, endPoint y: 333, distance: 46.0
click at [877, 333] on div ".deletable-edge-delete-btn { width: 20px; height: 20px; border: 0px solid #ffff…" at bounding box center [676, 339] width 638 height 512
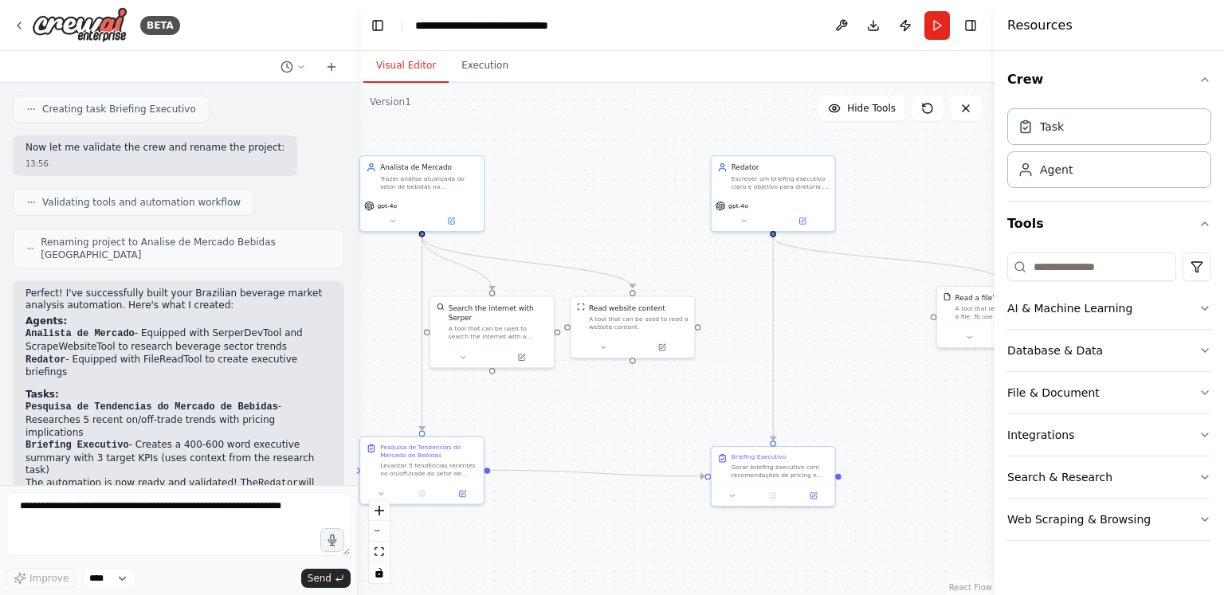
drag, startPoint x: 877, startPoint y: 333, endPoint x: 841, endPoint y: 322, distance: 38.3
click at [841, 322] on div ".deletable-edge-delete-btn { width: 20px; height: 20px; border: 0px solid #ffff…" at bounding box center [676, 339] width 638 height 512
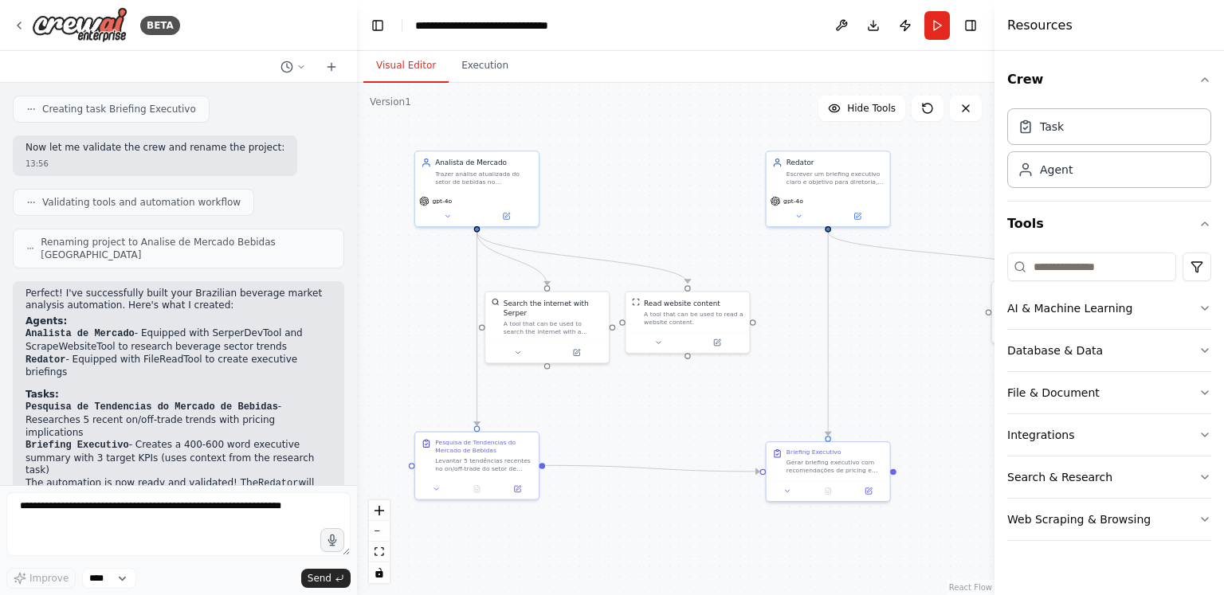
drag, startPoint x: 841, startPoint y: 322, endPoint x: 898, endPoint y: 318, distance: 57.5
click at [898, 318] on div ".deletable-edge-delete-btn { width: 20px; height: 20px; border: 0px solid #ffff…" at bounding box center [676, 339] width 638 height 512
drag, startPoint x: 898, startPoint y: 318, endPoint x: 885, endPoint y: 311, distance: 15.3
click at [885, 311] on div ".deletable-edge-delete-btn { width: 20px; height: 20px; border: 0px solid #ffff…" at bounding box center [676, 339] width 638 height 512
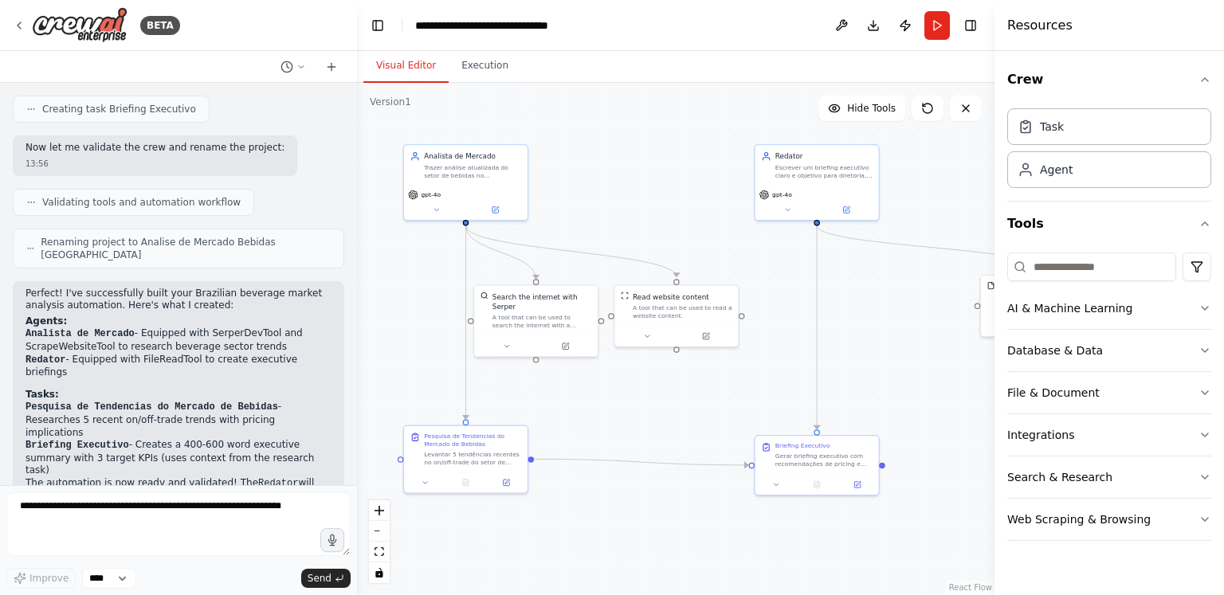
click at [922, 367] on div ".deletable-edge-delete-btn { width: 20px; height: 20px; border: 0px solid #ffff…" at bounding box center [676, 339] width 638 height 512
click at [855, 453] on div "Gerar briefing executivo com recomendações de pricing e avaliação de riscos bas…" at bounding box center [823, 458] width 97 height 16
click at [885, 368] on div ".deletable-edge-delete-btn { width: 20px; height: 20px; border: 0px solid #ffff…" at bounding box center [676, 339] width 638 height 512
click at [494, 211] on button at bounding box center [495, 208] width 57 height 12
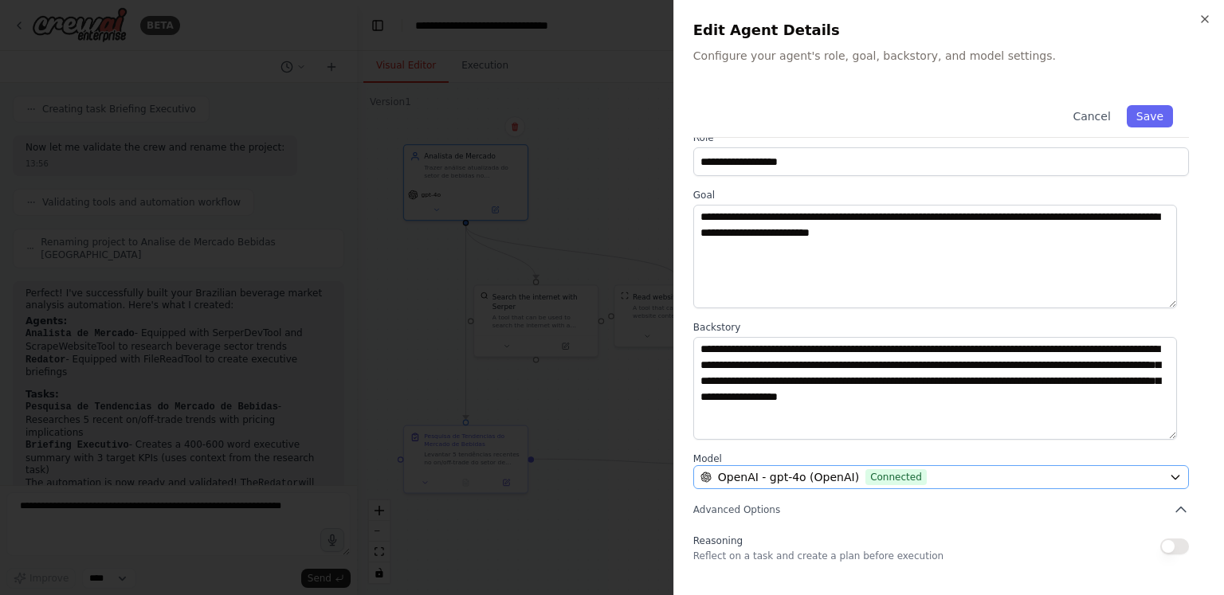
scroll to position [0, 0]
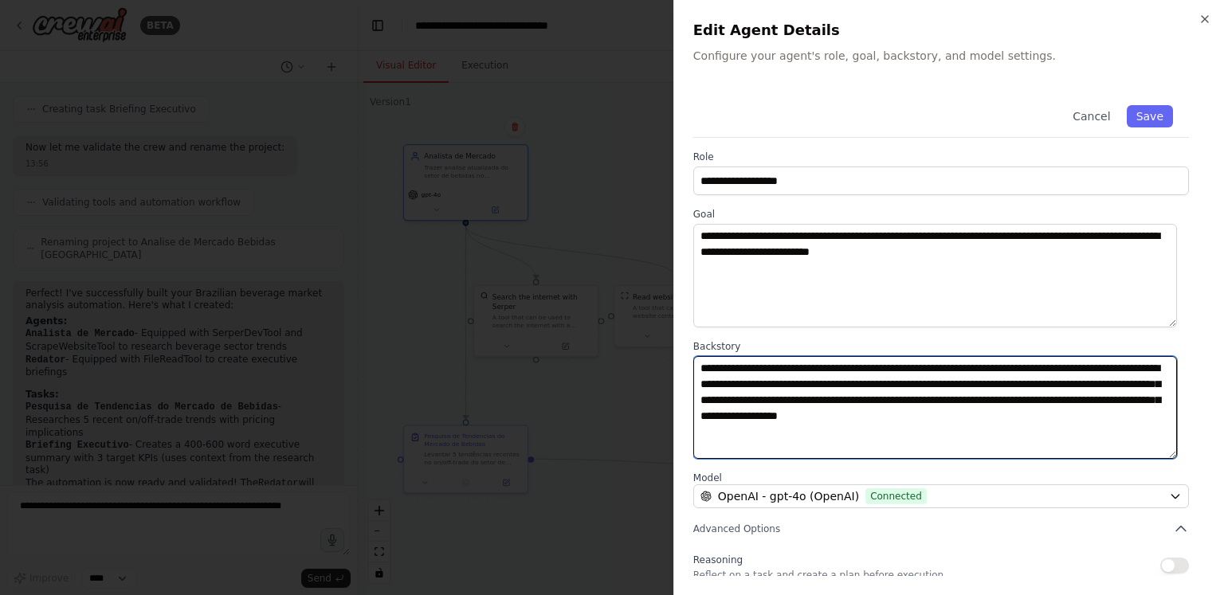
click at [944, 383] on textarea "**********" at bounding box center [935, 408] width 484 height 104
click at [842, 407] on textarea "**********" at bounding box center [935, 408] width 484 height 104
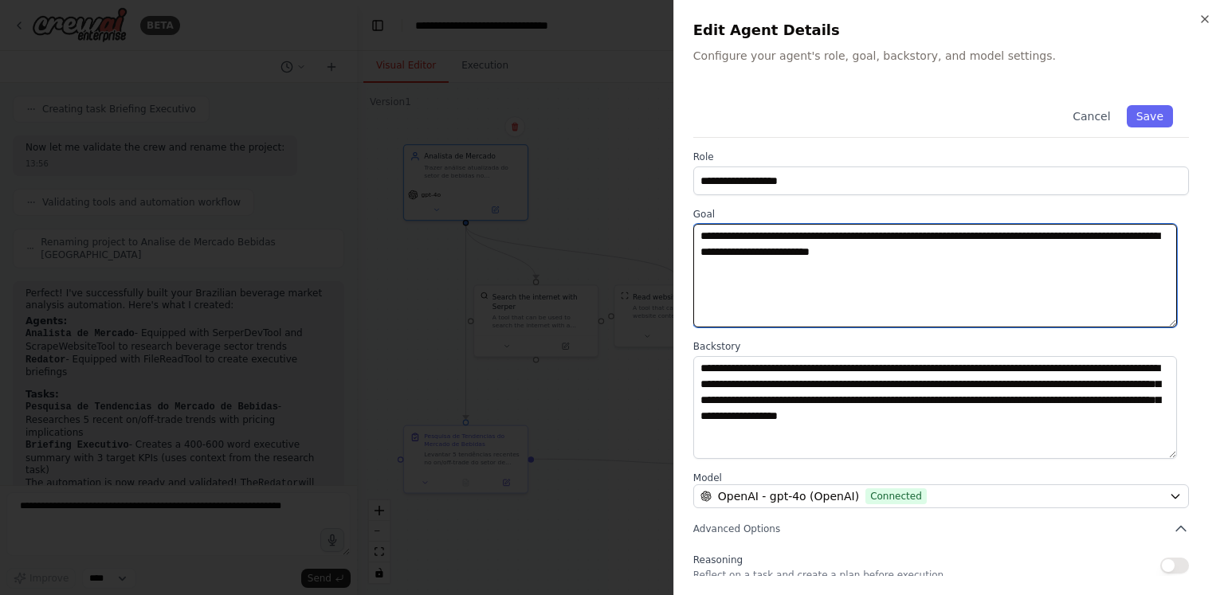
click at [886, 272] on textarea "**********" at bounding box center [935, 276] width 484 height 104
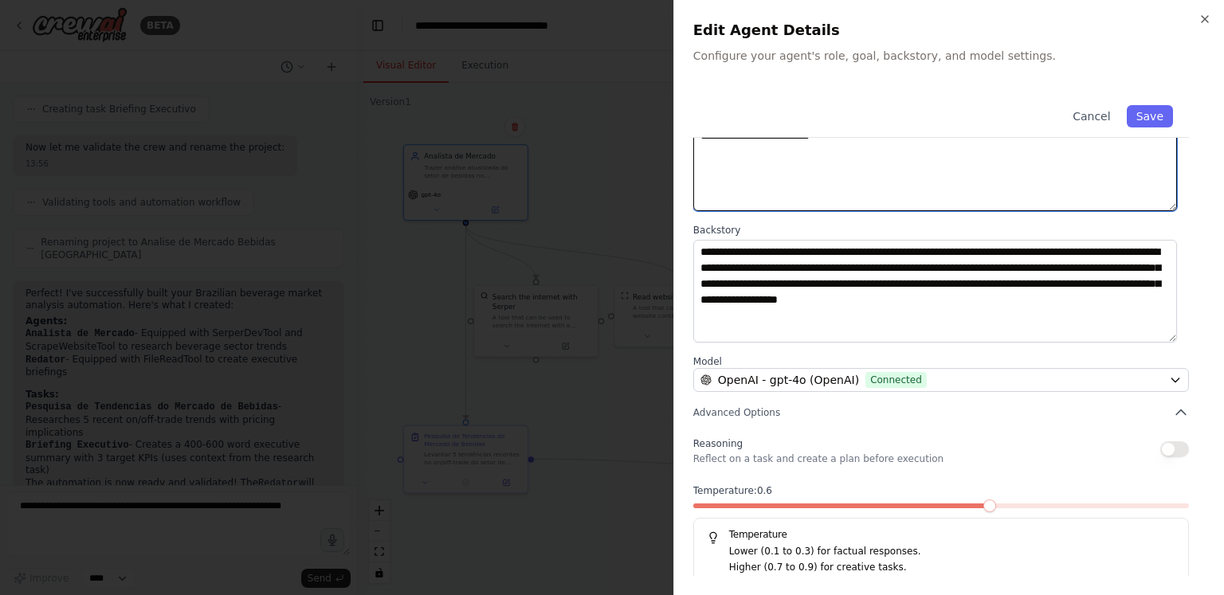
scroll to position [124, 0]
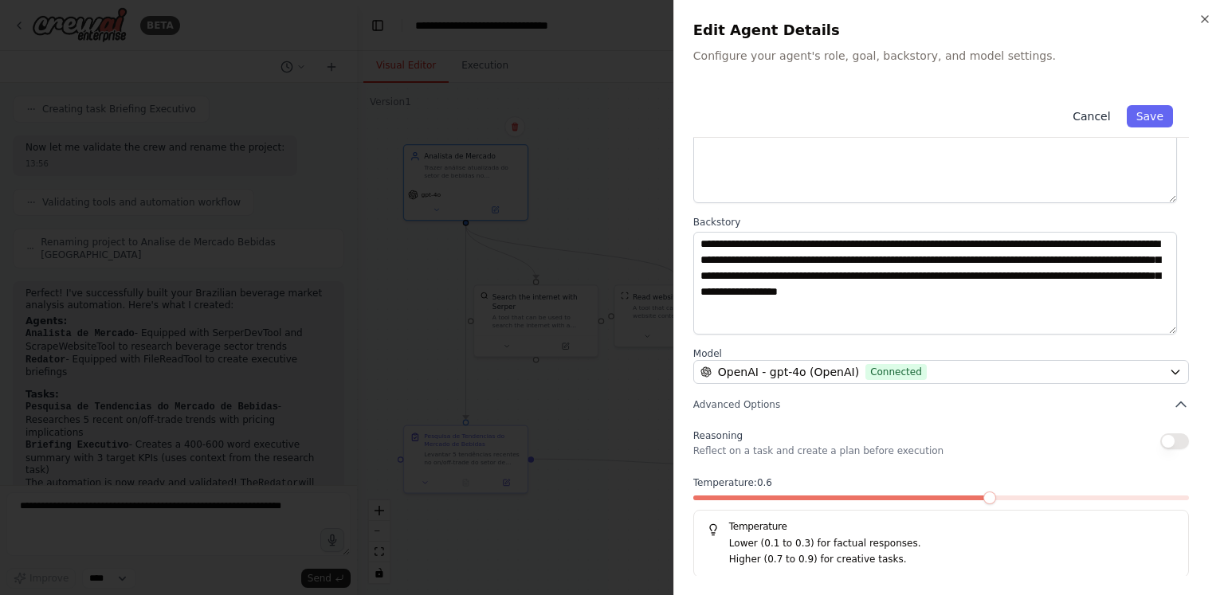
click at [1090, 120] on button "Cancel" at bounding box center [1091, 116] width 57 height 22
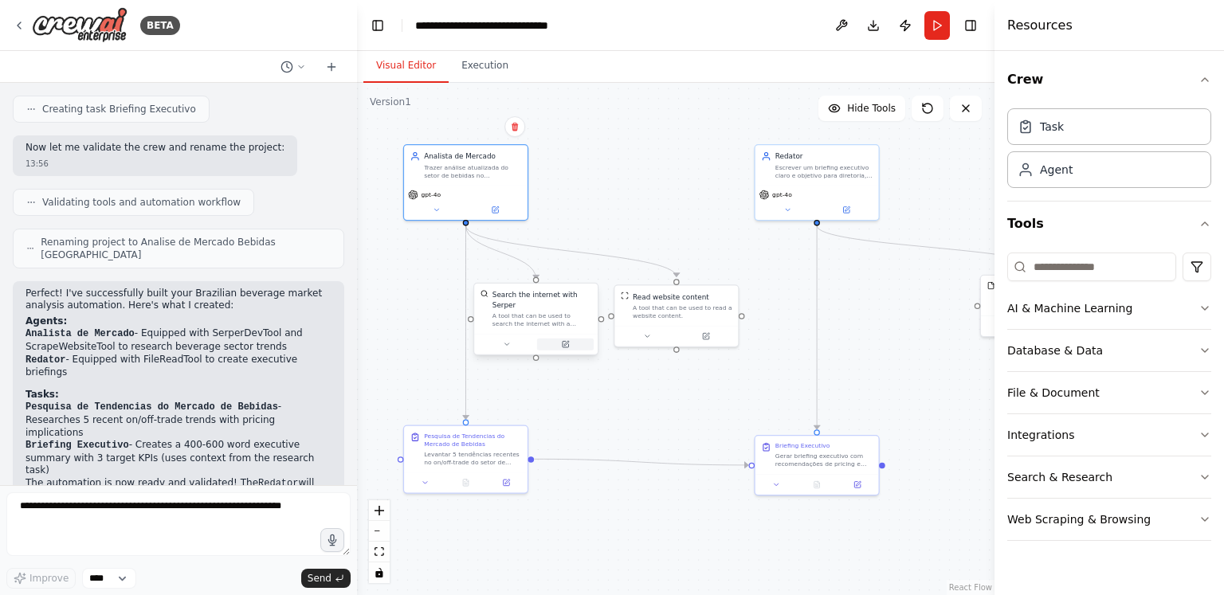
click at [571, 339] on button at bounding box center [565, 345] width 57 height 12
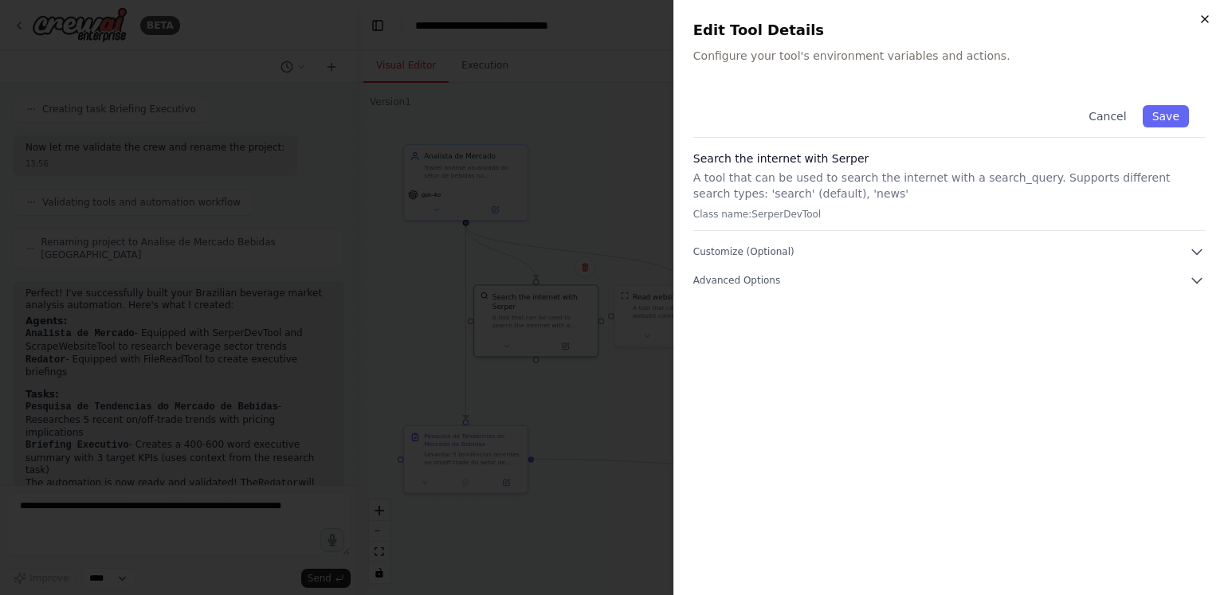
click at [1204, 16] on icon "button" at bounding box center [1205, 19] width 13 height 13
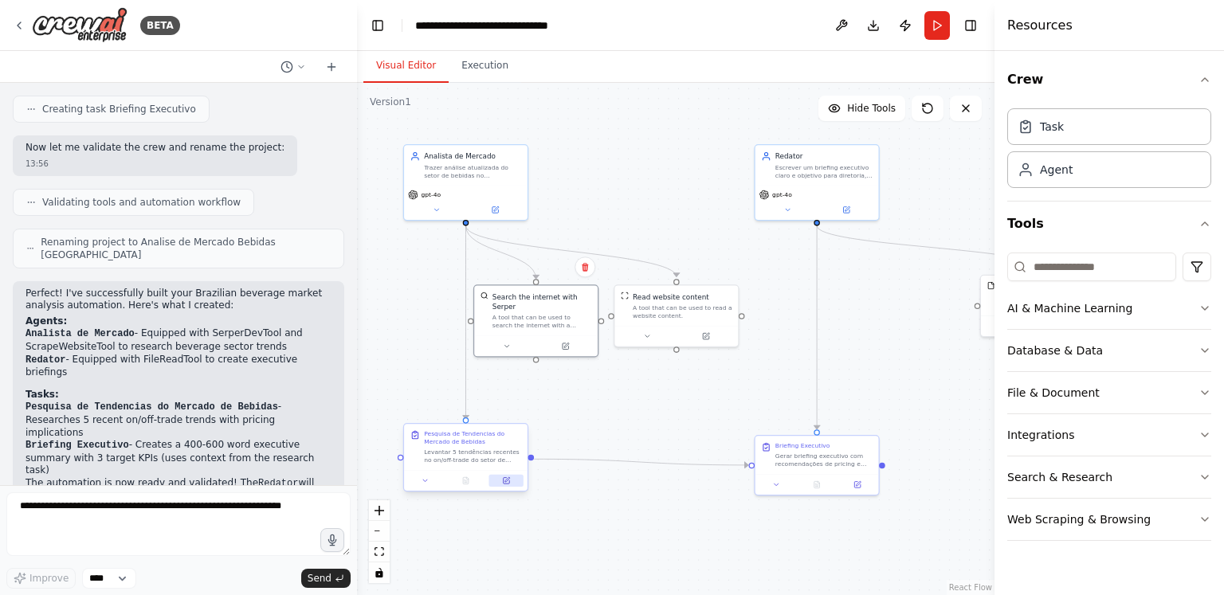
click at [506, 485] on button at bounding box center [506, 481] width 34 height 12
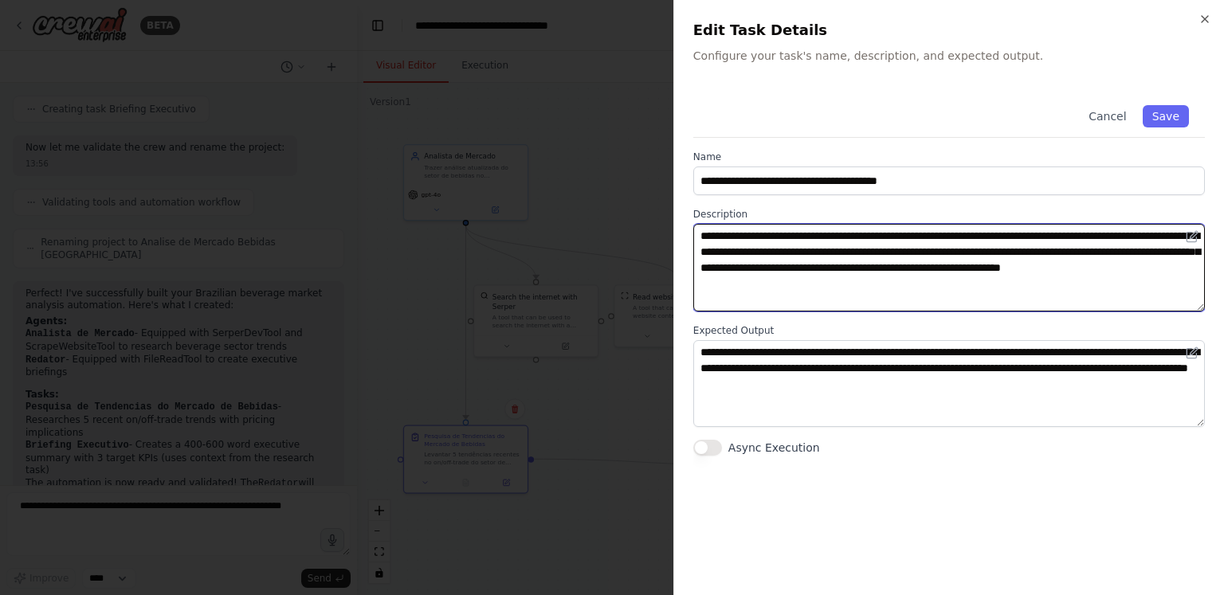
click at [848, 267] on textarea "**********" at bounding box center [949, 268] width 512 height 88
click at [929, 241] on textarea "**********" at bounding box center [949, 268] width 512 height 88
click at [1020, 238] on textarea "**********" at bounding box center [949, 268] width 512 height 88
click at [940, 279] on textarea "**********" at bounding box center [949, 268] width 512 height 88
click at [974, 285] on textarea "**********" at bounding box center [949, 268] width 512 height 88
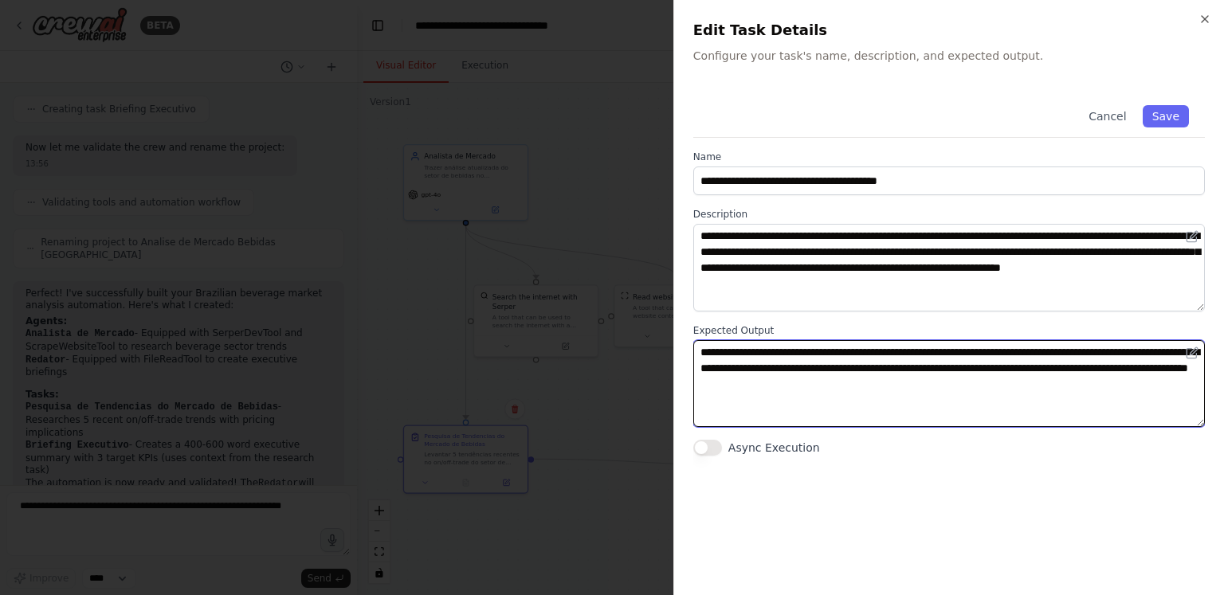
click at [997, 386] on textarea "**********" at bounding box center [949, 384] width 512 height 88
click at [908, 377] on textarea "**********" at bounding box center [949, 384] width 512 height 88
click at [988, 371] on textarea "**********" at bounding box center [949, 384] width 512 height 88
click at [994, 392] on textarea "**********" at bounding box center [949, 384] width 512 height 88
click at [955, 361] on textarea "**********" at bounding box center [949, 384] width 512 height 88
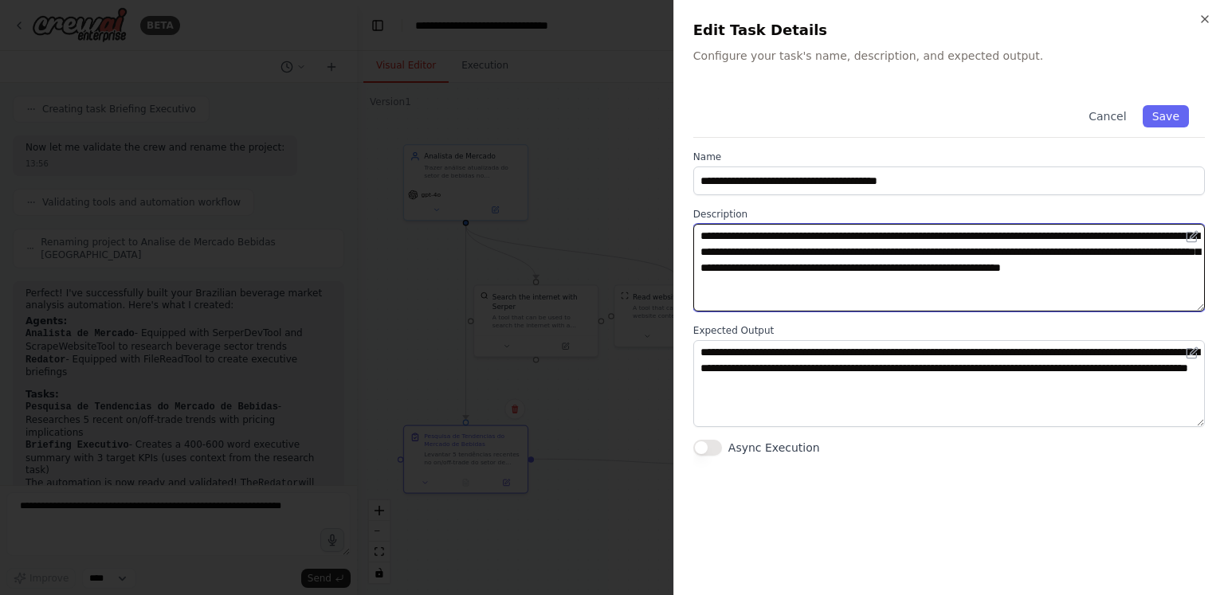
click at [1021, 299] on textarea "**********" at bounding box center [949, 268] width 512 height 88
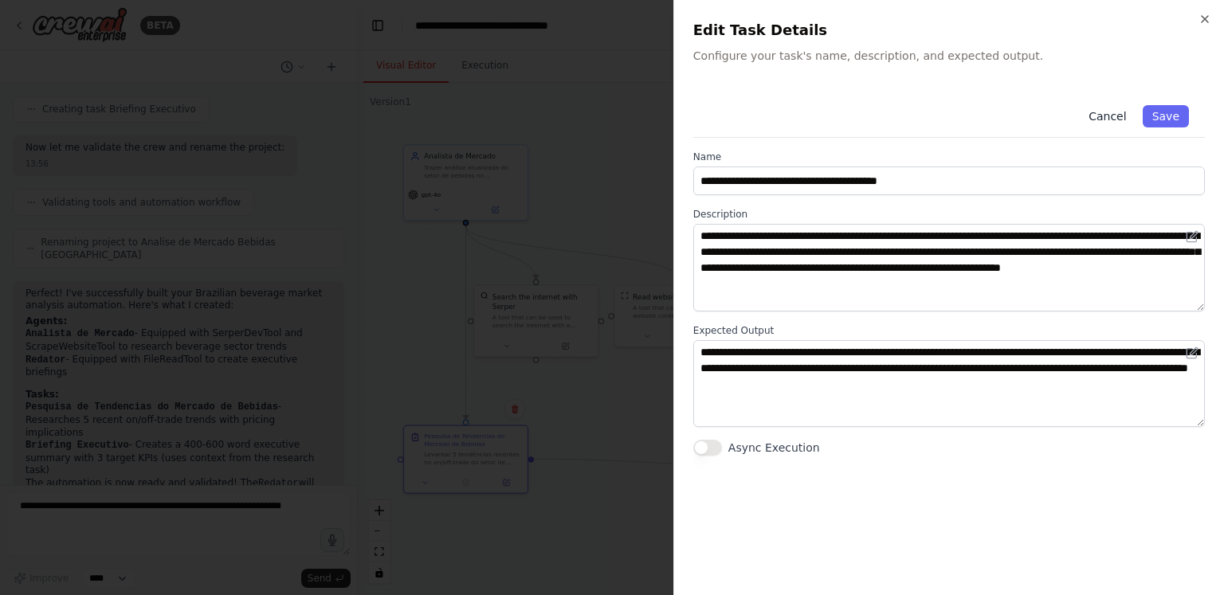
click at [1101, 117] on button "Cancel" at bounding box center [1107, 116] width 57 height 22
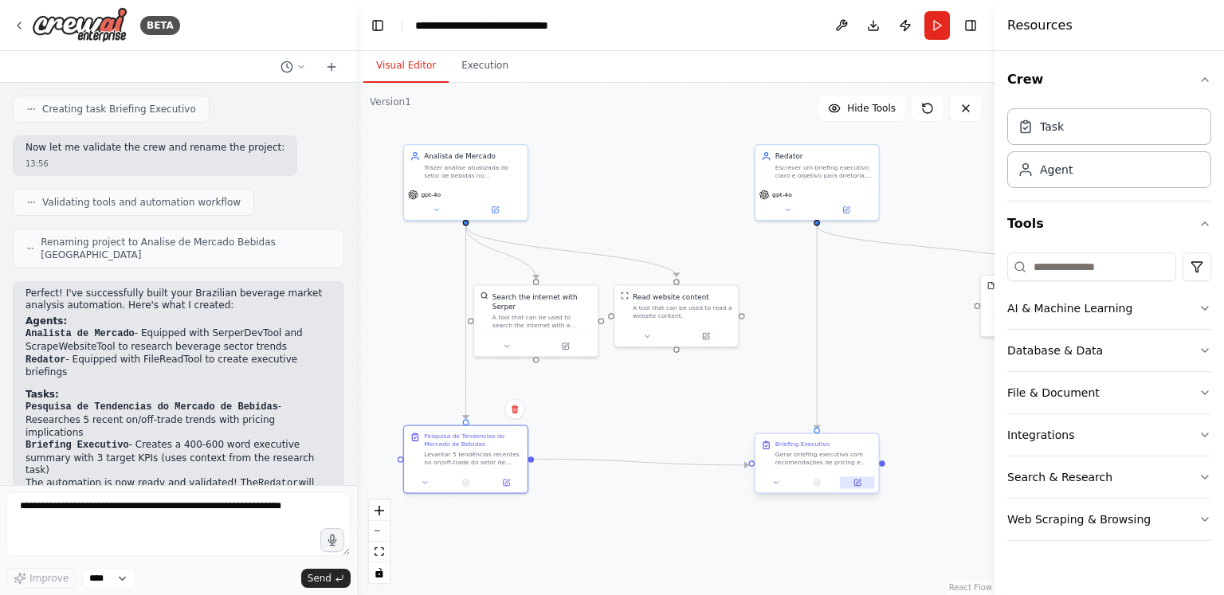
click at [855, 488] on button at bounding box center [857, 483] width 34 height 12
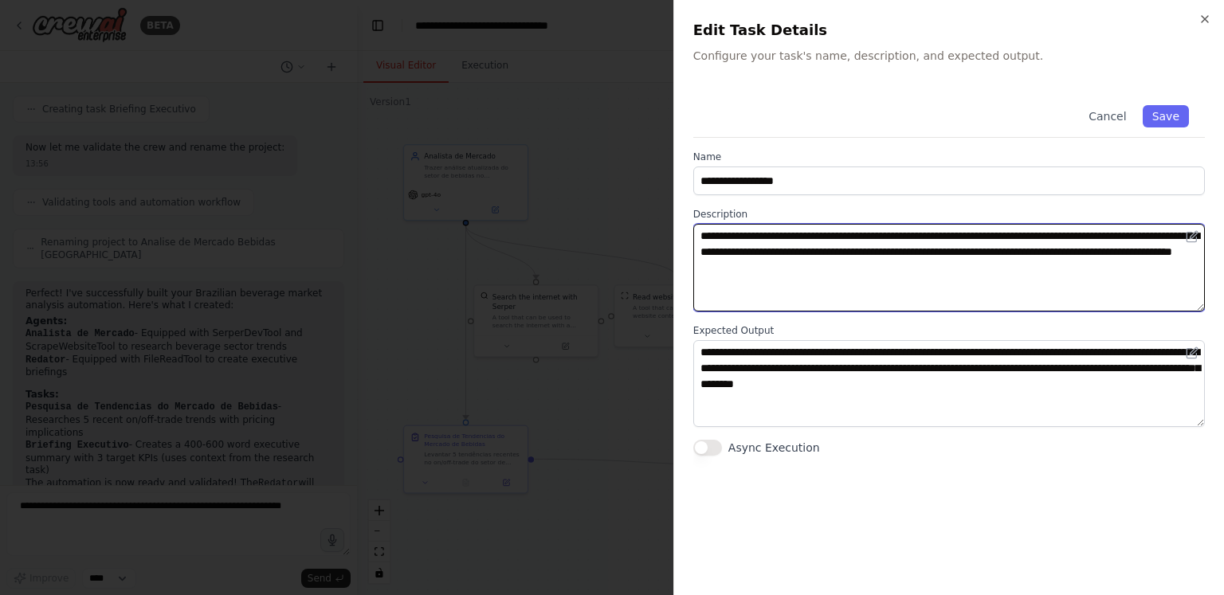
click at [947, 238] on textarea "**********" at bounding box center [949, 268] width 512 height 88
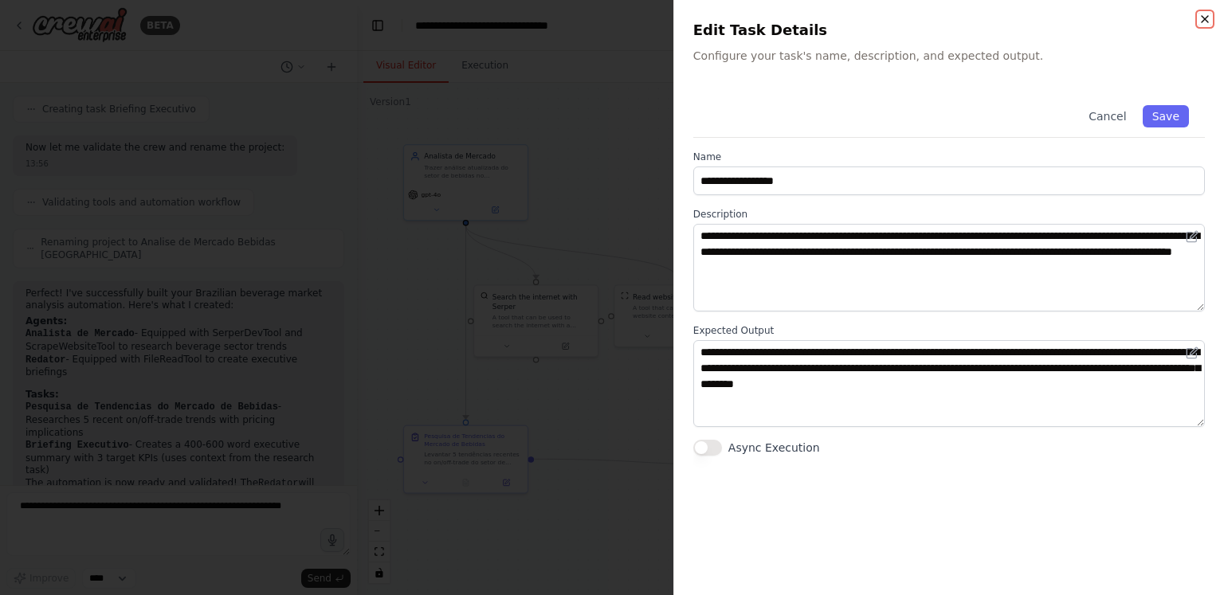
click at [1204, 16] on icon "button" at bounding box center [1205, 19] width 13 height 13
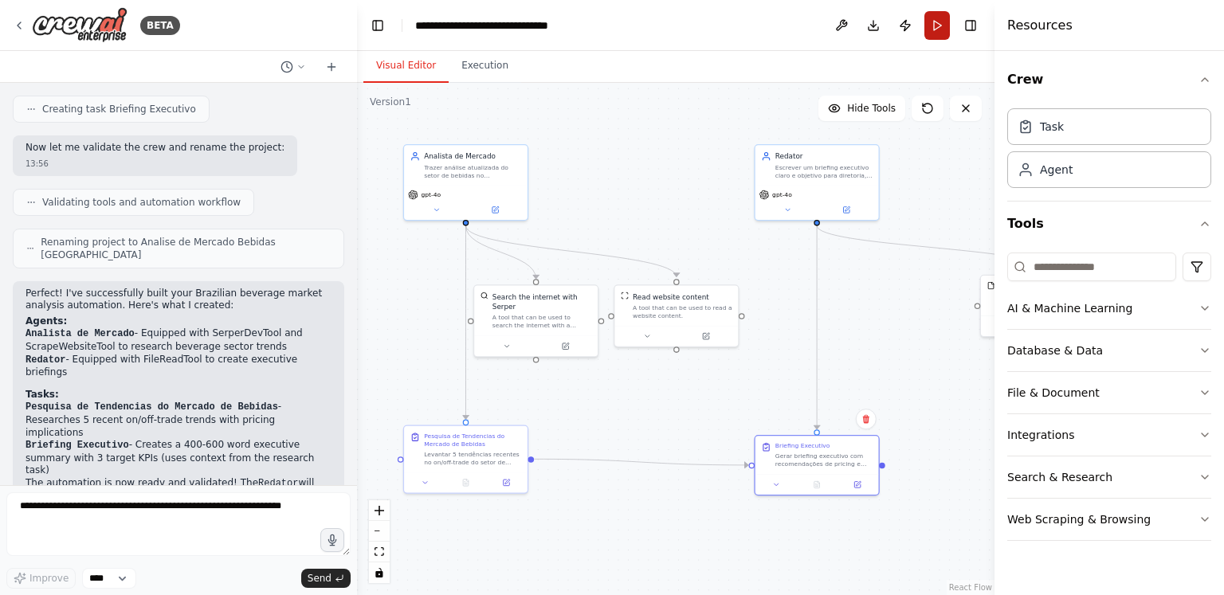
click at [931, 34] on button "Run" at bounding box center [937, 25] width 26 height 29
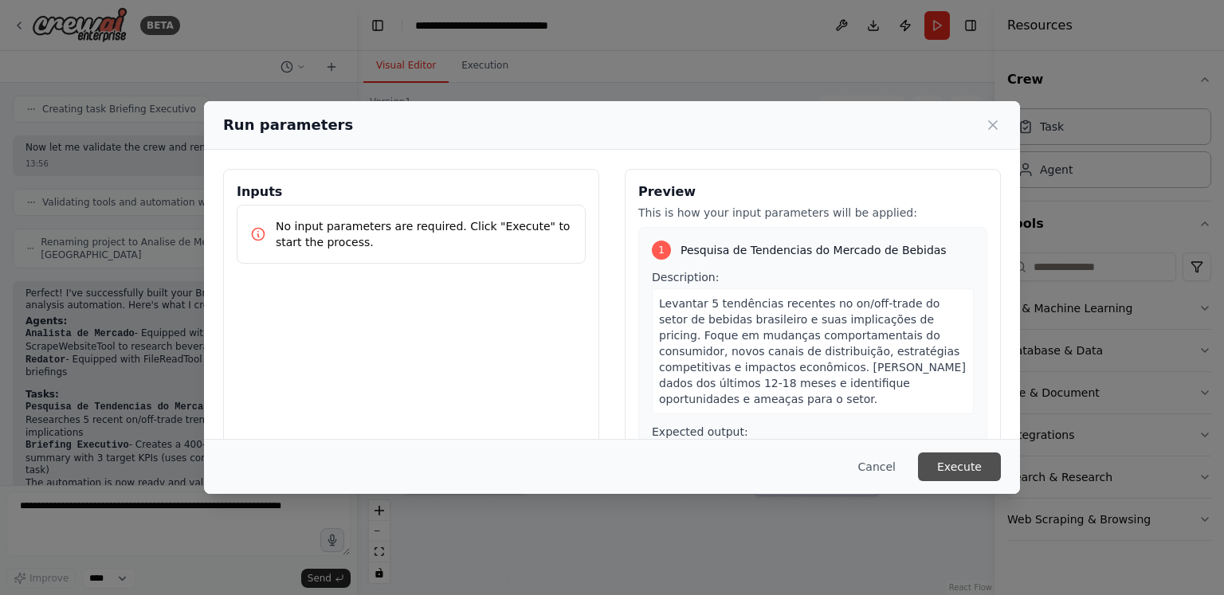
click at [976, 457] on button "Execute" at bounding box center [959, 467] width 83 height 29
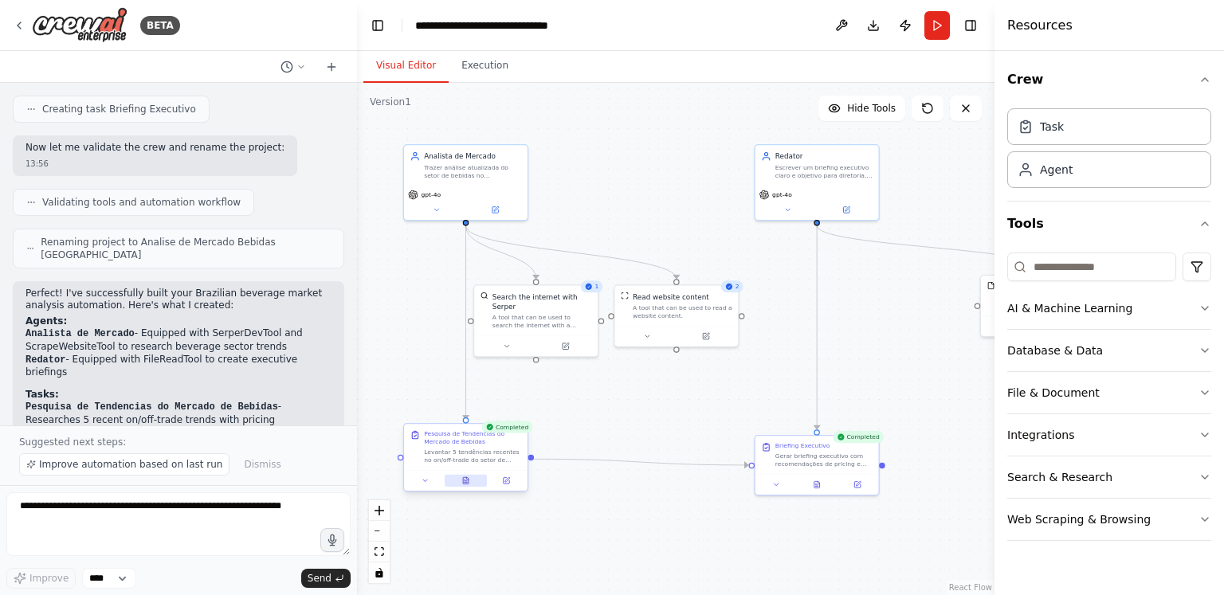
click at [465, 481] on icon at bounding box center [466, 480] width 6 height 6
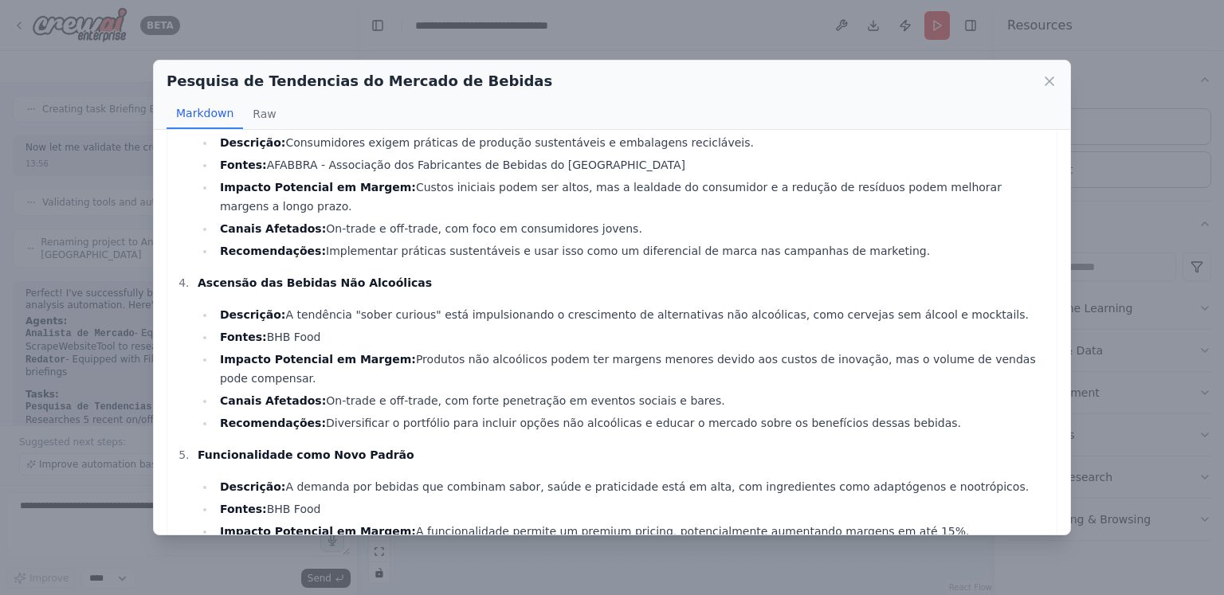
scroll to position [0, 0]
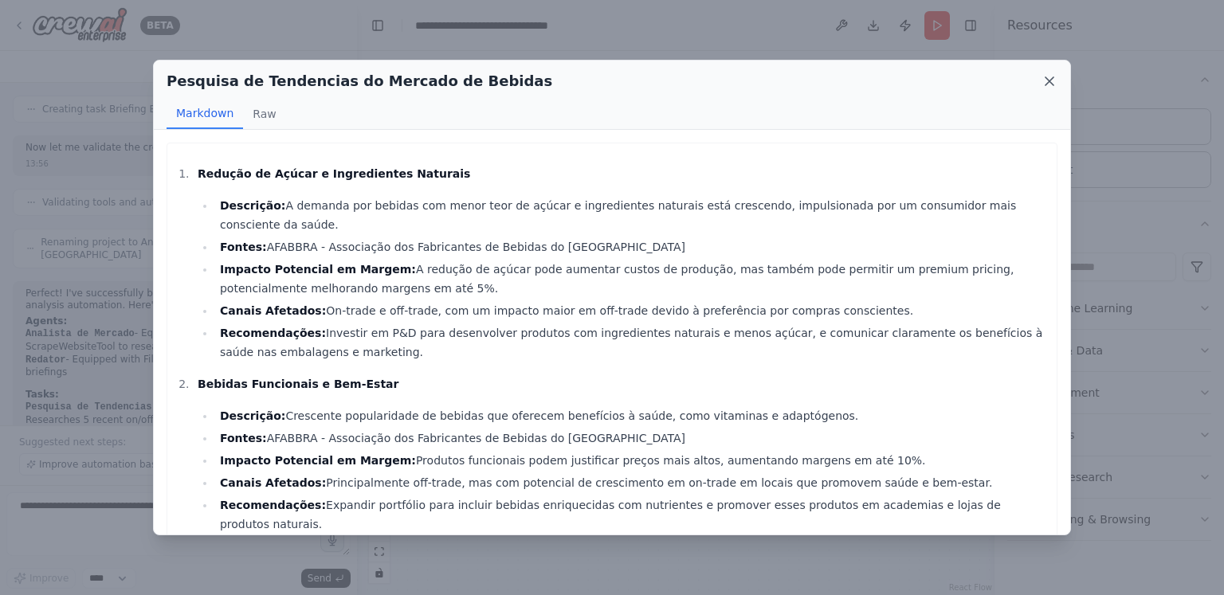
click at [1050, 77] on icon at bounding box center [1050, 81] width 16 height 16
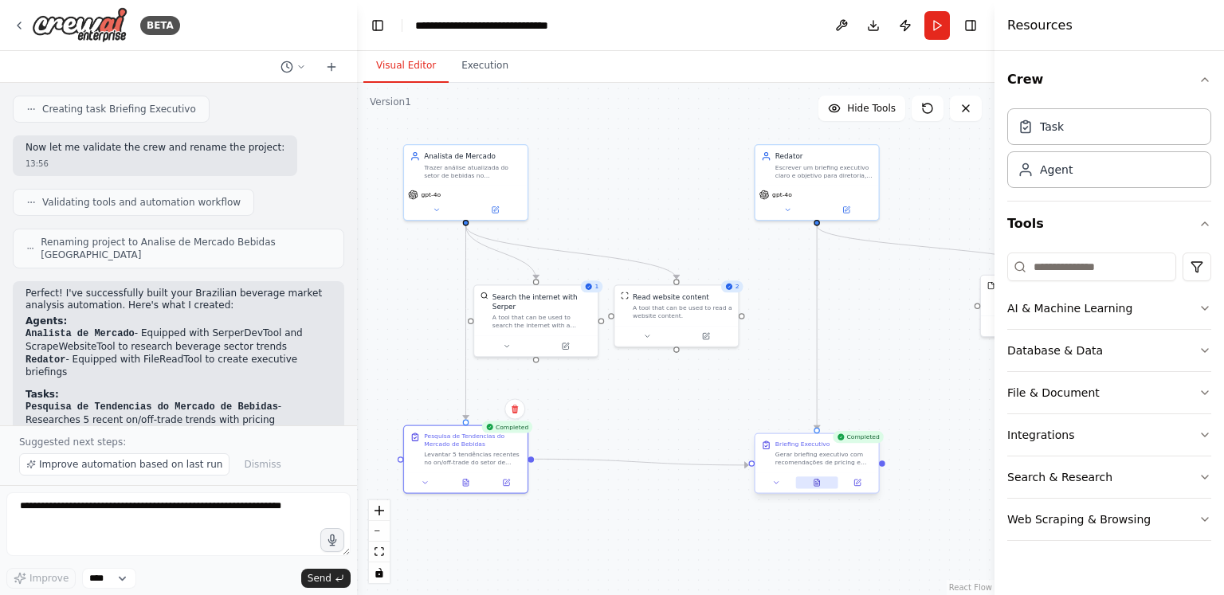
click at [818, 482] on icon at bounding box center [817, 483] width 6 height 6
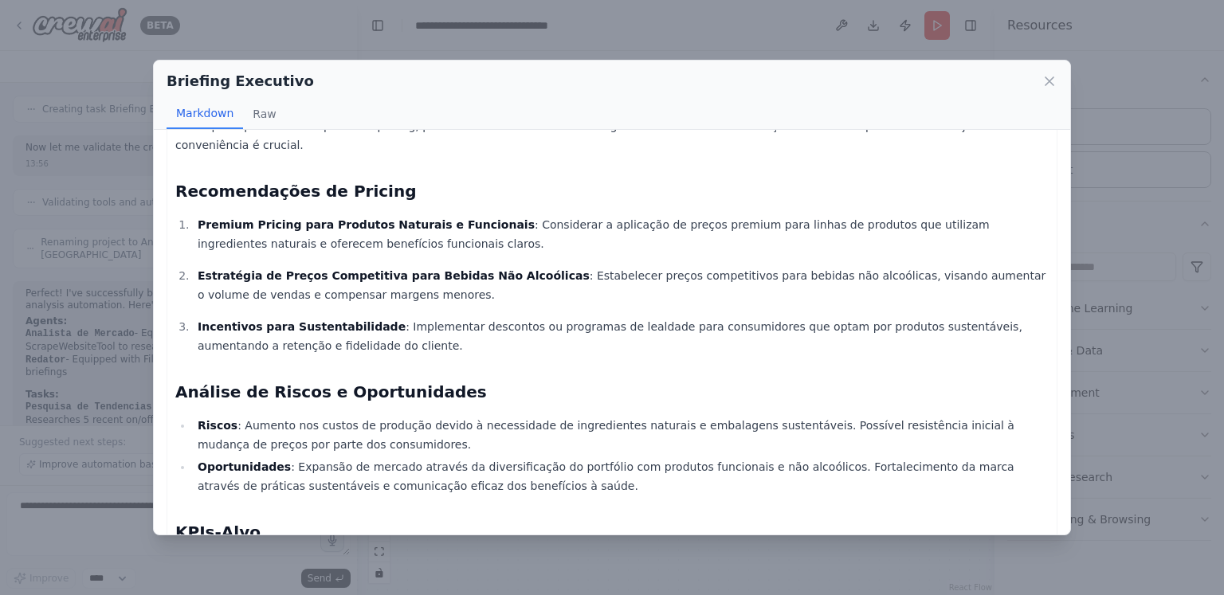
scroll to position [617, 0]
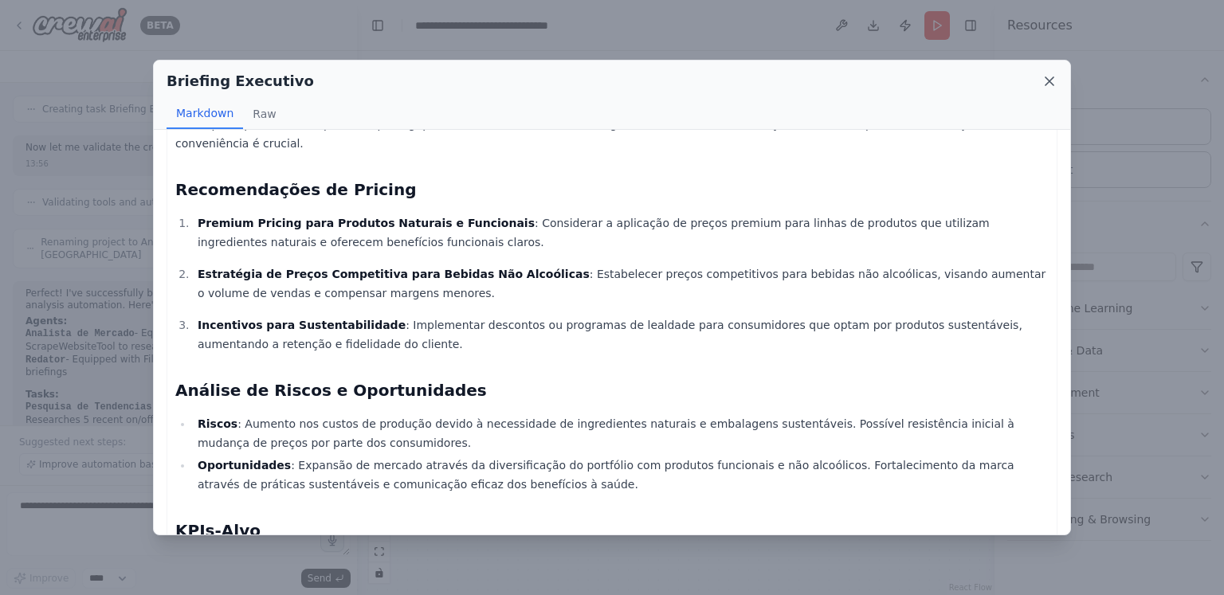
click at [1054, 77] on icon at bounding box center [1050, 81] width 16 height 16
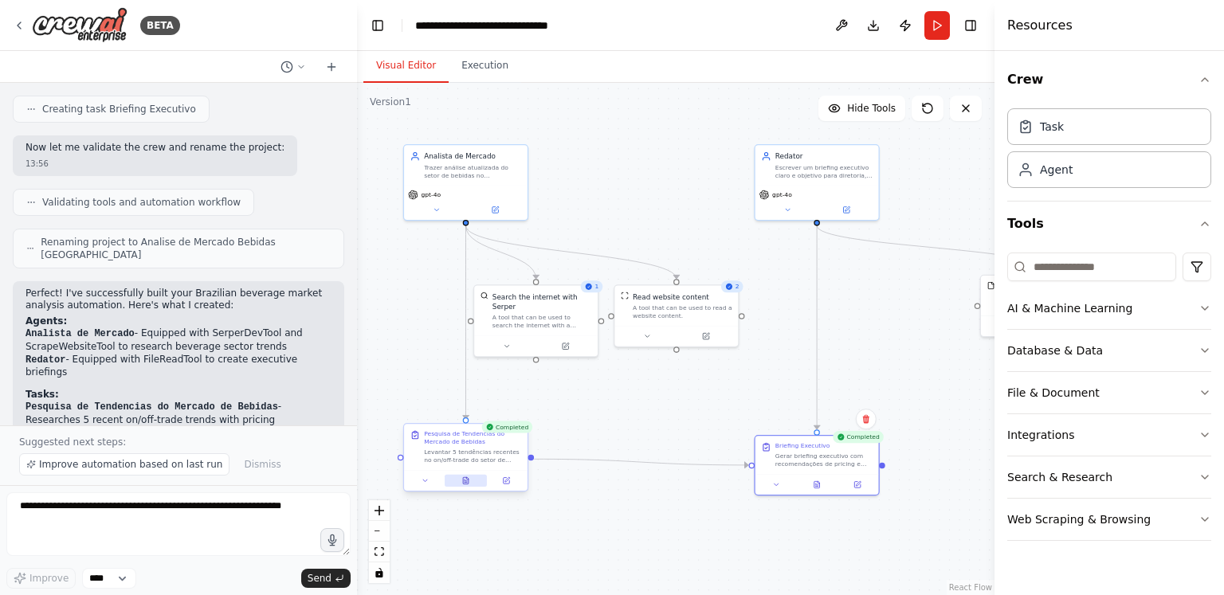
click at [474, 485] on button at bounding box center [466, 481] width 42 height 12
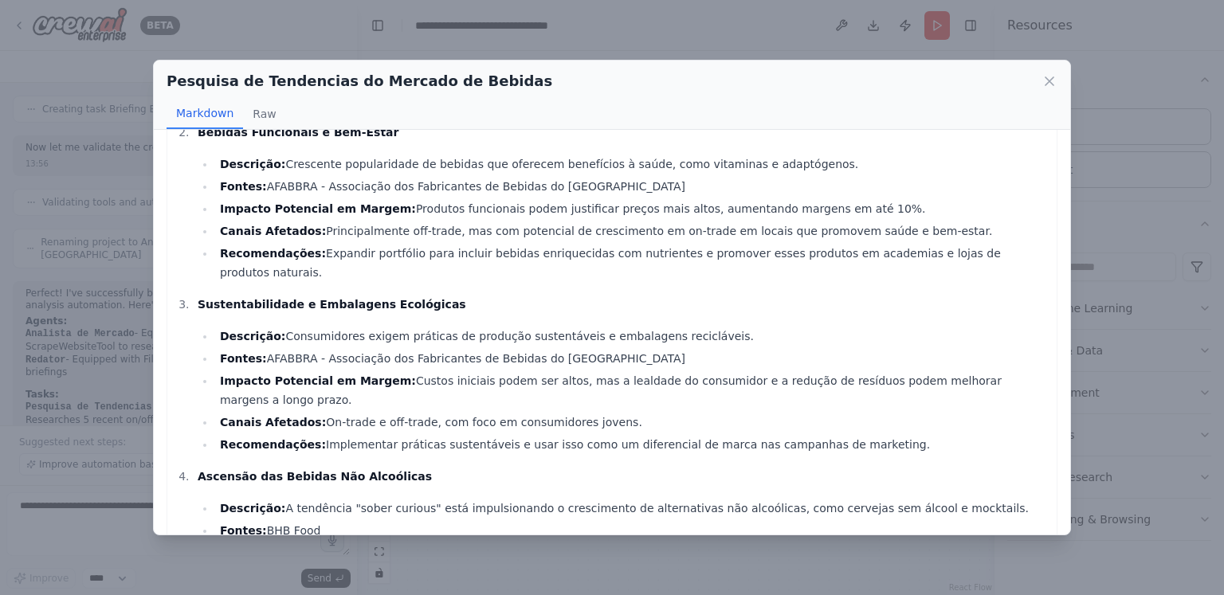
scroll to position [445, 0]
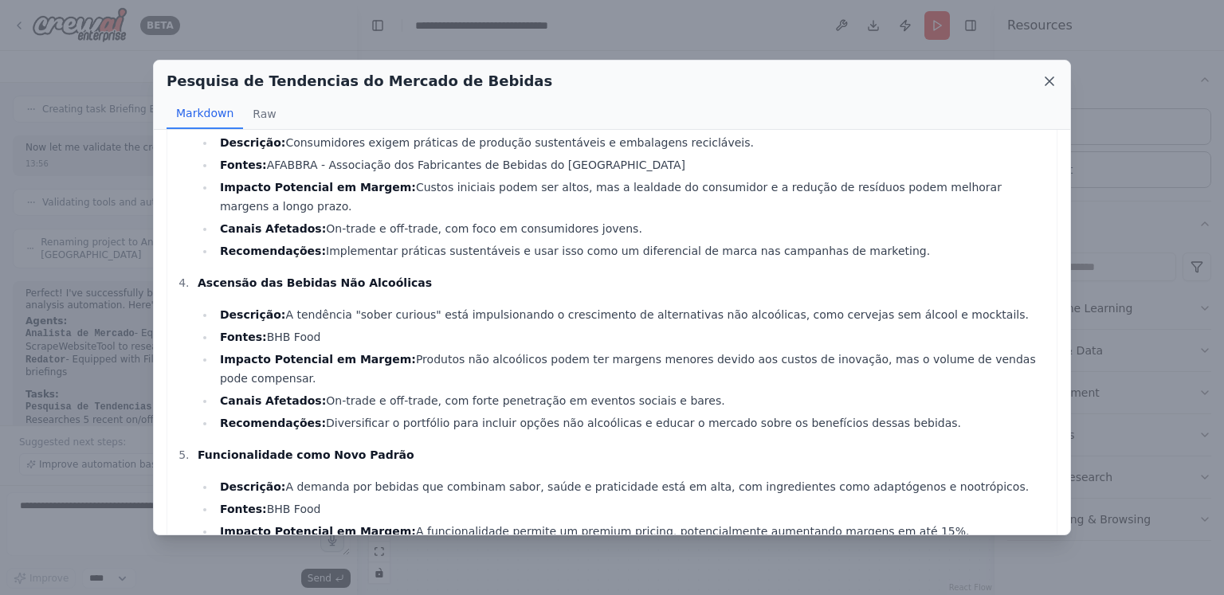
click at [1053, 75] on icon at bounding box center [1050, 81] width 16 height 16
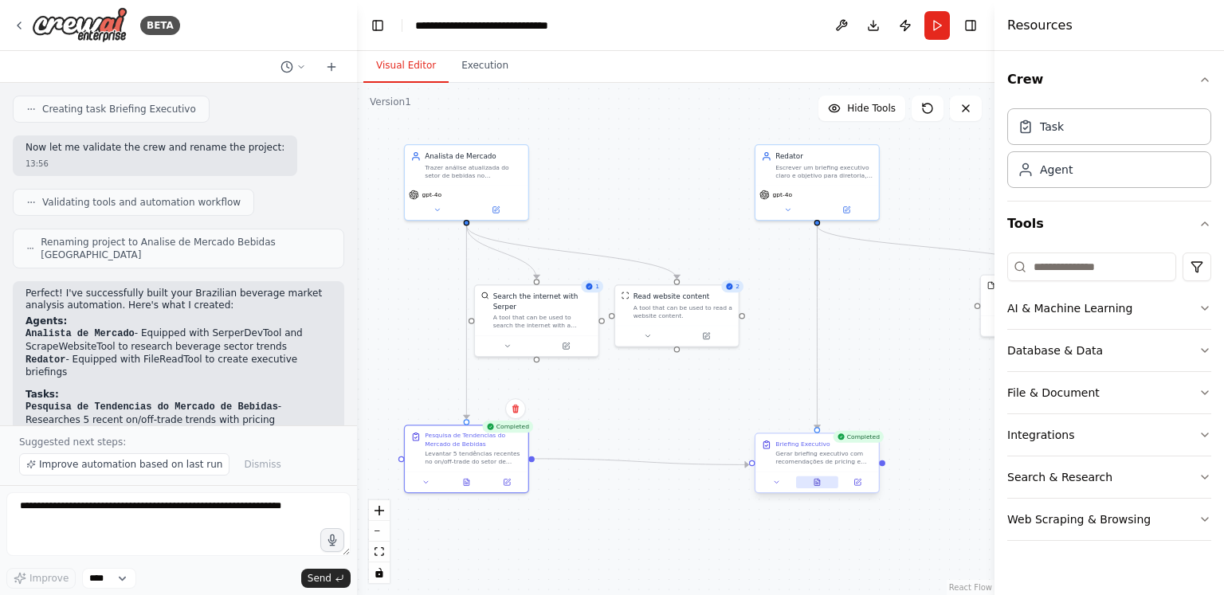
click at [821, 485] on icon at bounding box center [817, 482] width 8 height 8
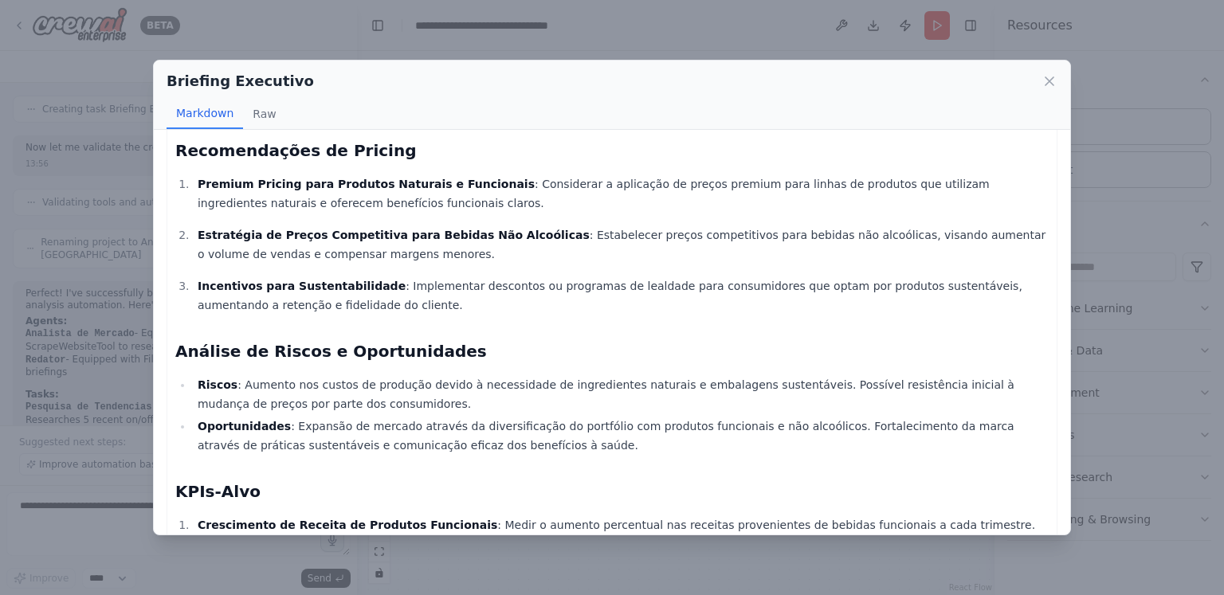
scroll to position [723, 0]
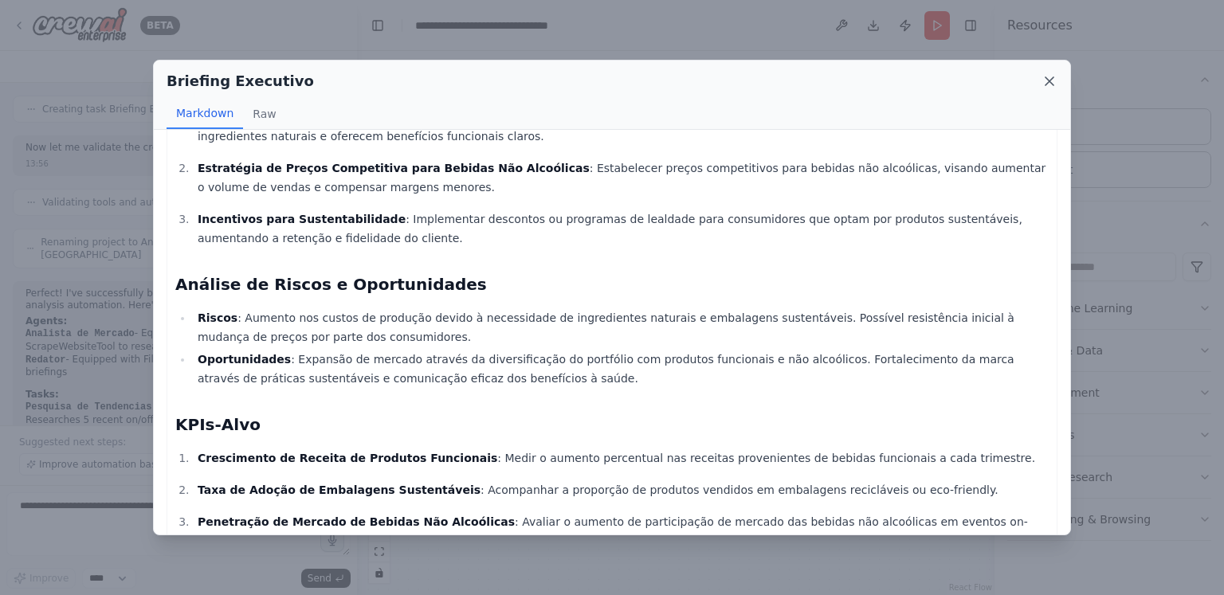
click at [1042, 78] on icon at bounding box center [1050, 81] width 16 height 16
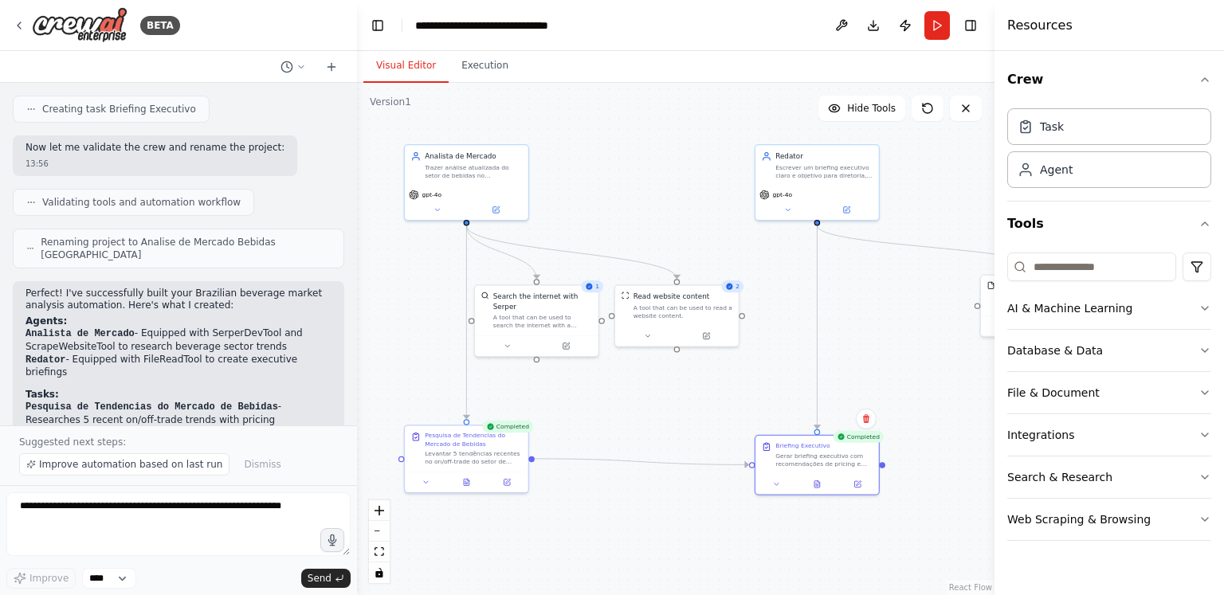
click at [908, 344] on div ".deletable-edge-delete-btn { width: 20px; height: 20px; border: 0px solid #ffff…" at bounding box center [676, 339] width 638 height 512
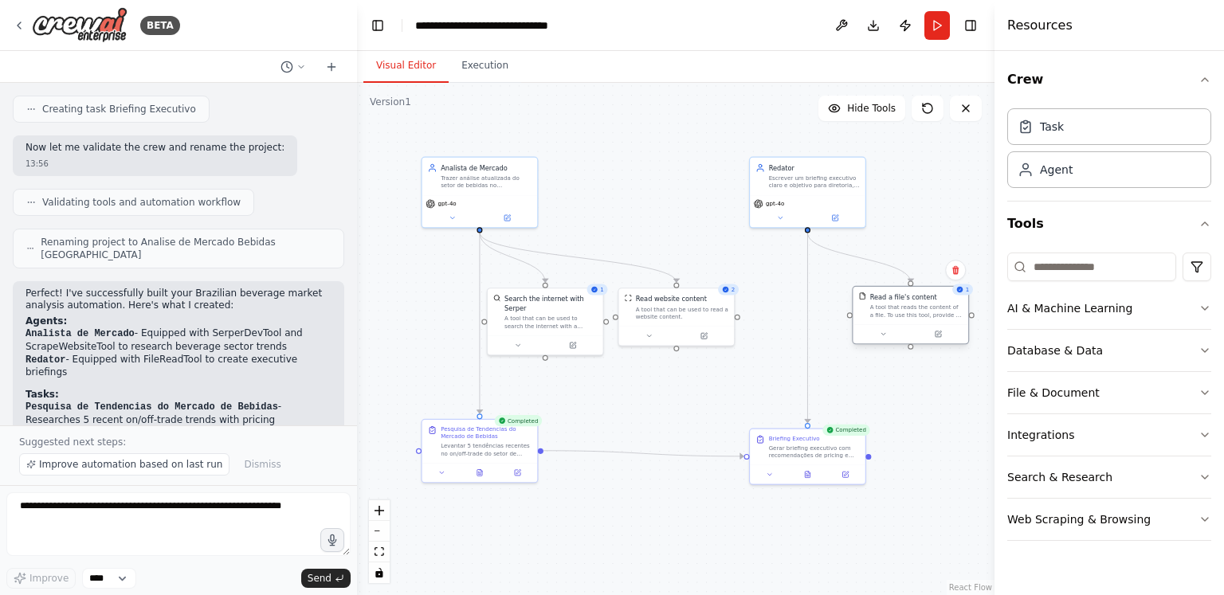
drag, startPoint x: 985, startPoint y: 316, endPoint x: 861, endPoint y: 326, distance: 124.7
click at [861, 326] on div at bounding box center [911, 333] width 116 height 19
click at [940, 335] on icon at bounding box center [939, 335] width 6 height 6
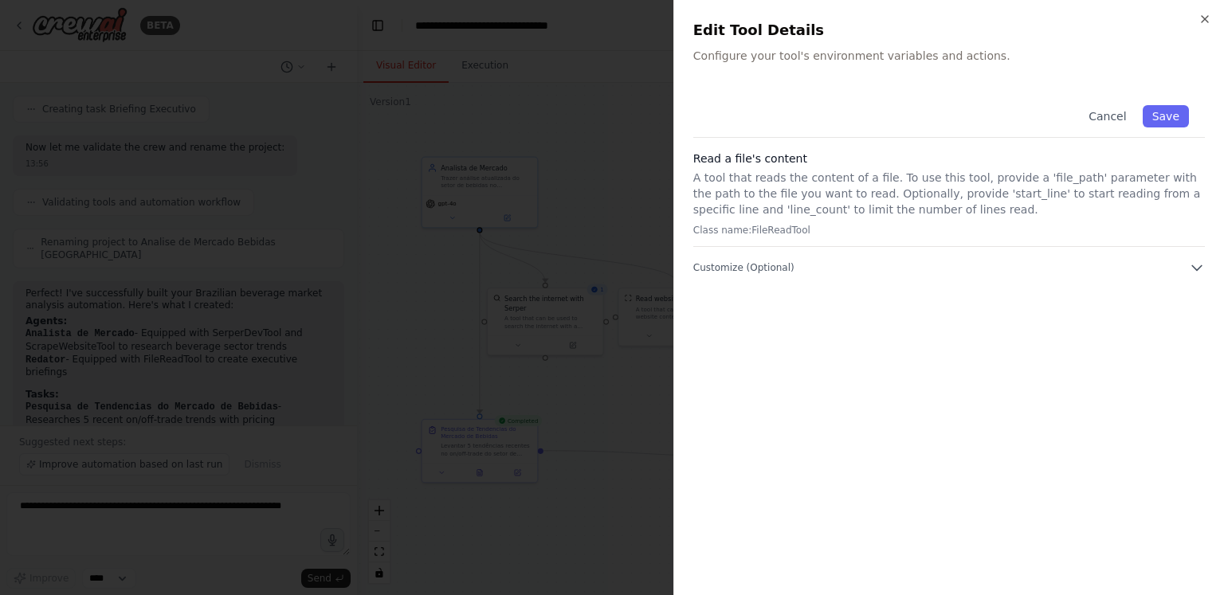
click at [944, 257] on div "Cancel Save Read a file's content A tool that reads the content of a file. To u…" at bounding box center [949, 182] width 512 height 186
click at [1192, 266] on icon "button" at bounding box center [1197, 268] width 10 height 5
drag, startPoint x: 759, startPoint y: 194, endPoint x: 928, endPoint y: 196, distance: 169.0
click at [928, 196] on p "A tool that reads the content of a file. To use this tool, provide a 'file_path…" at bounding box center [949, 194] width 512 height 48
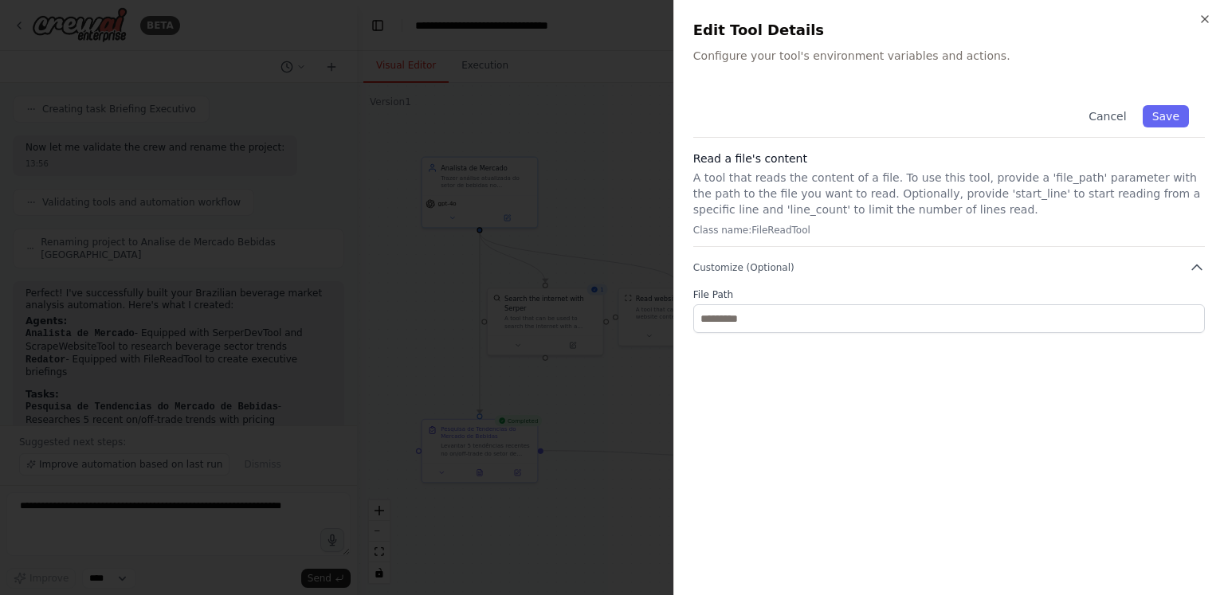
click at [973, 197] on p "A tool that reads the content of a file. To use this tool, provide a 'file_path…" at bounding box center [949, 194] width 512 height 48
click at [1203, 20] on icon "button" at bounding box center [1205, 19] width 6 height 6
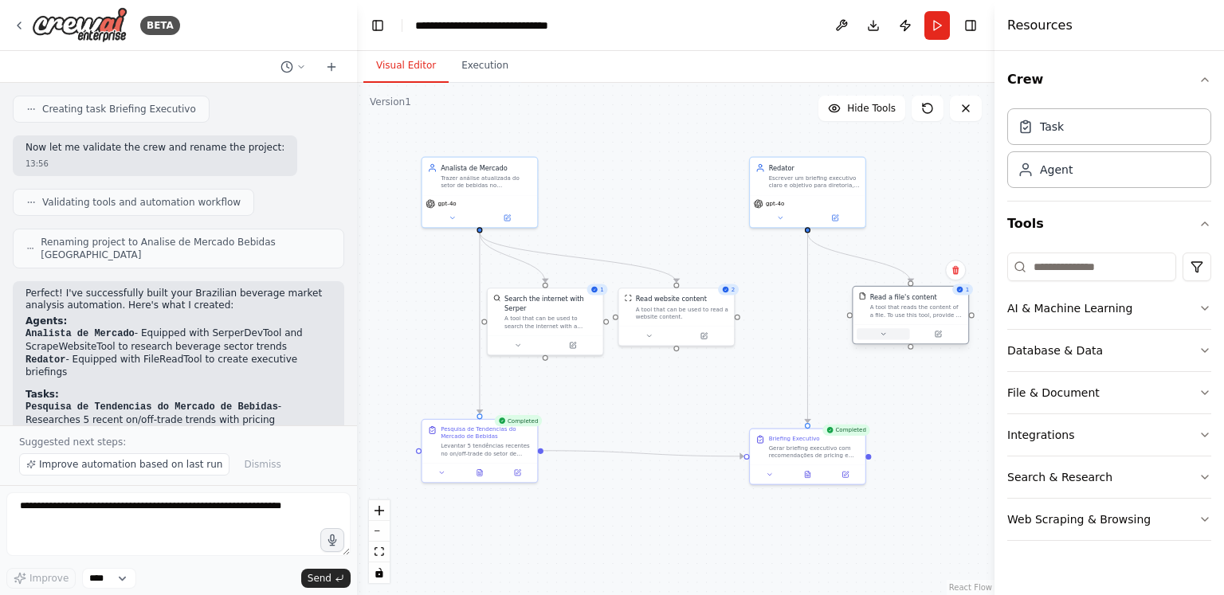
click at [873, 335] on button at bounding box center [883, 333] width 53 height 11
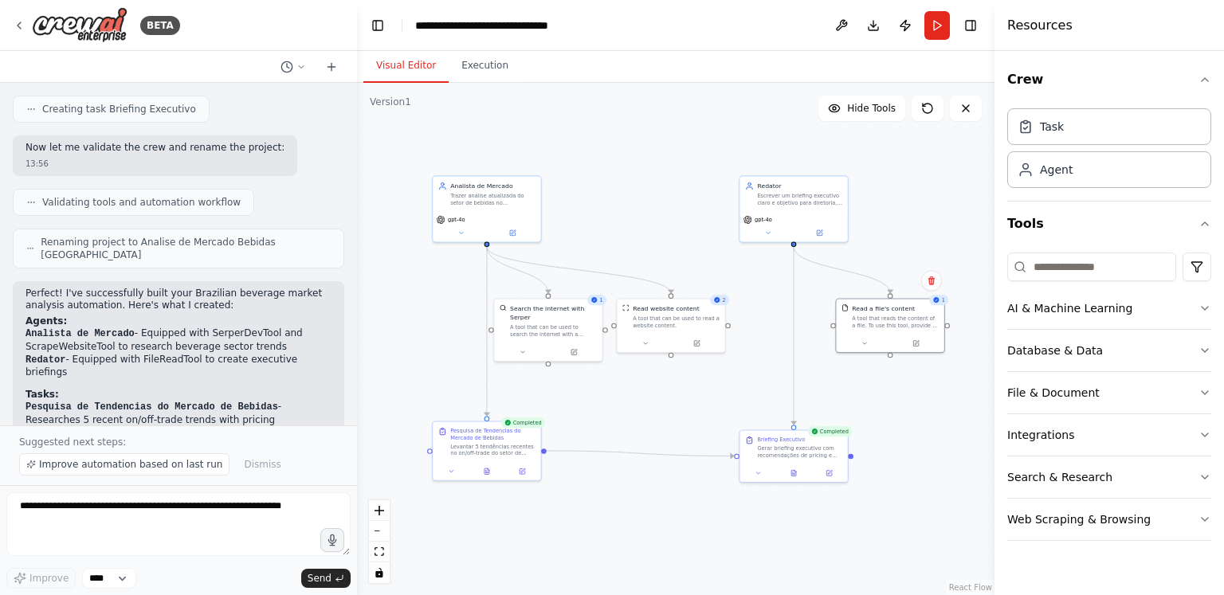
drag, startPoint x: 927, startPoint y: 396, endPoint x: 881, endPoint y: 404, distance: 46.1
click at [881, 404] on div ".deletable-edge-delete-btn { width: 20px; height: 20px; border: 0px solid #ffff…" at bounding box center [676, 339] width 638 height 512
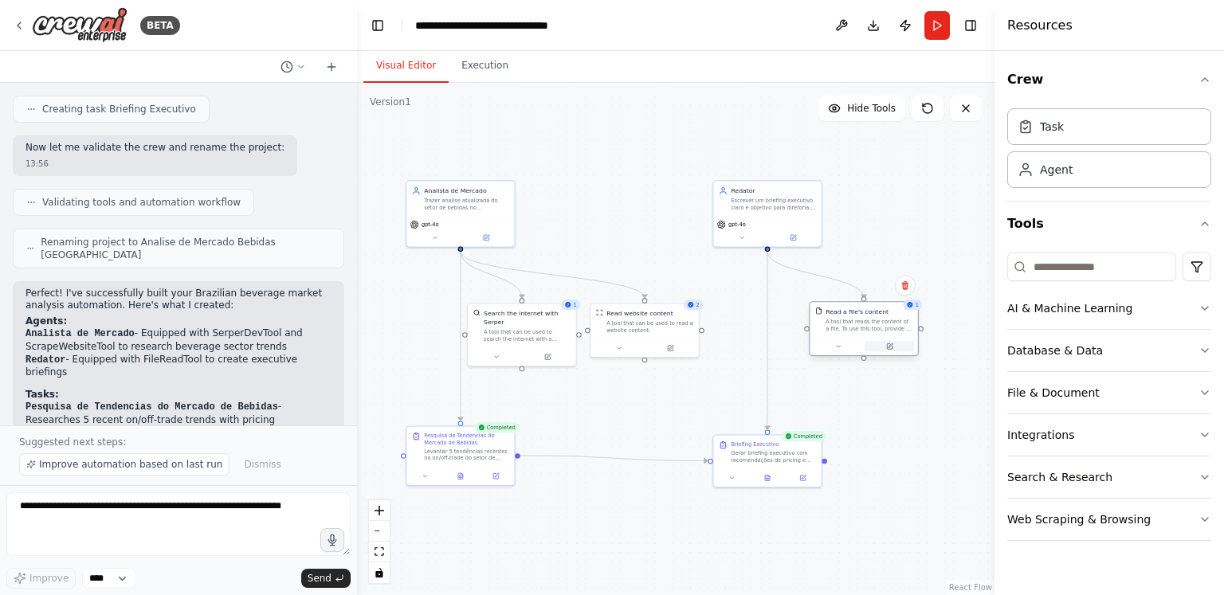
click at [887, 344] on icon at bounding box center [890, 347] width 6 height 6
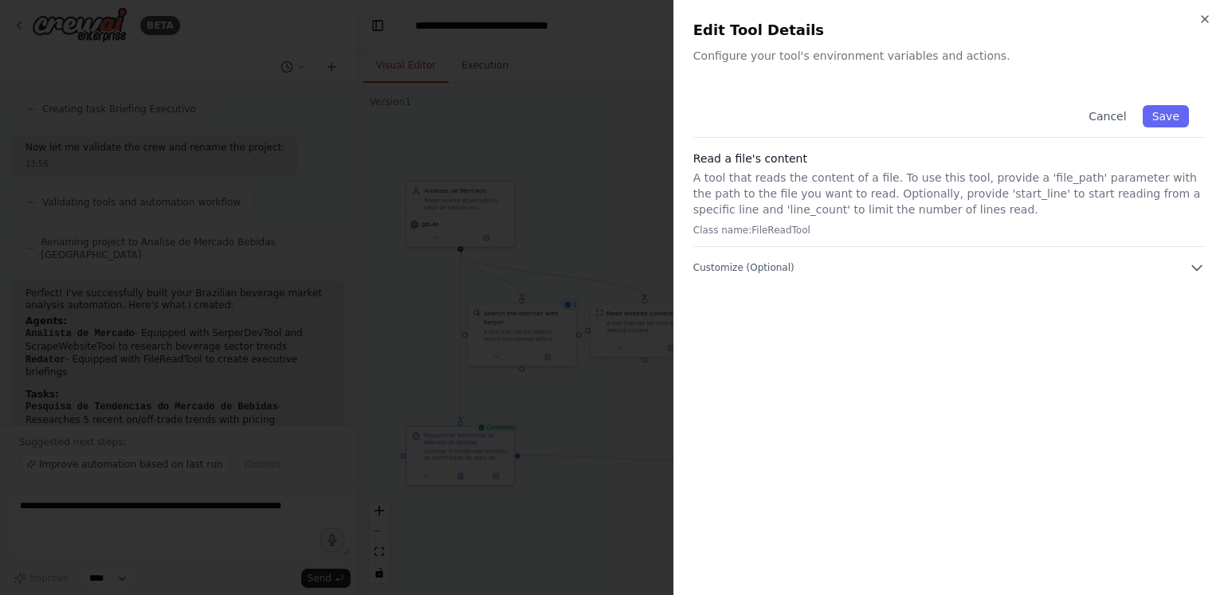
click at [991, 254] on div "Cancel Save Read a file's content A tool that reads the content of a file. To u…" at bounding box center [949, 182] width 512 height 186
click at [1012, 261] on button "Customize (Optional)" at bounding box center [949, 268] width 512 height 16
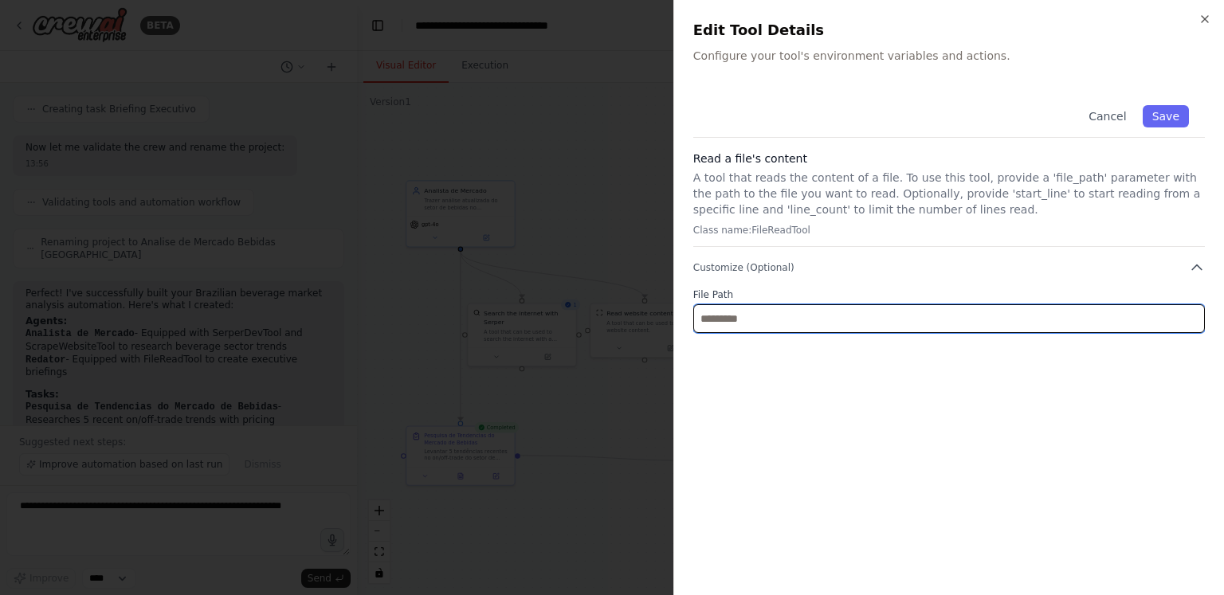
click at [1053, 307] on input "text" at bounding box center [949, 318] width 512 height 29
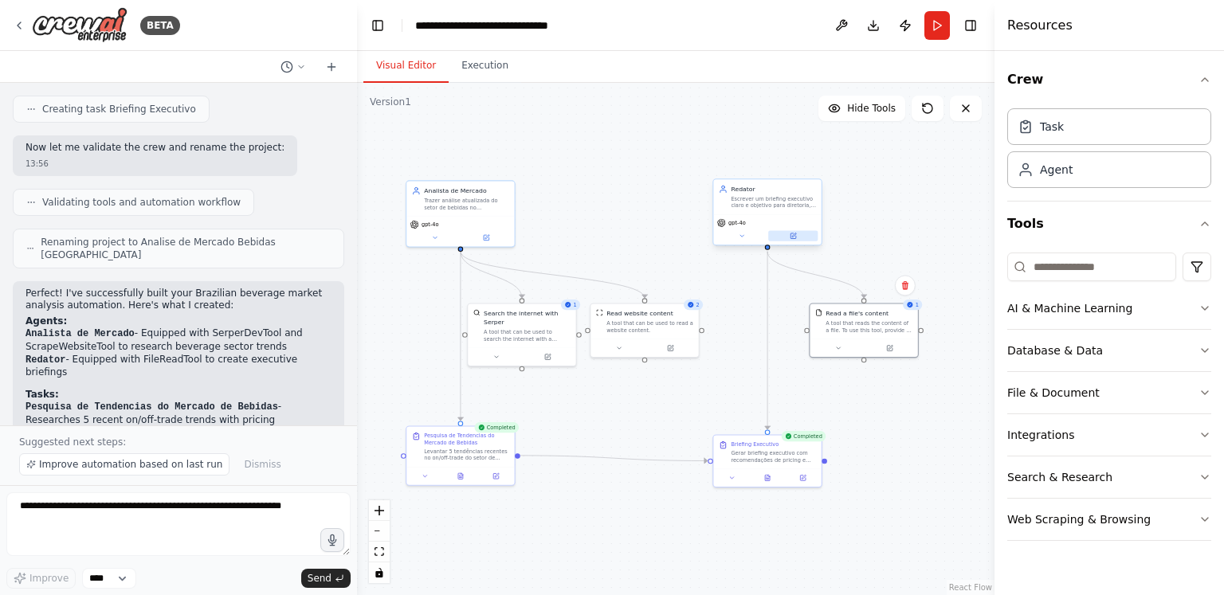
click at [798, 235] on button at bounding box center [792, 236] width 49 height 10
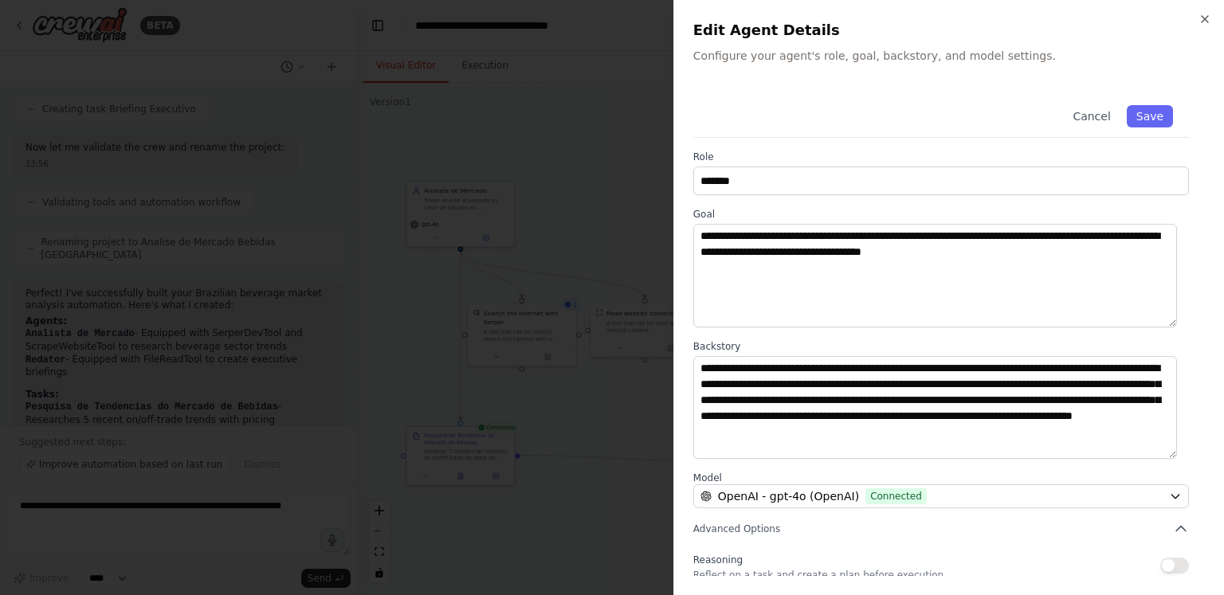
scroll to position [124, 0]
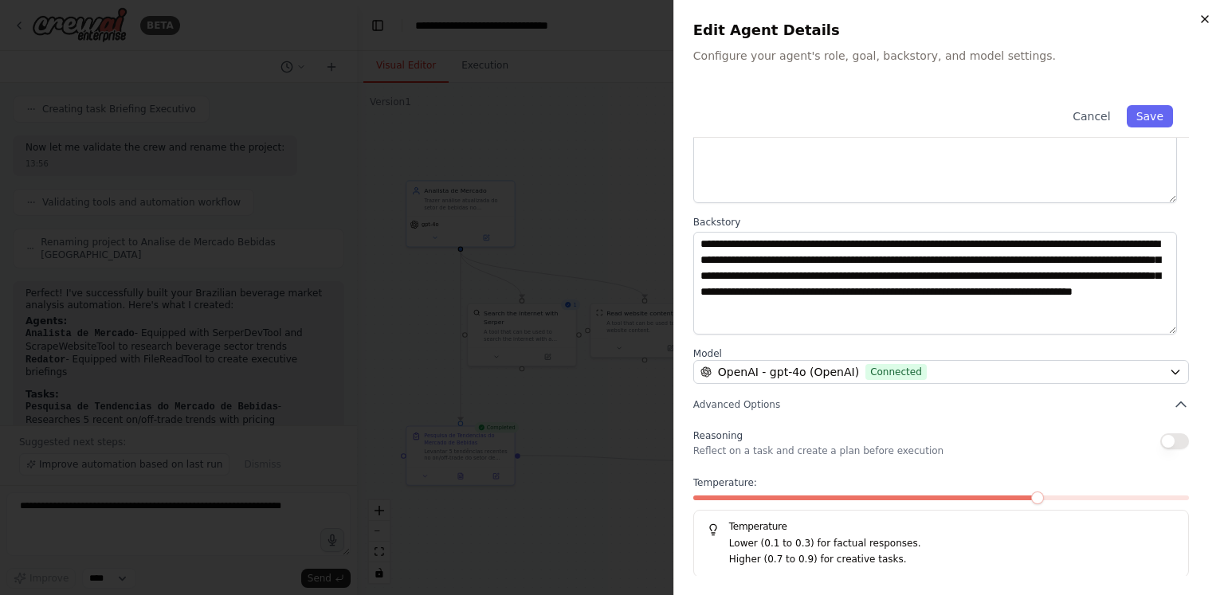
click at [1205, 19] on icon "button" at bounding box center [1205, 19] width 6 height 6
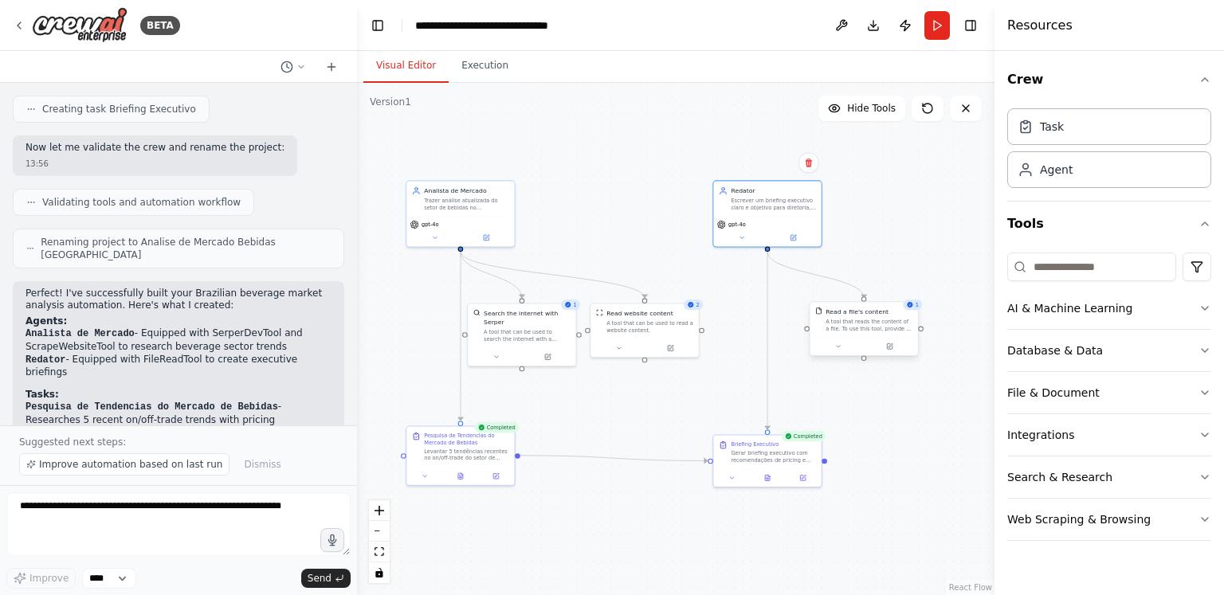
click at [887, 356] on div "1 Read a file's content A tool that reads the content of a file. To use this to…" at bounding box center [864, 330] width 110 height 55
click at [898, 356] on div "1 Read a file's content A tool that reads the content of a file. To use this to…" at bounding box center [864, 330] width 110 height 55
click at [889, 341] on button at bounding box center [889, 346] width 49 height 10
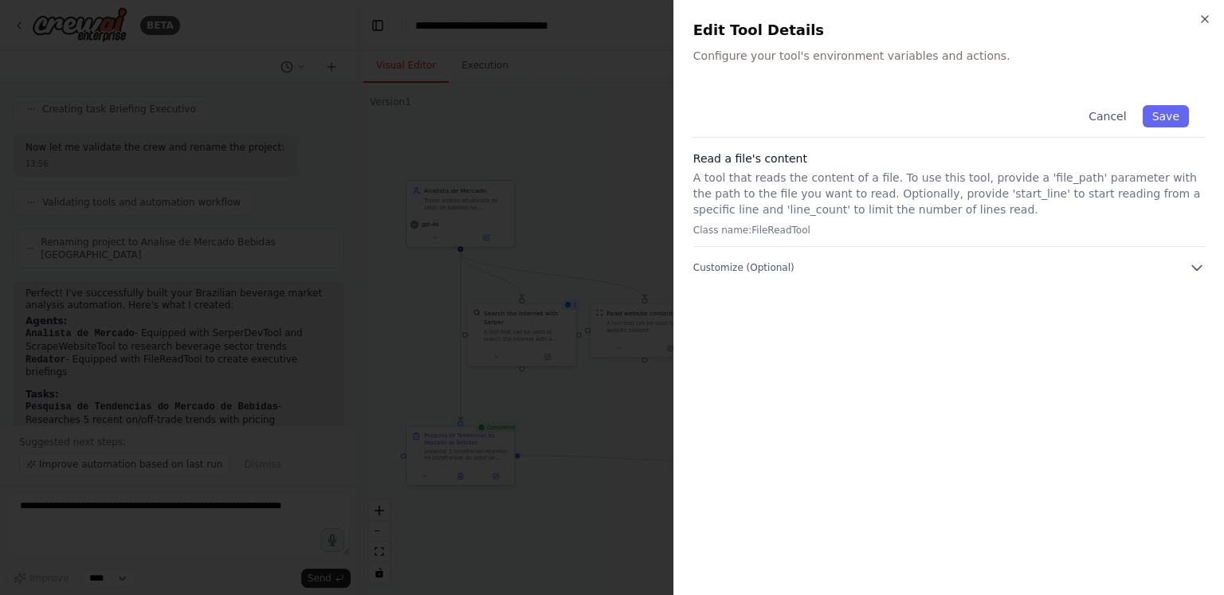
drag, startPoint x: 937, startPoint y: 281, endPoint x: 956, endPoint y: 257, distance: 30.6
click at [956, 257] on div "Cancel Save Read a file's content A tool that reads the content of a file. To u…" at bounding box center [949, 332] width 512 height 487
click at [956, 257] on div "Cancel Save Read a file's content A tool that reads the content of a file. To u…" at bounding box center [949, 182] width 512 height 186
click at [1202, 18] on icon "button" at bounding box center [1205, 19] width 13 height 13
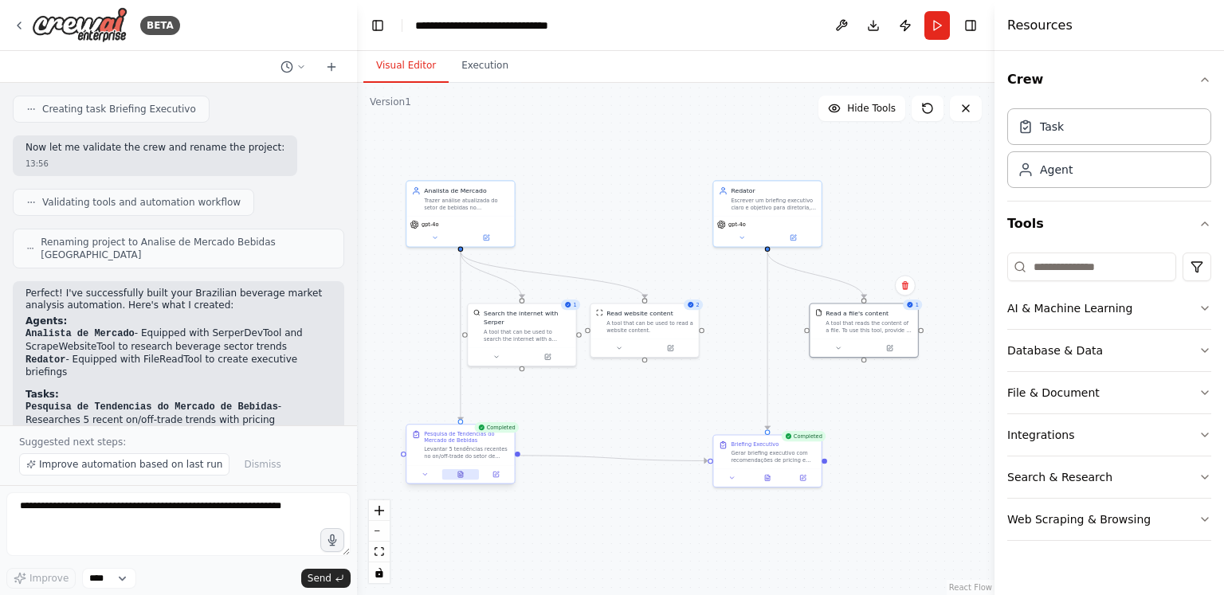
click at [453, 473] on button at bounding box center [460, 474] width 37 height 10
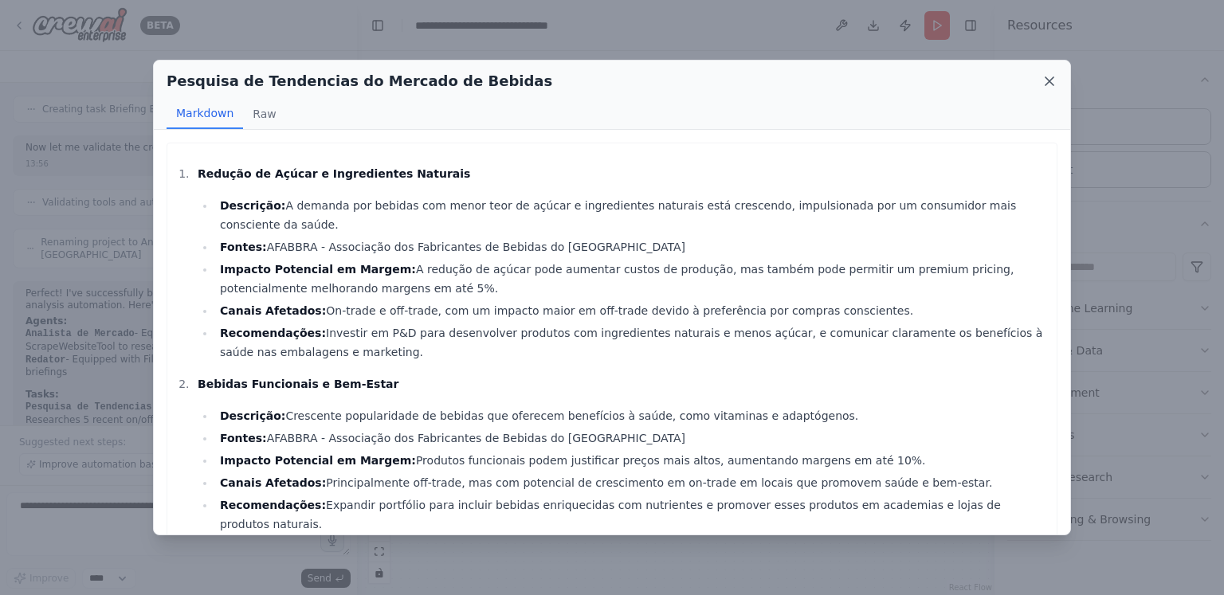
click at [1051, 81] on icon at bounding box center [1050, 81] width 8 height 8
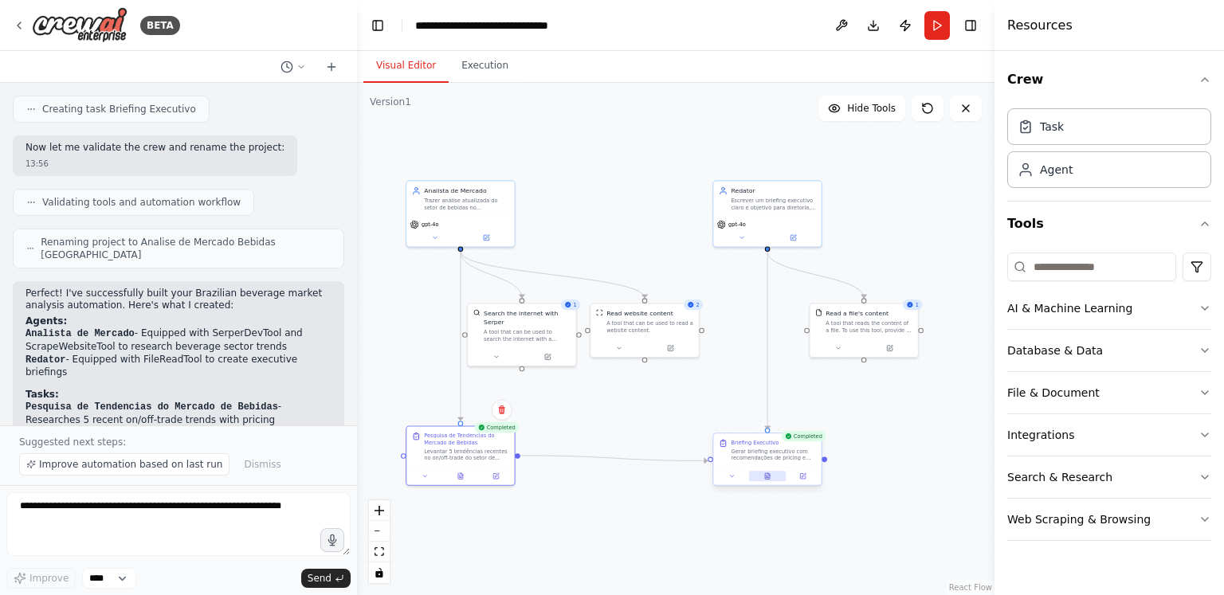
click at [771, 478] on button at bounding box center [767, 476] width 37 height 10
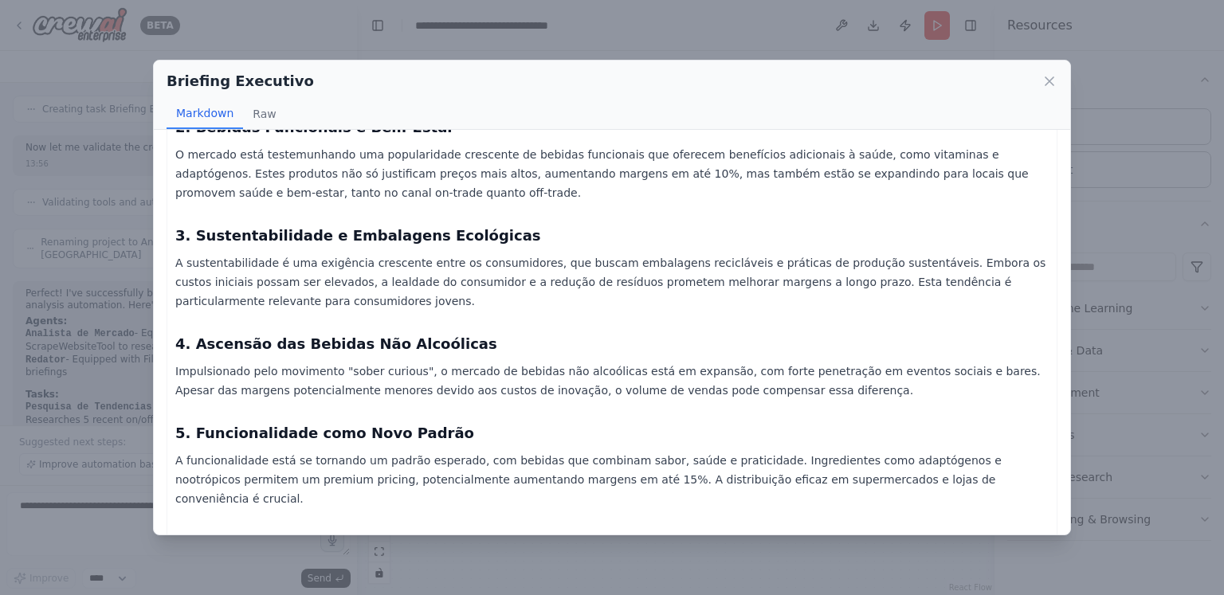
scroll to position [274, 0]
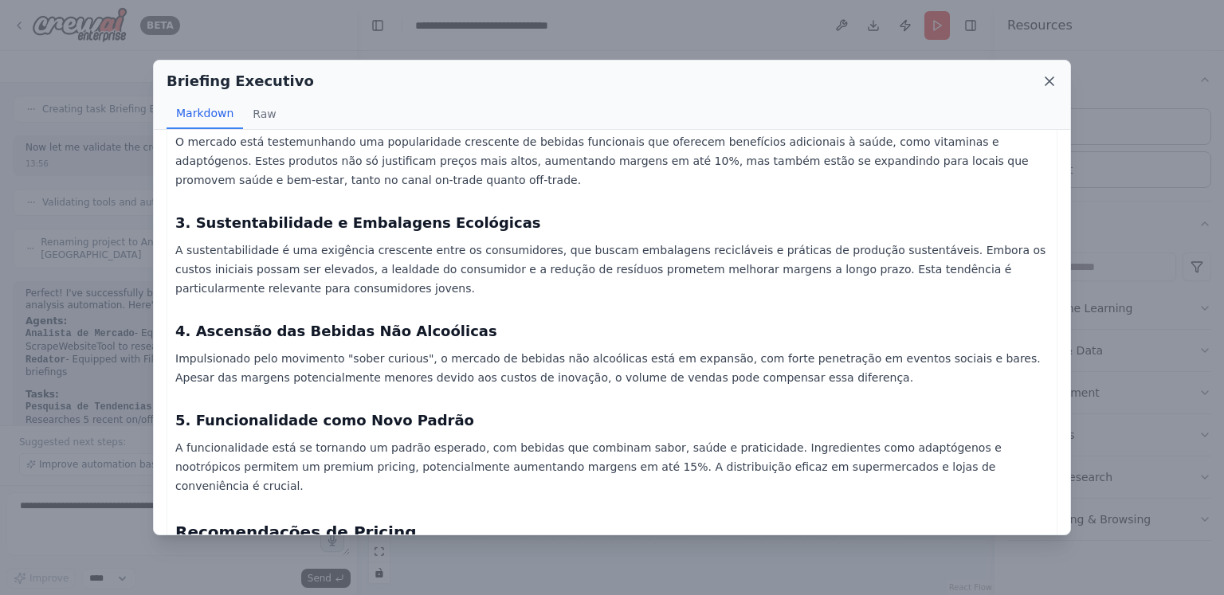
click at [1046, 75] on icon at bounding box center [1050, 81] width 16 height 16
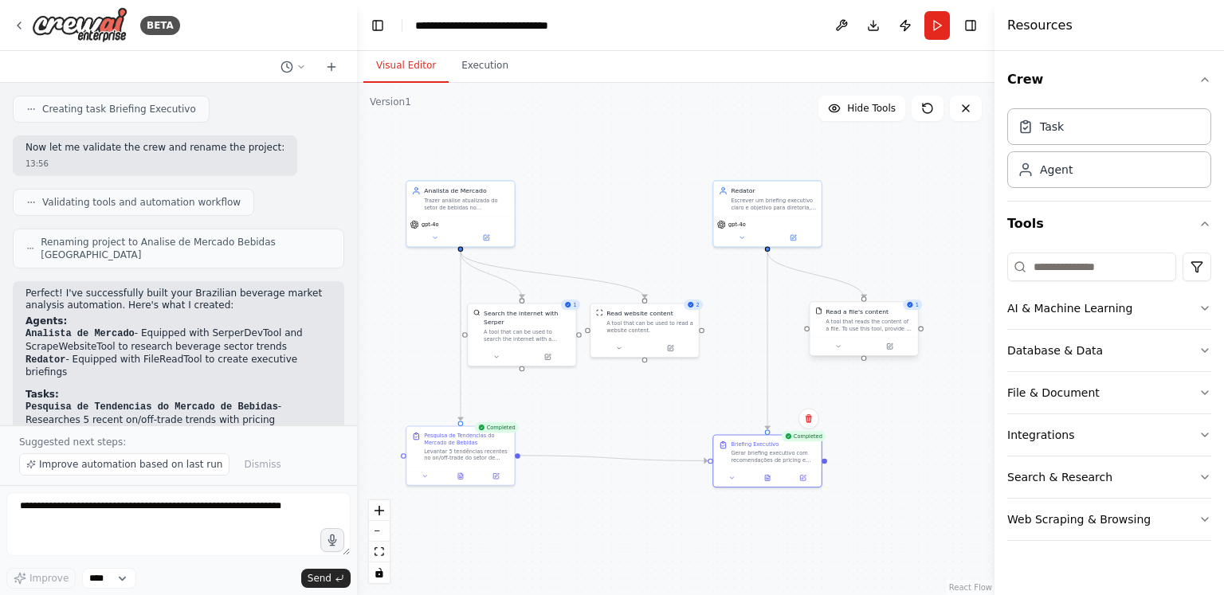
click at [880, 326] on div "A tool that reads the content of a file. To use this tool, provide a 'file_path…" at bounding box center [869, 325] width 87 height 14
click at [901, 345] on button at bounding box center [889, 346] width 49 height 10
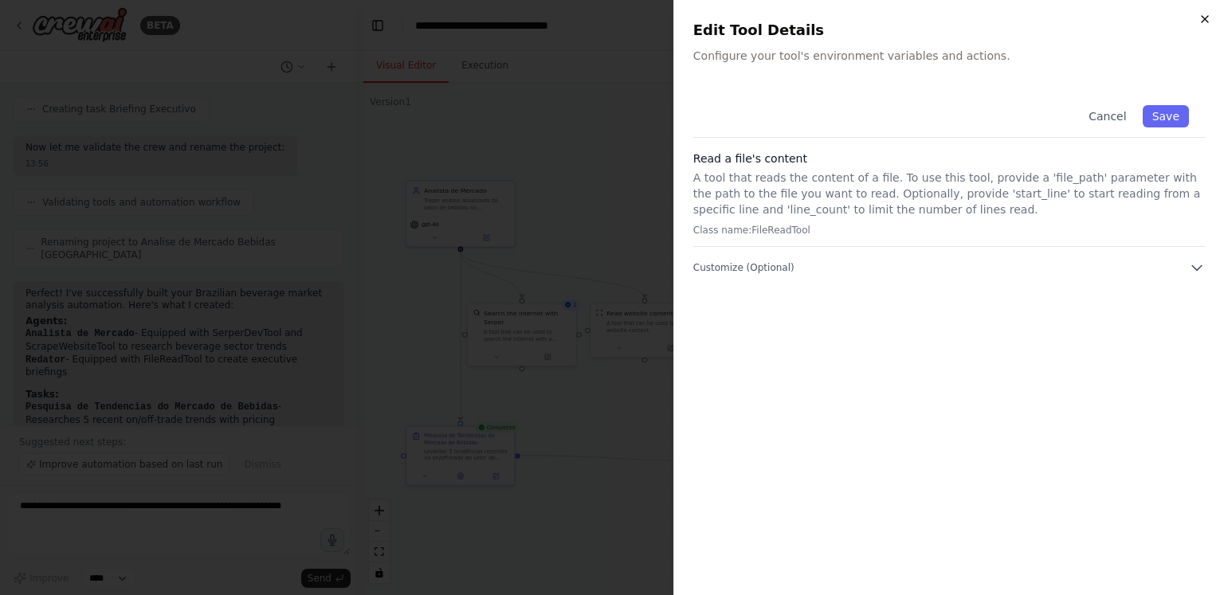
click at [1205, 19] on icon "button" at bounding box center [1205, 19] width 6 height 6
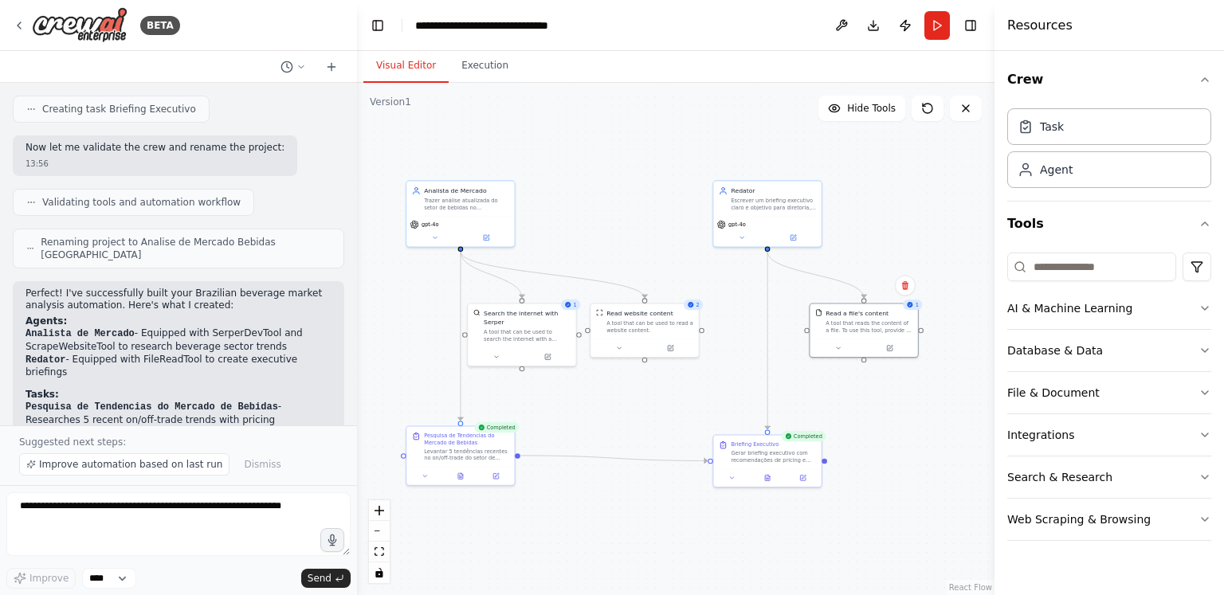
click at [912, 503] on div ".deletable-edge-delete-btn { width: 20px; height: 20px; border: 0px solid #ffff…" at bounding box center [676, 339] width 638 height 512
click at [908, 441] on div ".deletable-edge-delete-btn { width: 20px; height: 20px; border: 0px solid #ffff…" at bounding box center [676, 339] width 638 height 512
click at [768, 477] on icon at bounding box center [768, 477] width 2 height 0
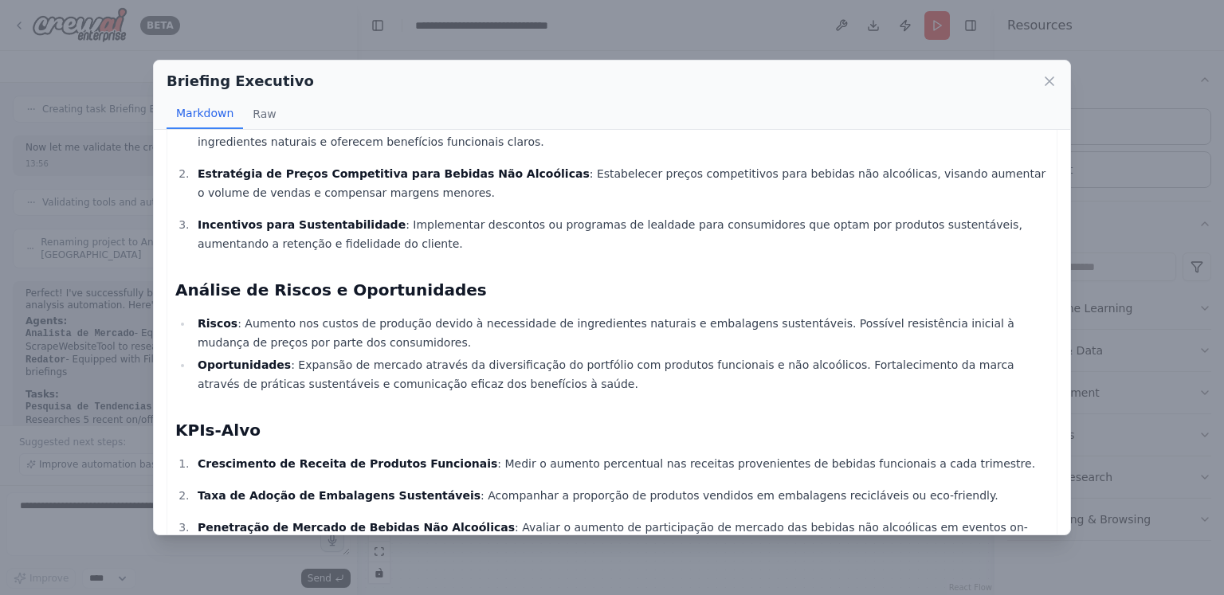
scroll to position [717, 0]
click at [1046, 78] on icon at bounding box center [1050, 81] width 8 height 8
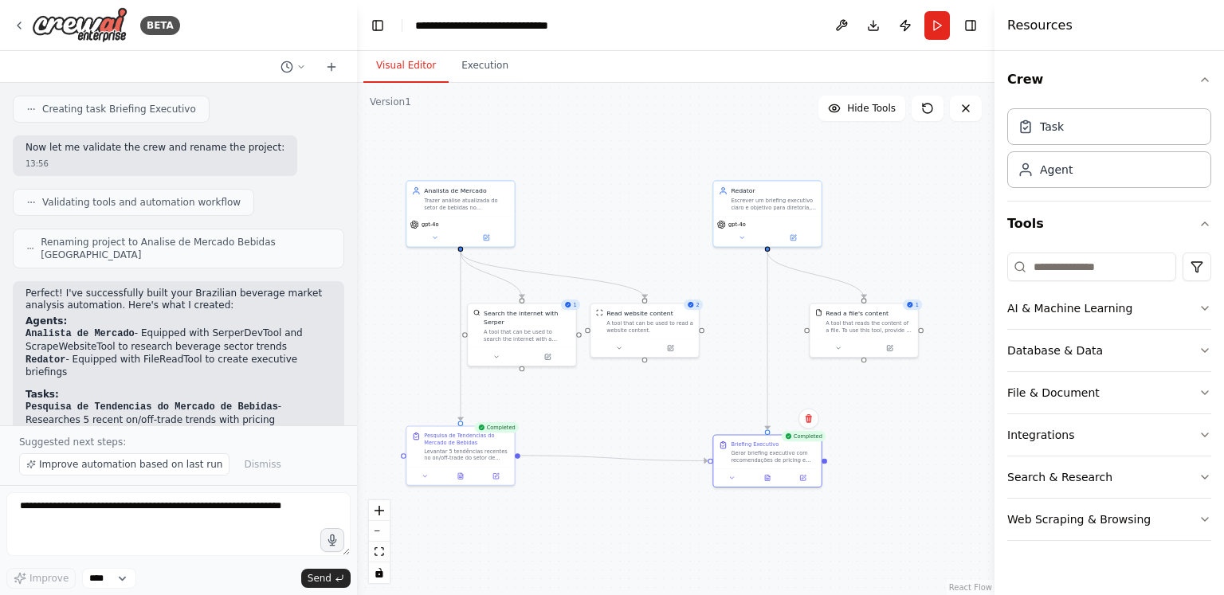
click at [900, 239] on div ".deletable-edge-delete-btn { width: 20px; height: 20px; border: 0px solid #ffff…" at bounding box center [676, 339] width 638 height 512
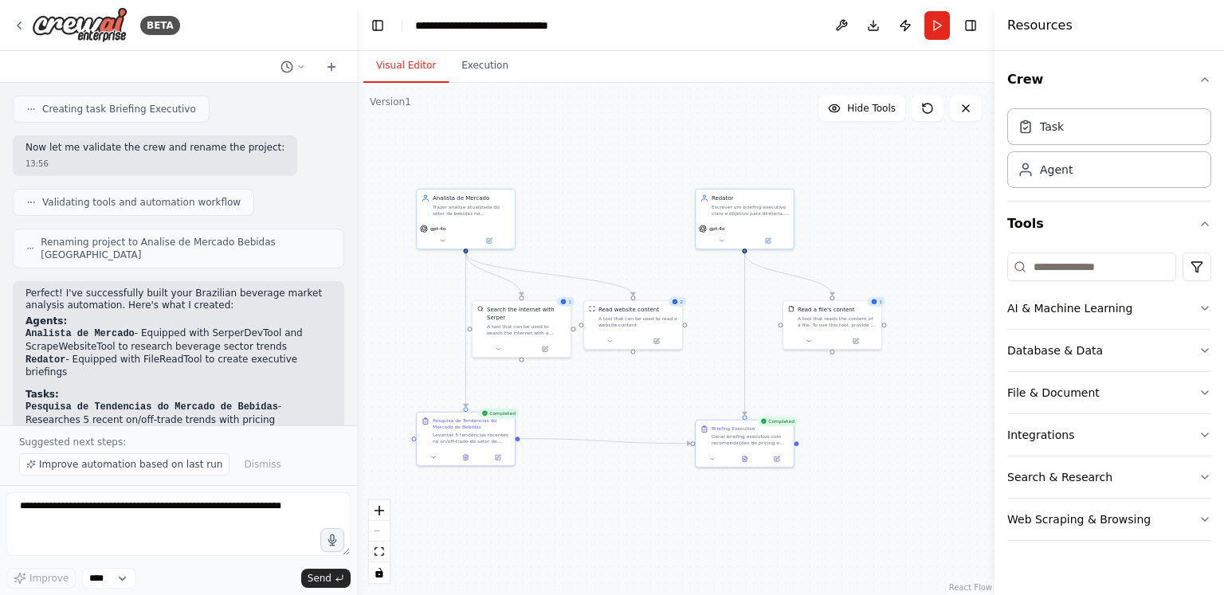
drag, startPoint x: 630, startPoint y: 212, endPoint x: 602, endPoint y: 214, distance: 28.0
click at [602, 217] on div ".deletable-edge-delete-btn { width: 20px; height: 20px; border: 0px solid #ffff…" at bounding box center [676, 339] width 638 height 512
drag, startPoint x: 606, startPoint y: 214, endPoint x: 622, endPoint y: 205, distance: 18.2
click at [622, 205] on div ".deletable-edge-delete-btn { width: 20px; height: 20px; border: 0px solid #ffff…" at bounding box center [676, 339] width 638 height 512
click at [351, 359] on div at bounding box center [354, 297] width 6 height 595
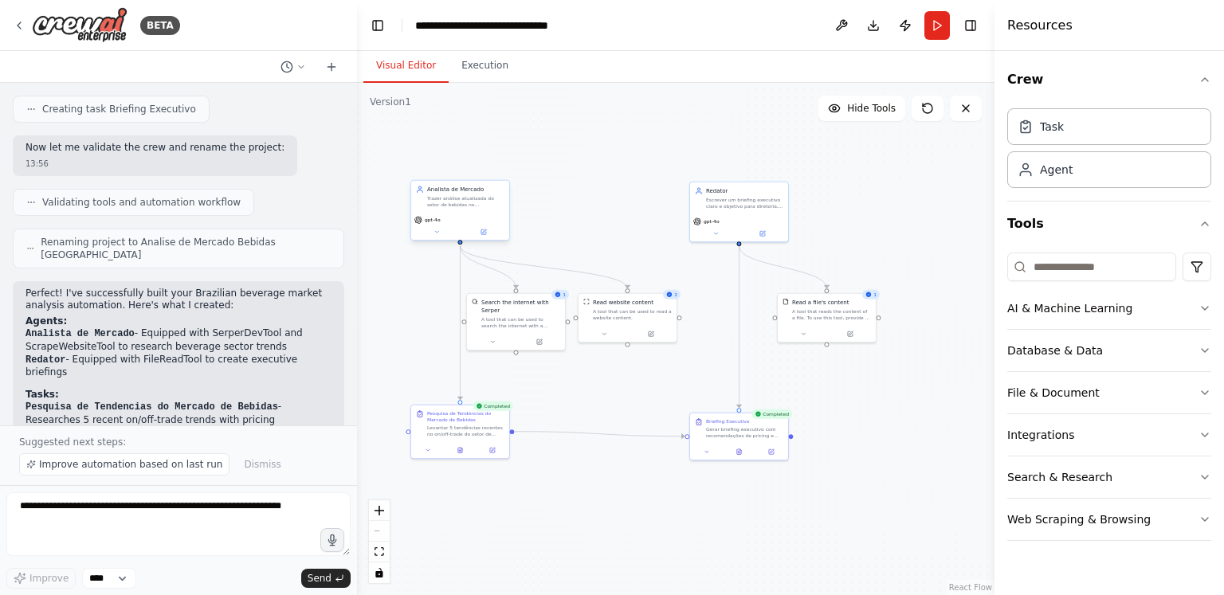
click at [488, 237] on div "gpt-4o" at bounding box center [460, 227] width 98 height 28
click at [486, 225] on div "gpt-4o" at bounding box center [460, 227] width 98 height 28
click at [486, 229] on icon at bounding box center [484, 232] width 6 height 6
click at [20, 29] on icon at bounding box center [19, 25] width 3 height 6
